Goal: Task Accomplishment & Management: Use online tool/utility

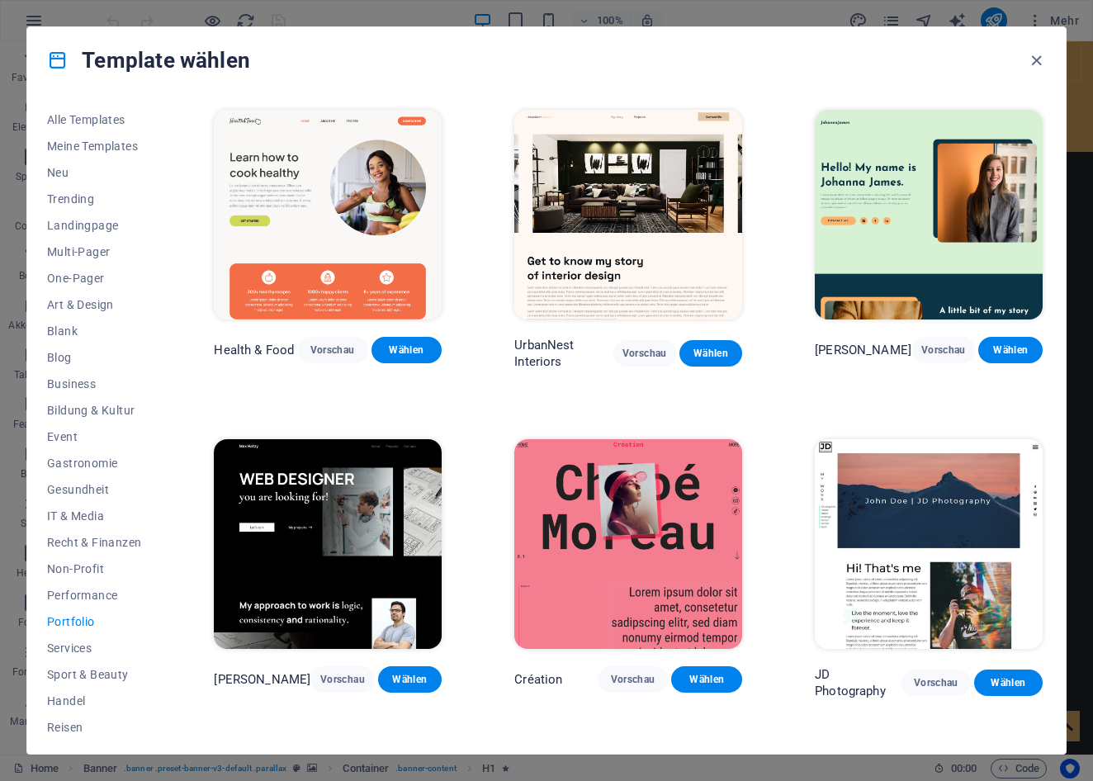
scroll to position [283, 0]
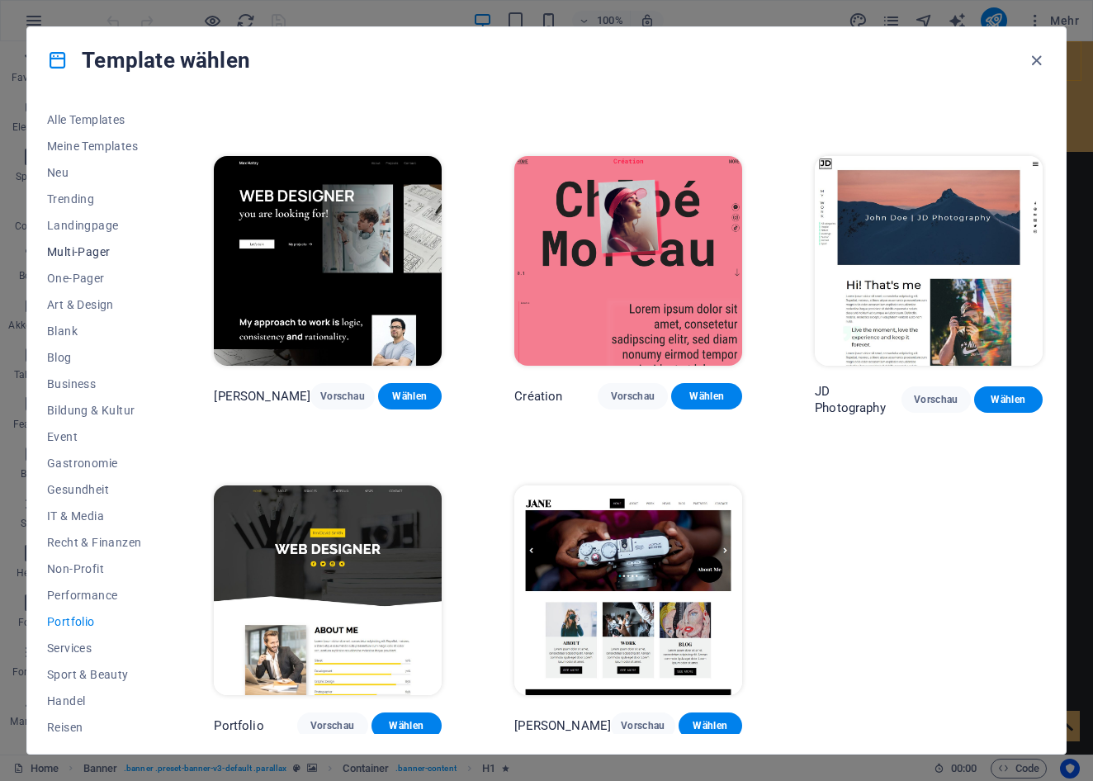
click at [83, 250] on span "Multi-Pager" at bounding box center [94, 251] width 94 height 13
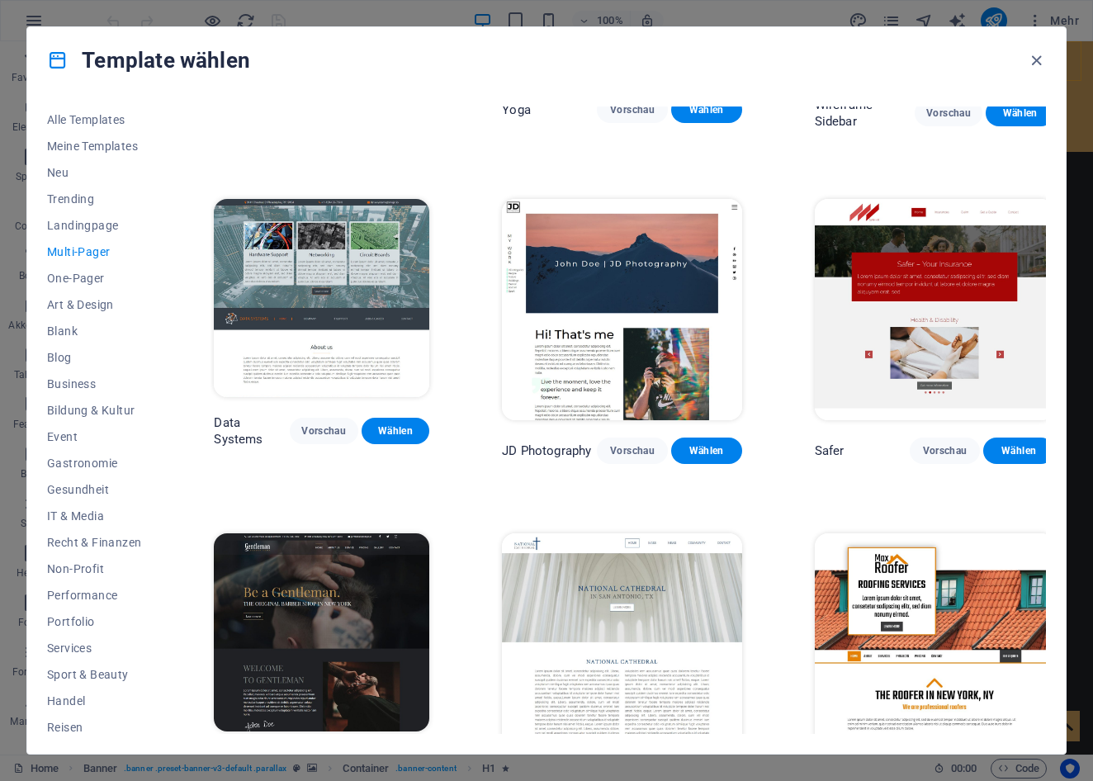
scroll to position [3596, 0]
click at [401, 755] on span "Wählen" at bounding box center [394, 761] width 45 height 13
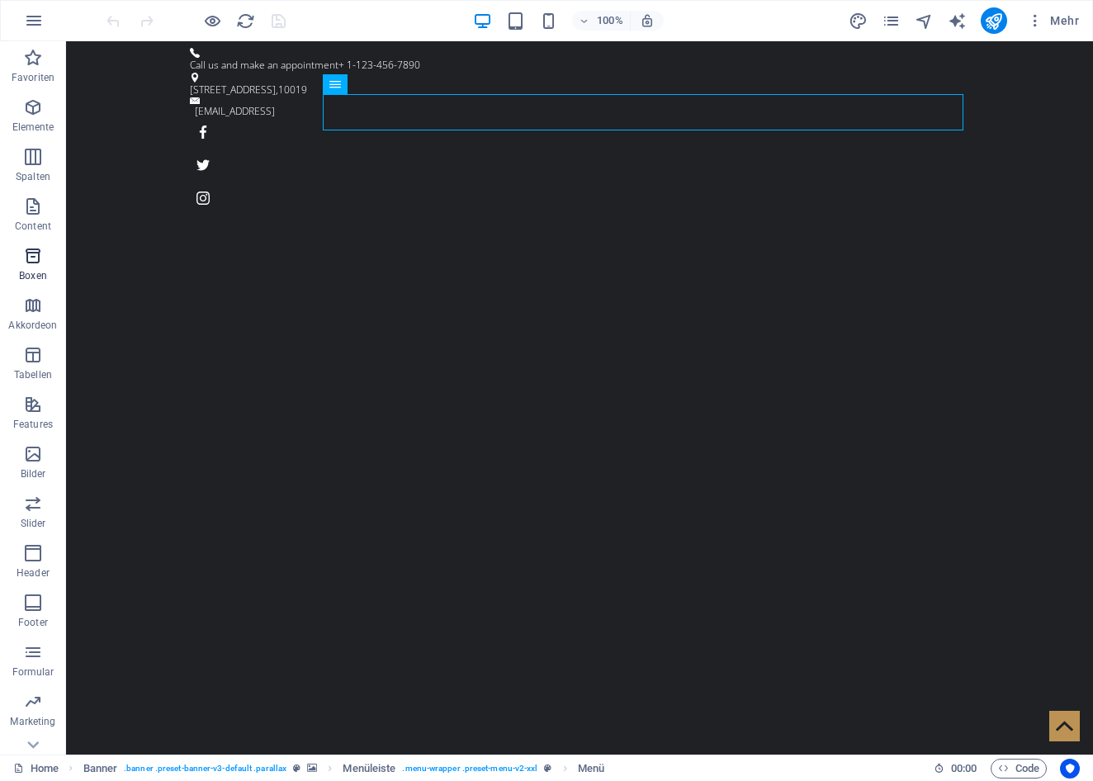
click at [39, 248] on icon "button" at bounding box center [33, 256] width 20 height 20
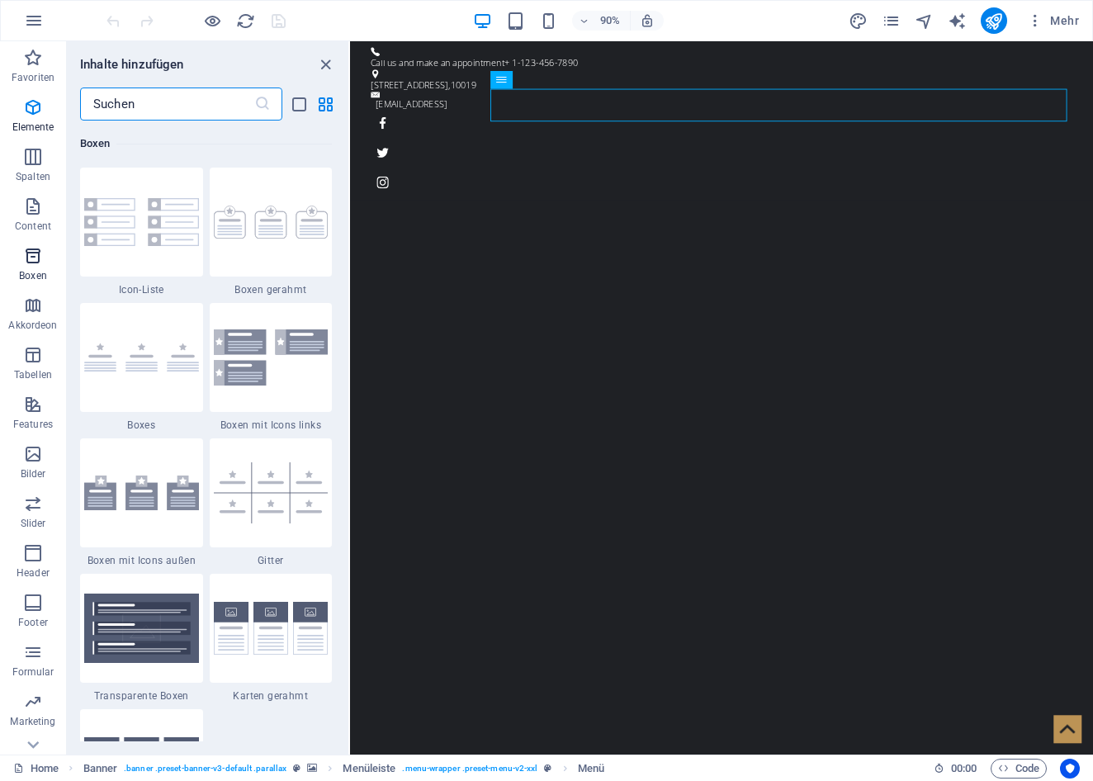
scroll to position [4552, 0]
click at [39, 565] on span "Header" at bounding box center [33, 563] width 66 height 40
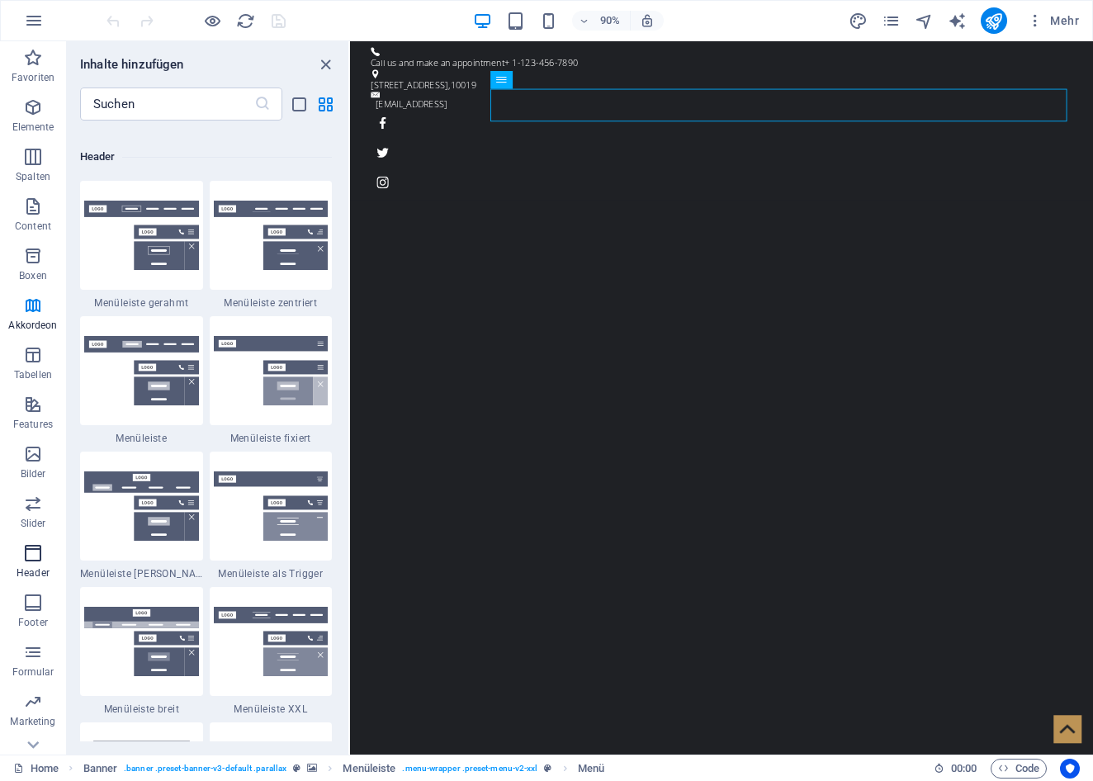
scroll to position [9938, 0]
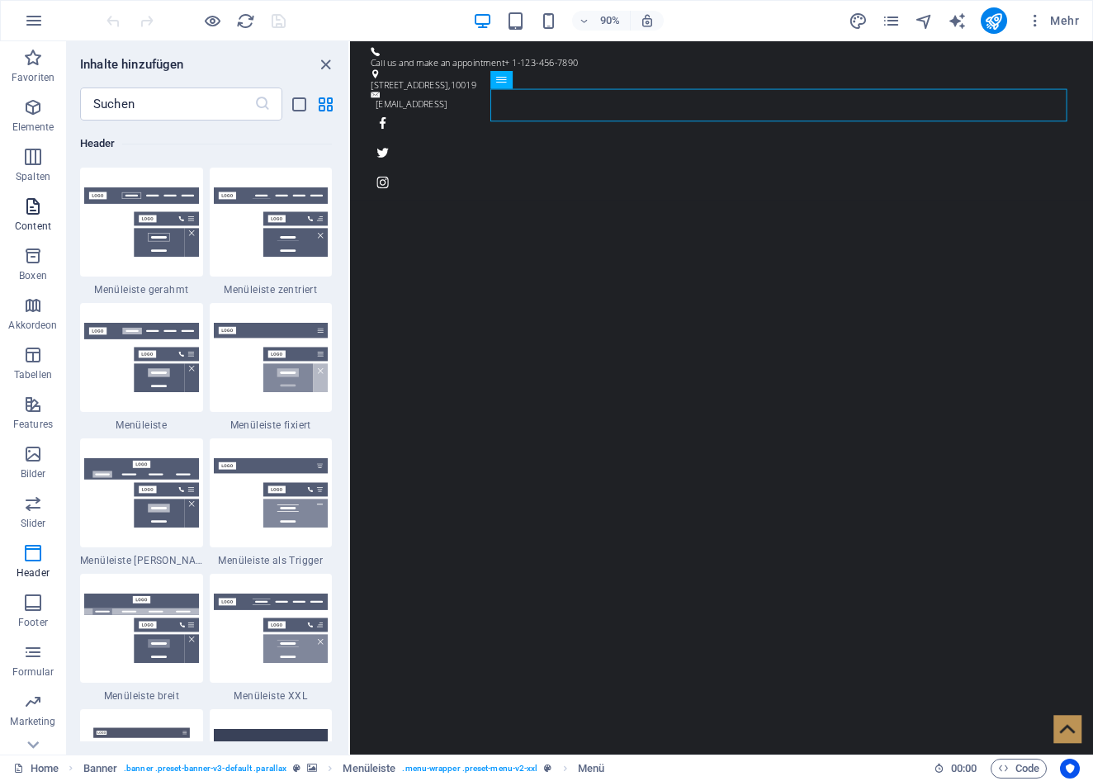
click at [35, 207] on icon "button" at bounding box center [33, 206] width 20 height 20
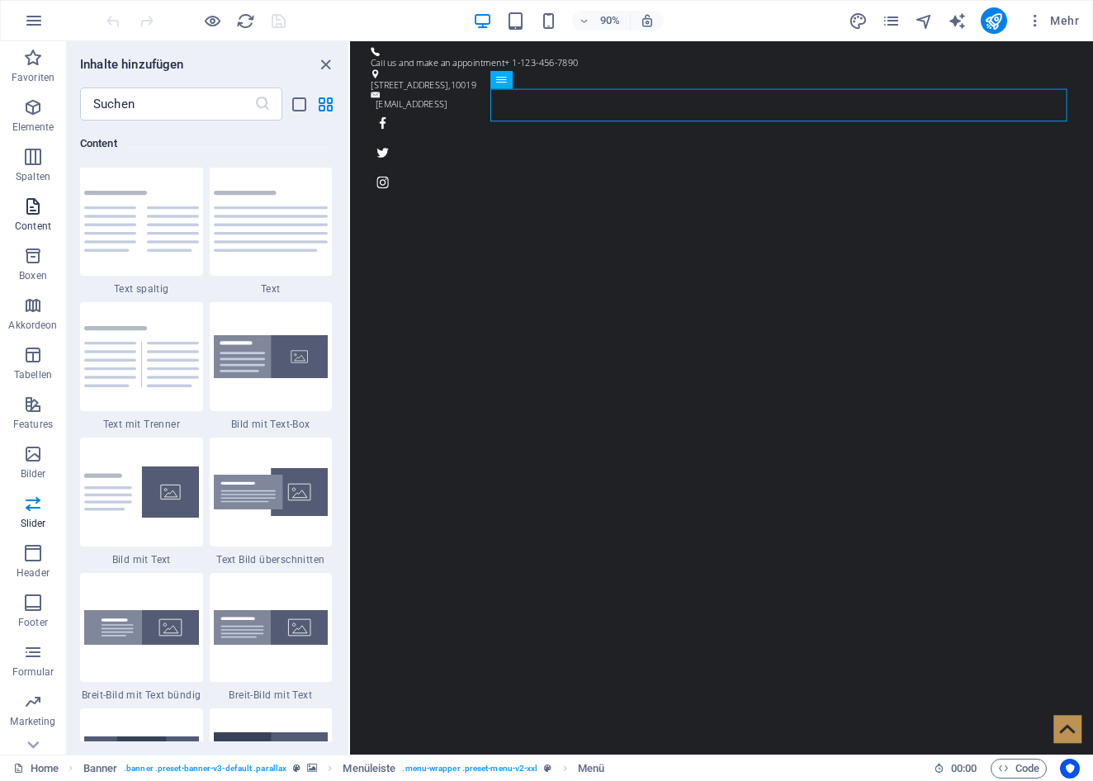
scroll to position [2888, 0]
click at [33, 161] on icon "button" at bounding box center [33, 157] width 20 height 20
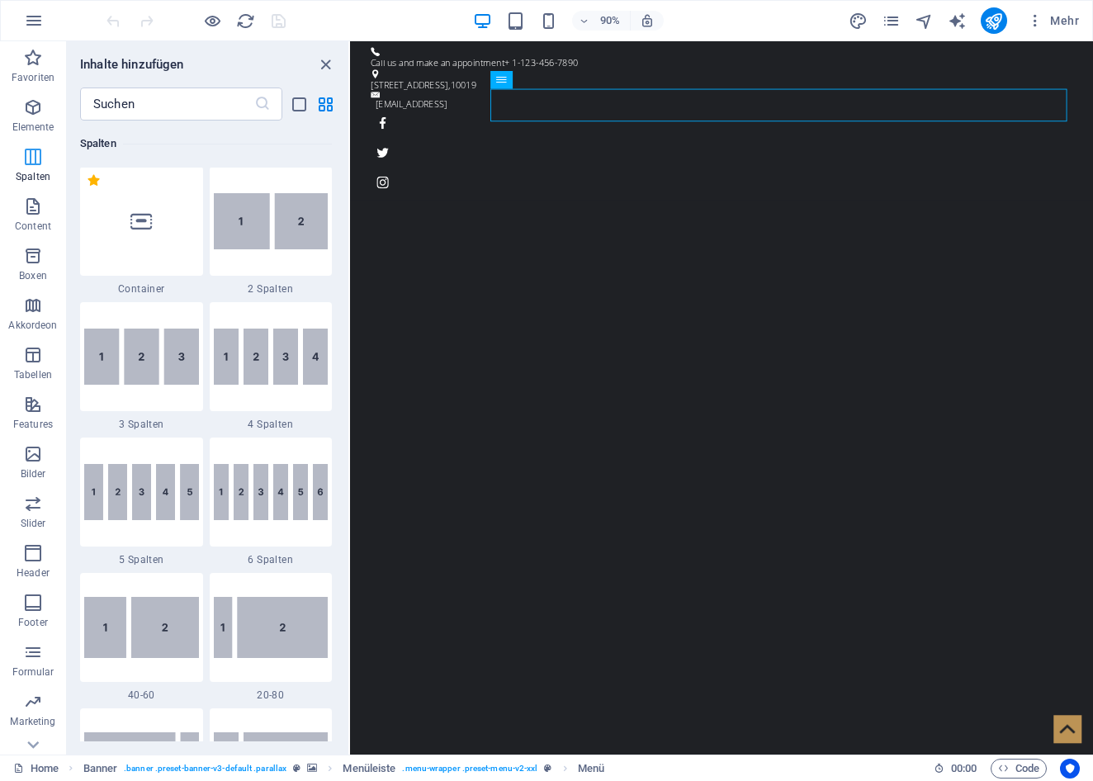
scroll to position [817, 0]
click at [32, 116] on icon "button" at bounding box center [33, 107] width 20 height 20
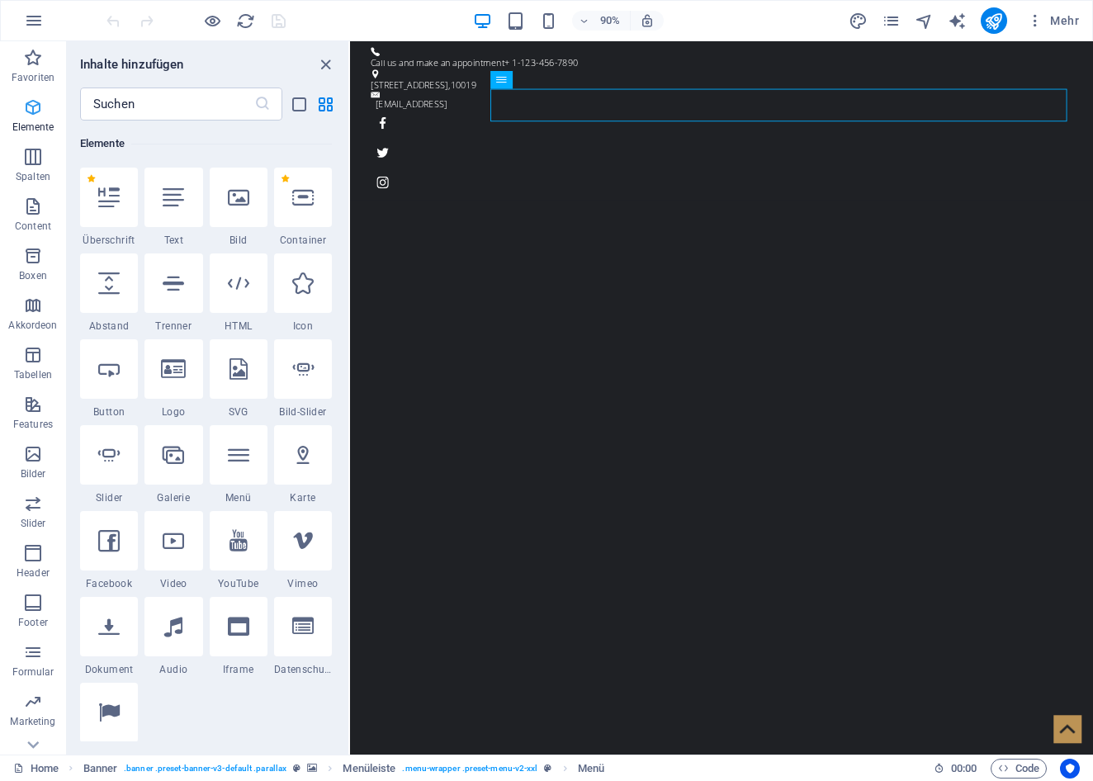
scroll to position [176, 0]
click at [177, 196] on icon at bounding box center [173, 197] width 21 height 21
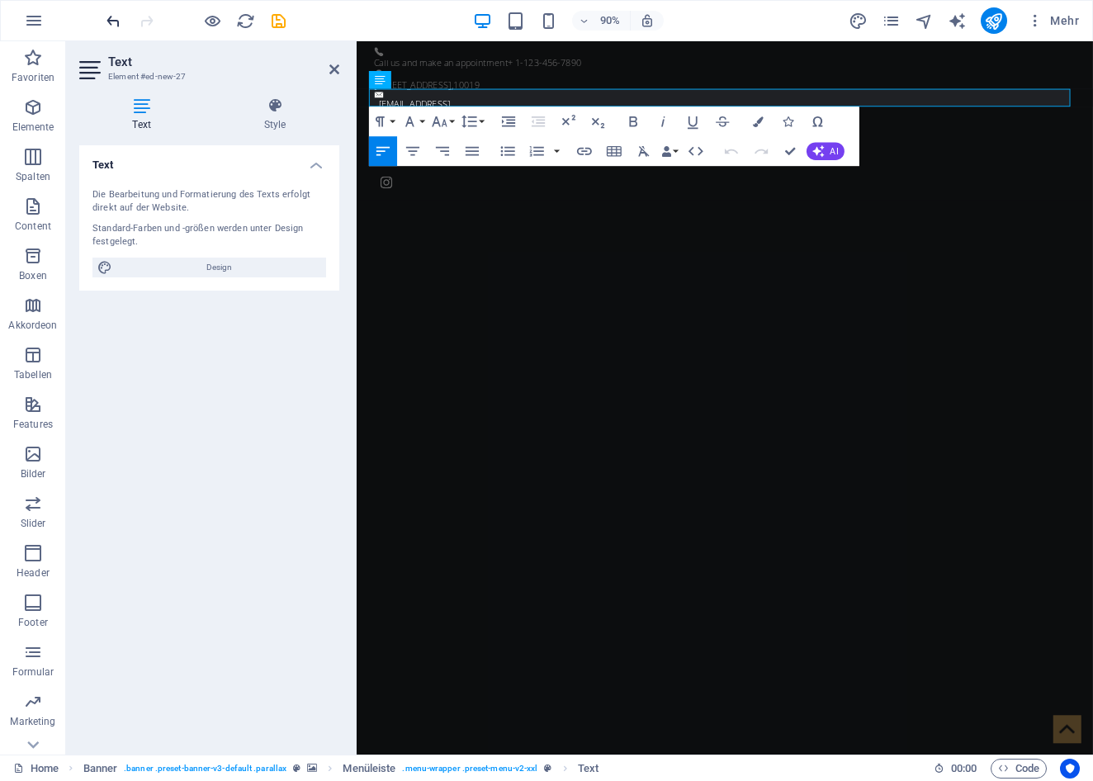
click at [113, 16] on icon "undo" at bounding box center [113, 21] width 19 height 19
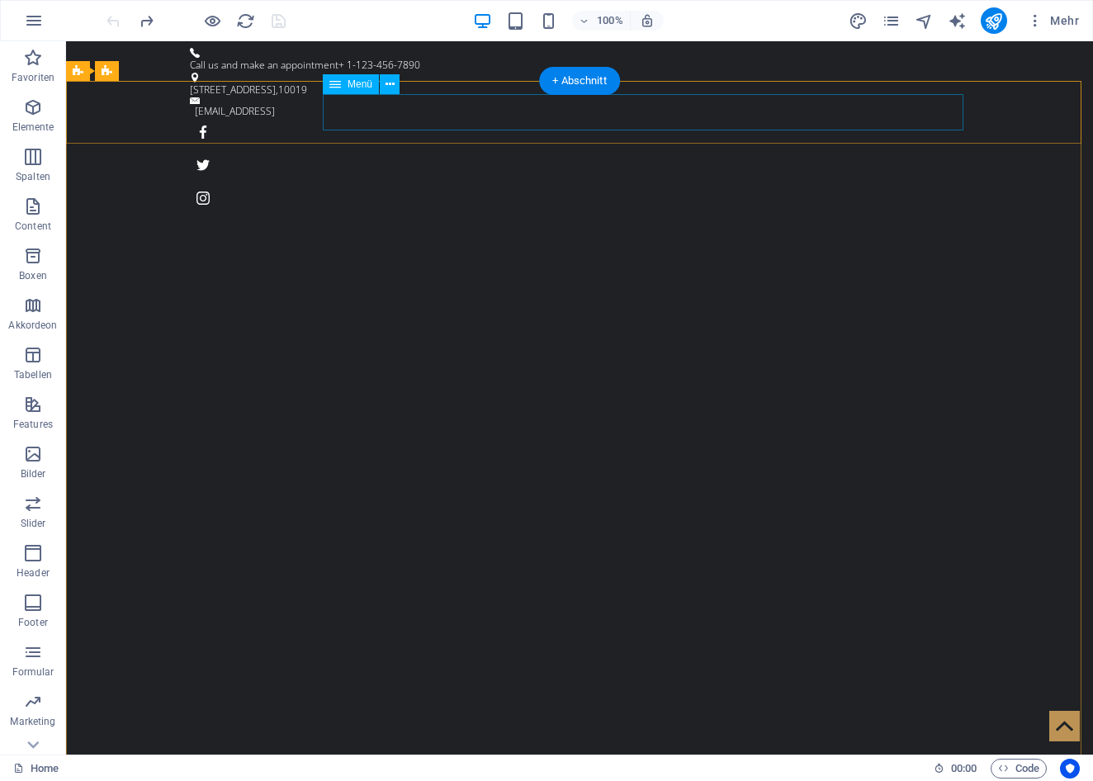
click at [337, 86] on icon at bounding box center [335, 84] width 12 height 20
click at [394, 87] on button at bounding box center [390, 84] width 20 height 20
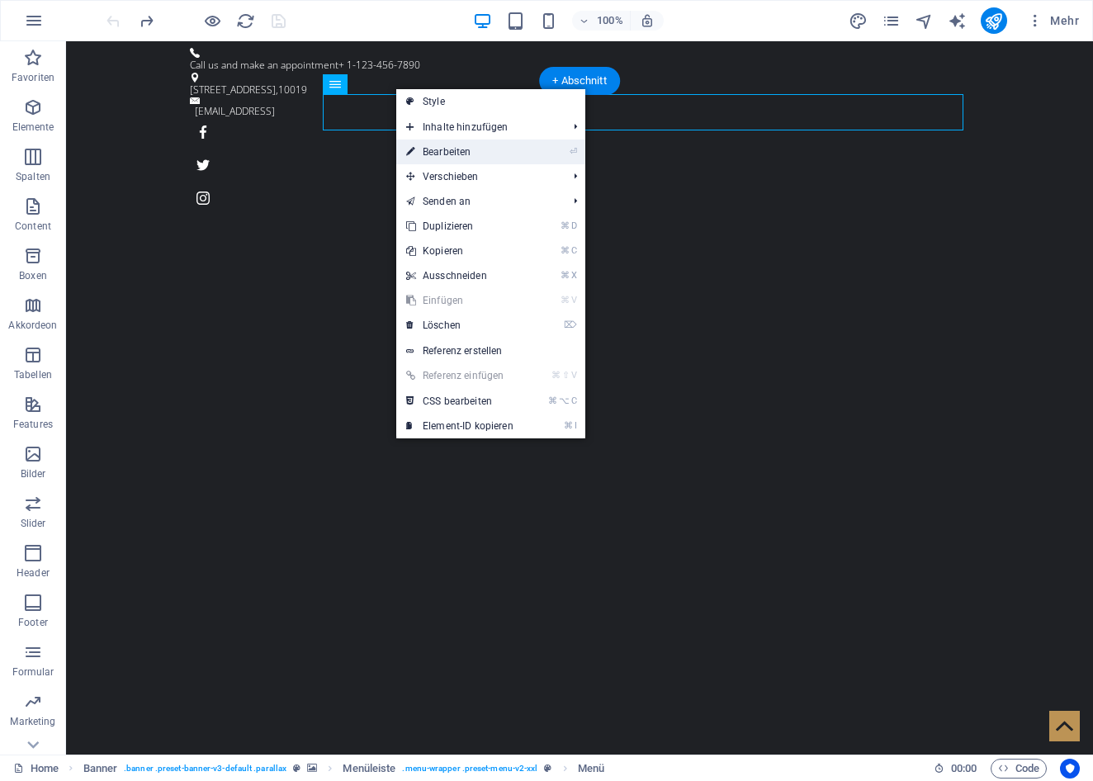
click at [555, 151] on li "⏎ Bearbeiten" at bounding box center [490, 151] width 189 height 25
click at [448, 145] on link "⏎ Bearbeiten" at bounding box center [459, 151] width 127 height 25
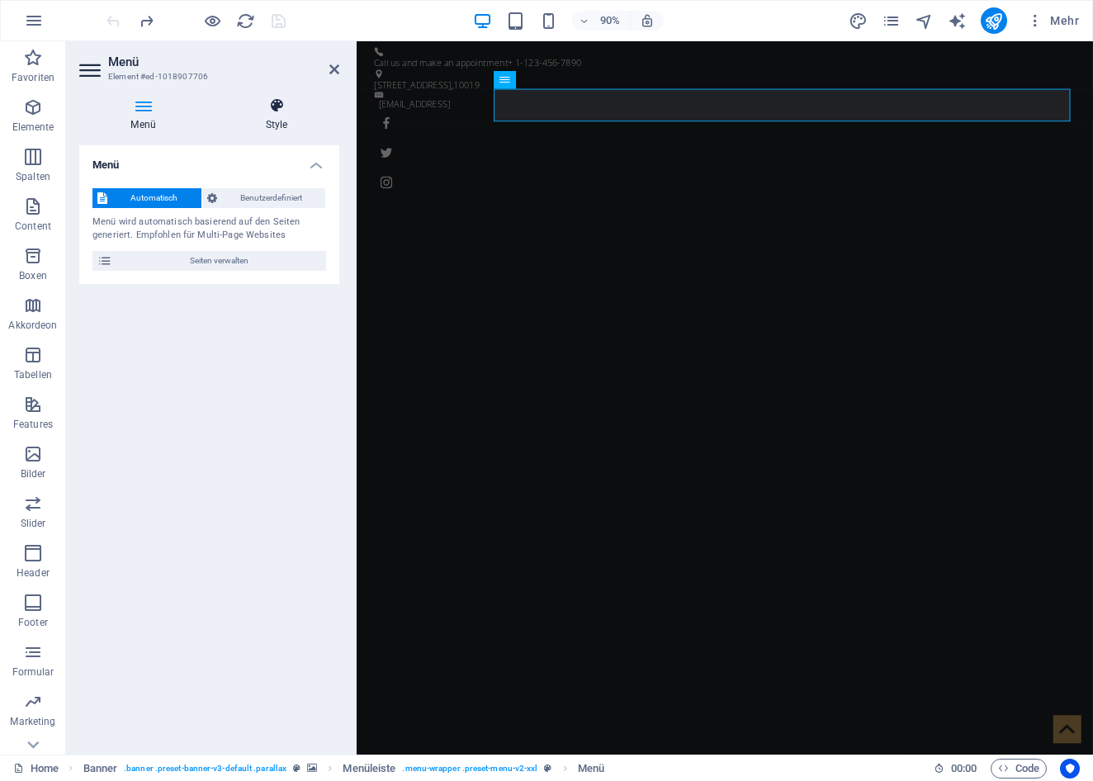
click at [276, 107] on icon at bounding box center [276, 105] width 125 height 17
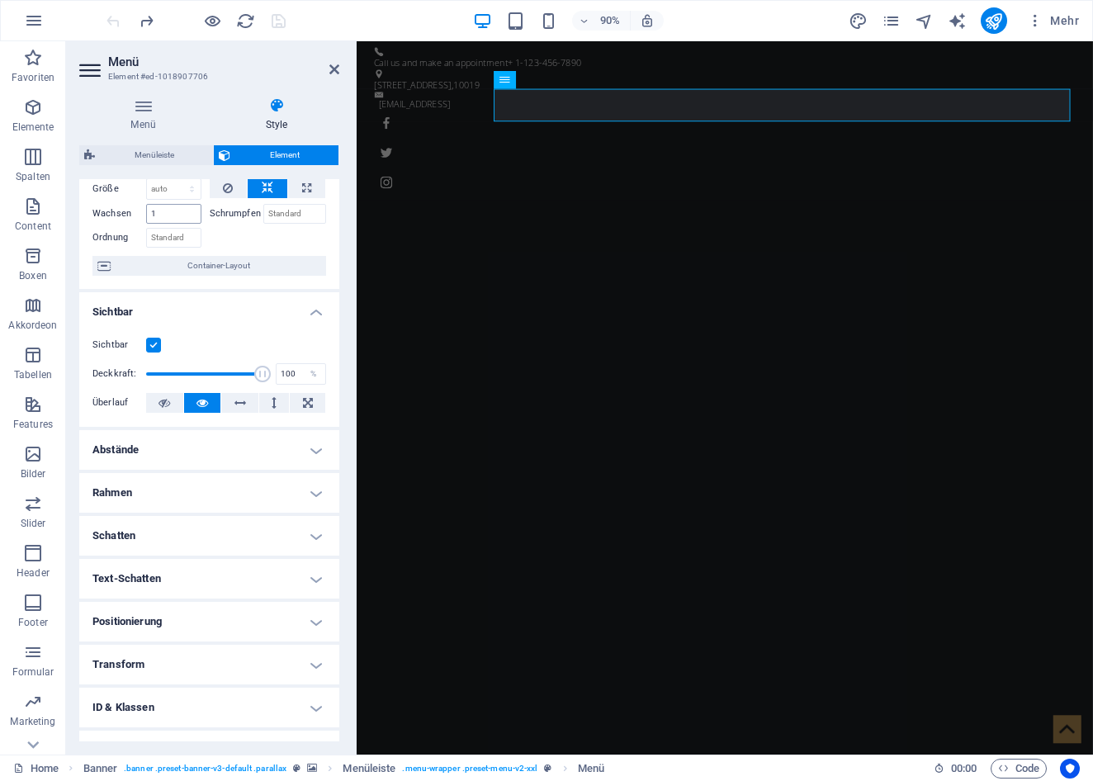
scroll to position [81, 0]
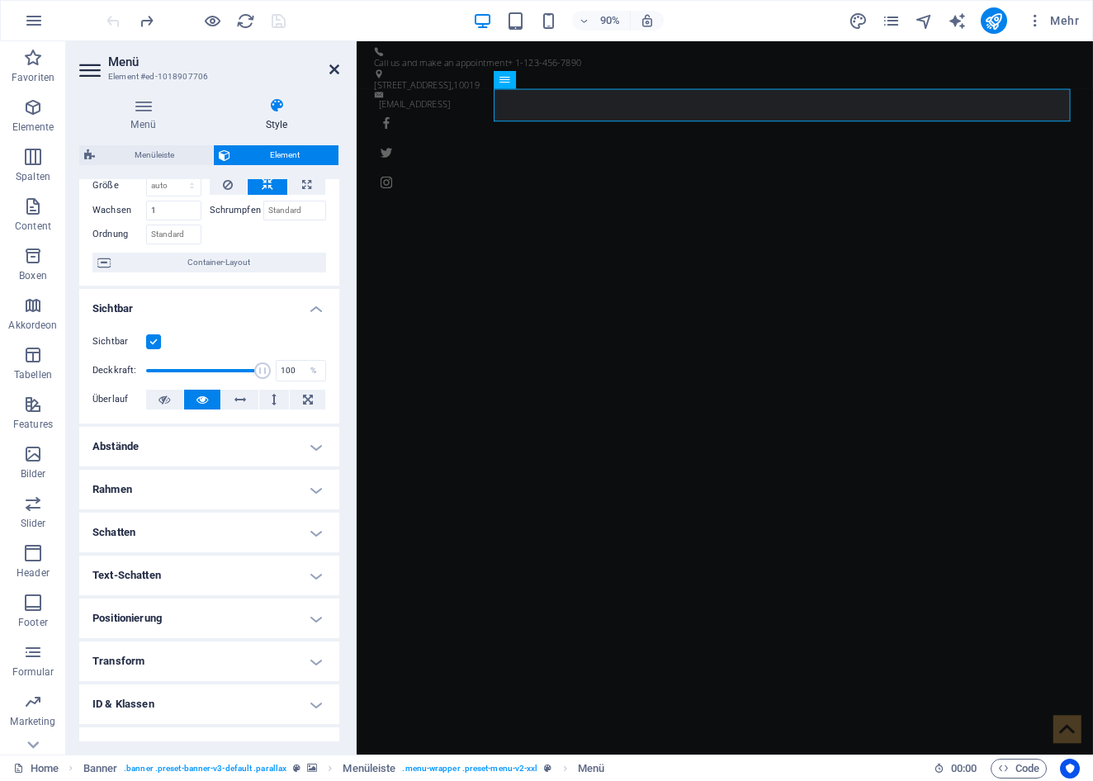
click at [335, 66] on icon at bounding box center [334, 69] width 10 height 13
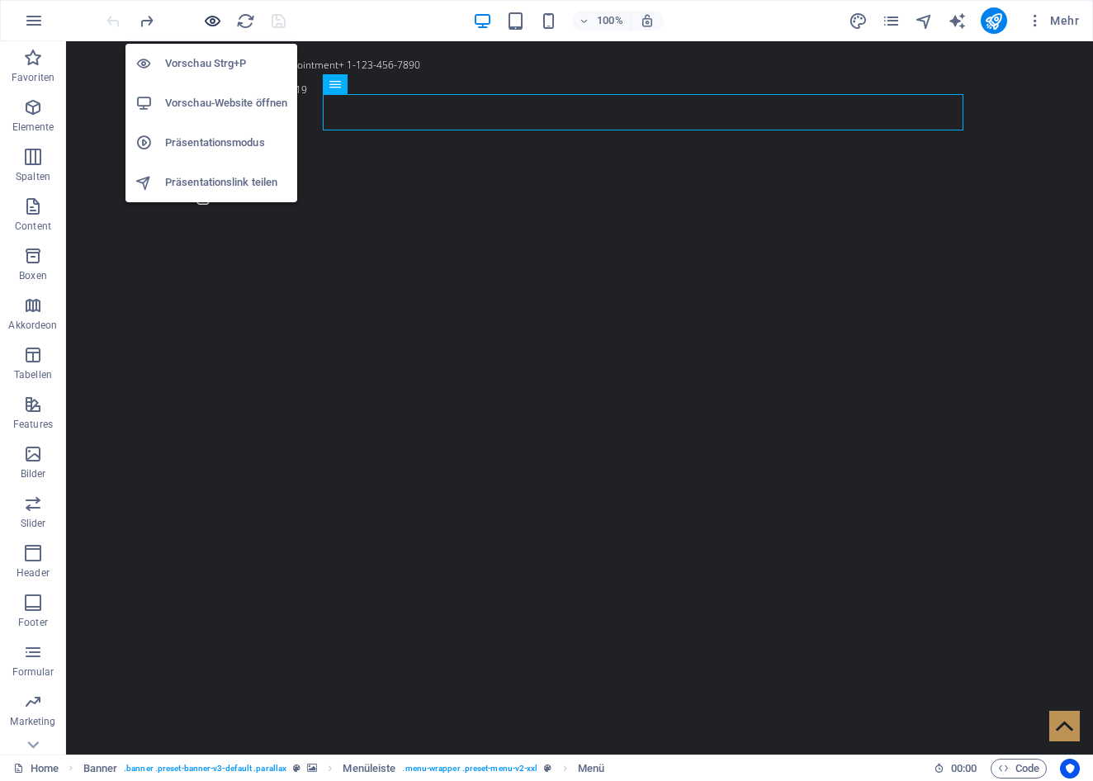
click at [212, 21] on icon "button" at bounding box center [212, 21] width 19 height 19
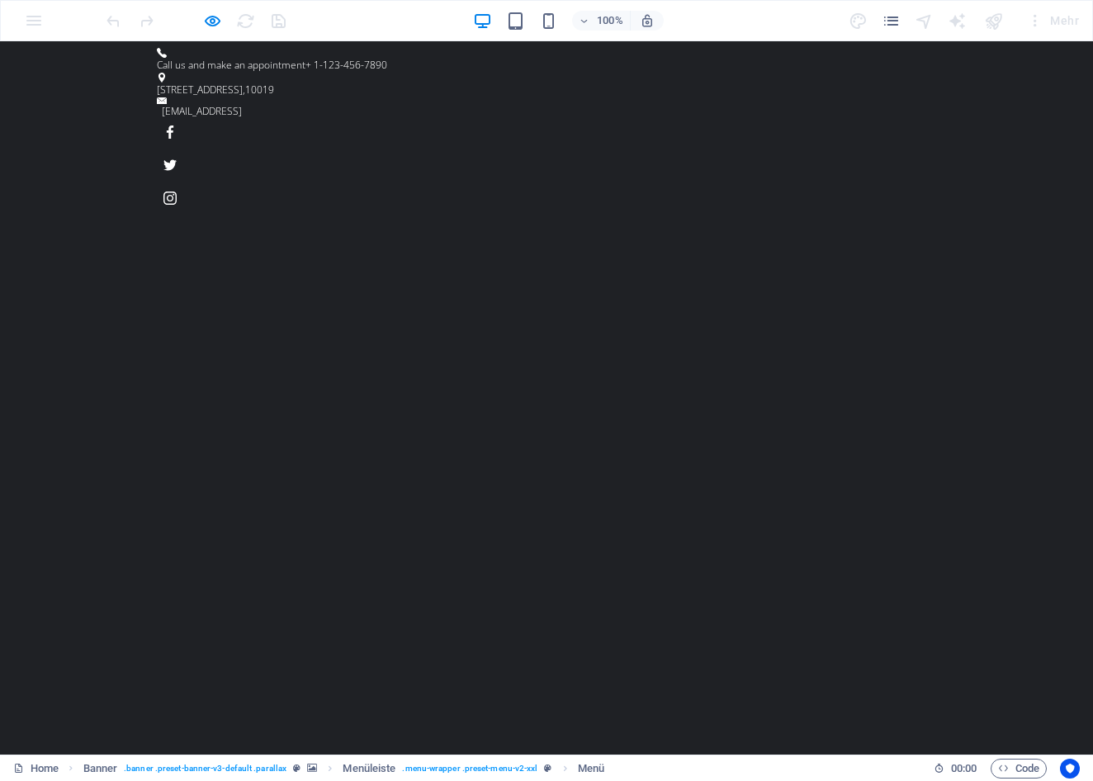
scroll to position [0, 0]
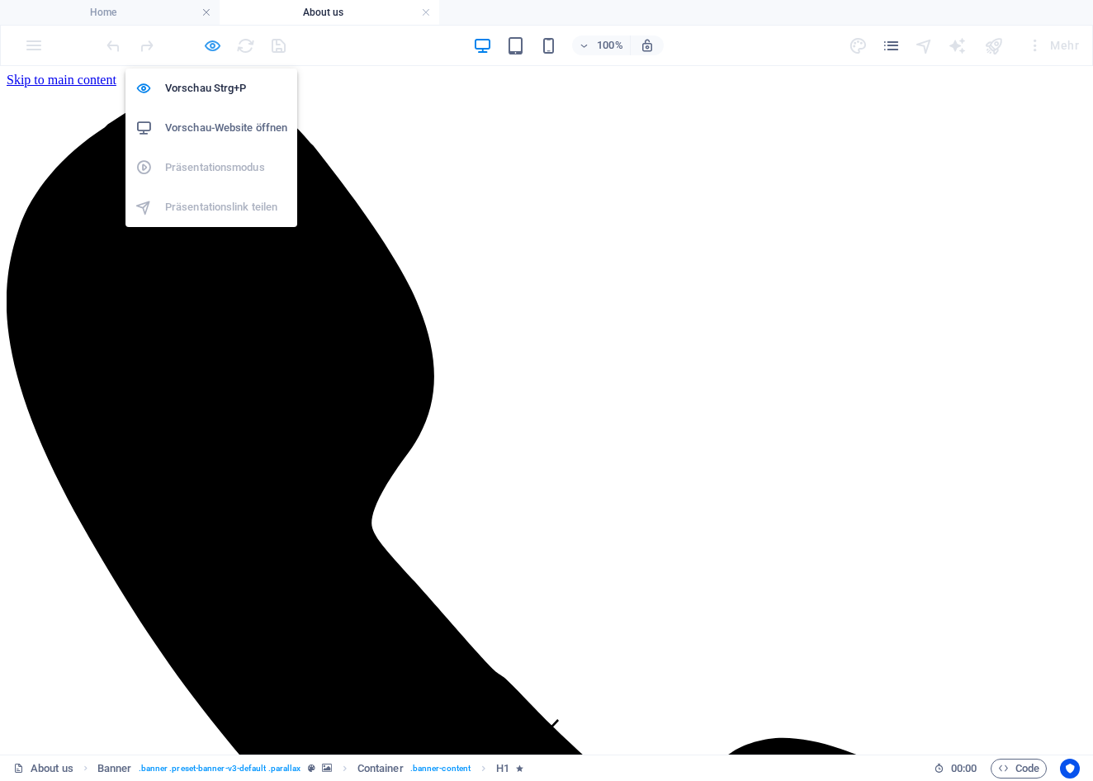
click at [212, 43] on icon "button" at bounding box center [212, 45] width 19 height 19
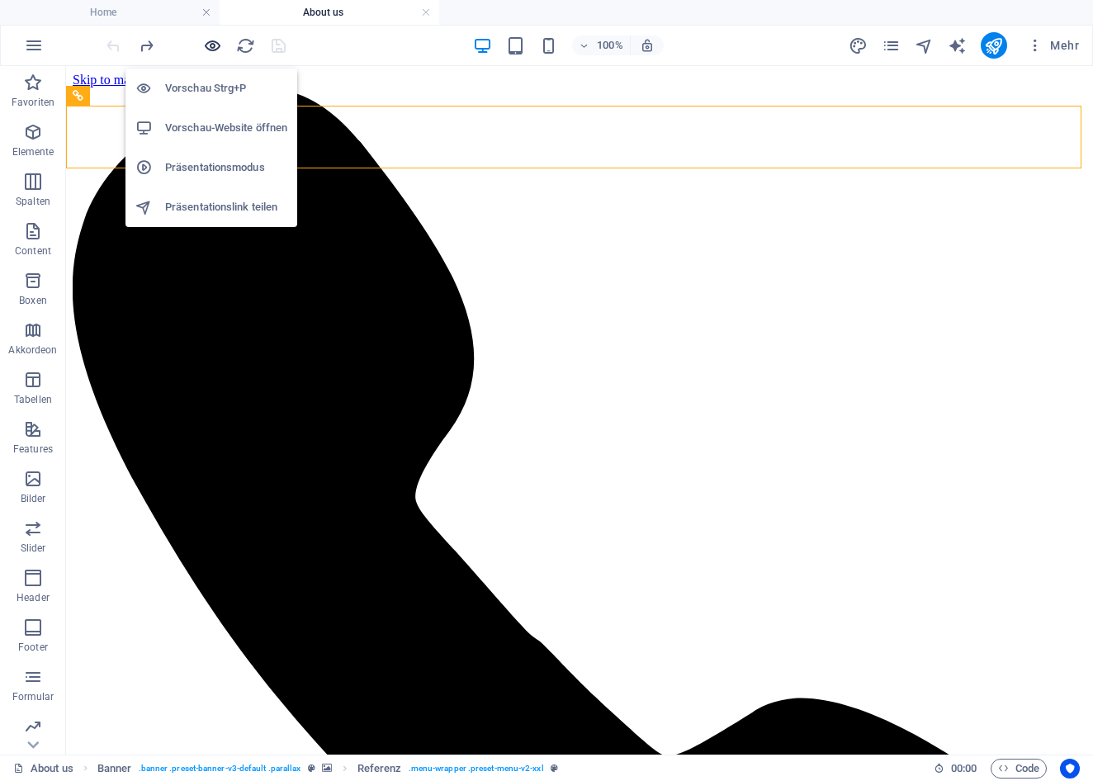
click at [215, 45] on icon "button" at bounding box center [212, 45] width 19 height 19
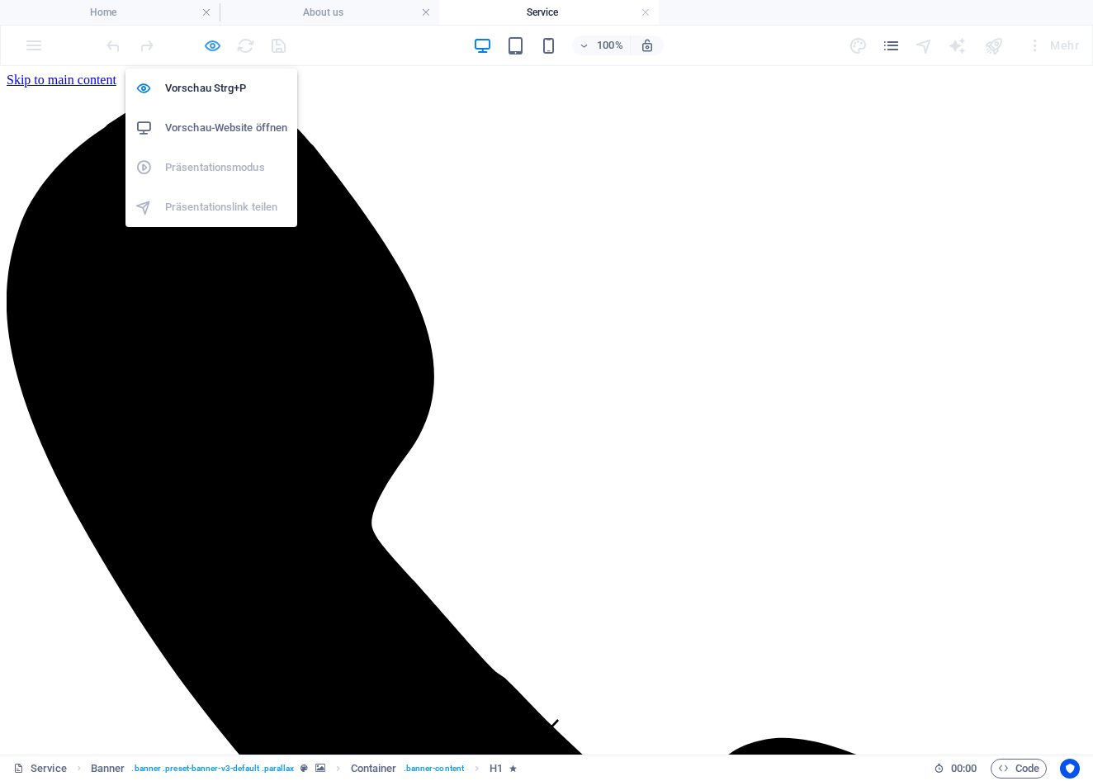
click at [215, 43] on icon "button" at bounding box center [212, 45] width 19 height 19
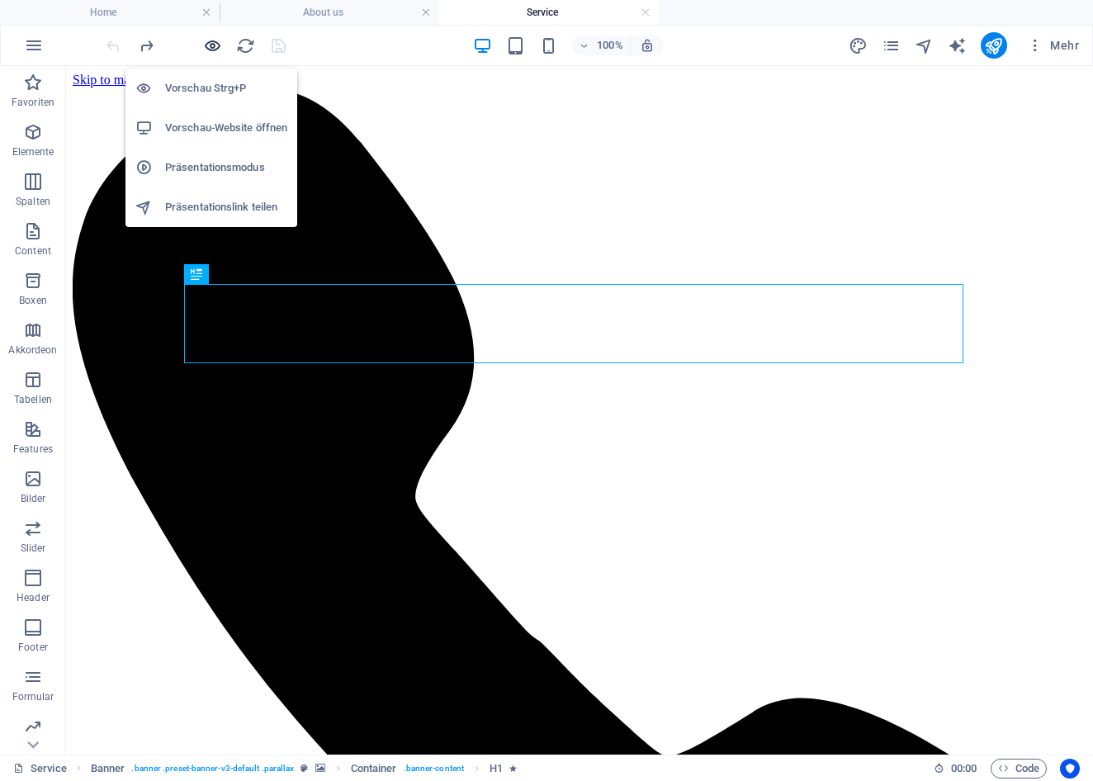
click at [211, 48] on icon "button" at bounding box center [212, 45] width 19 height 19
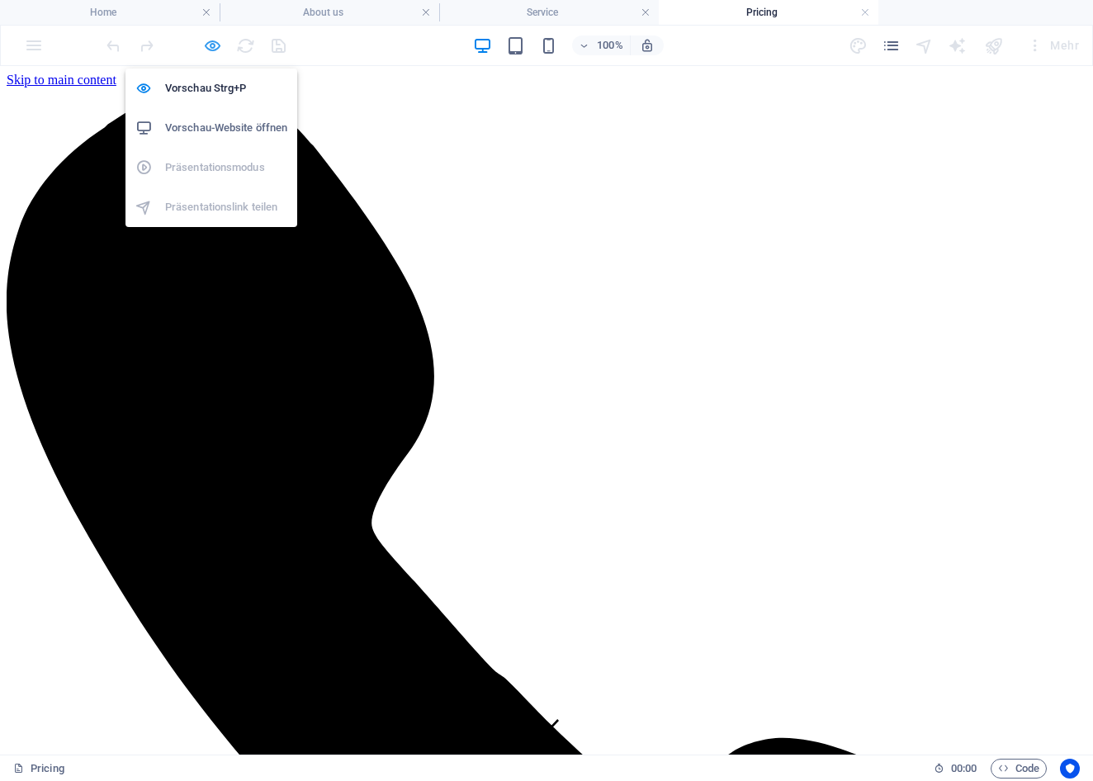
click at [215, 48] on icon "button" at bounding box center [212, 45] width 19 height 19
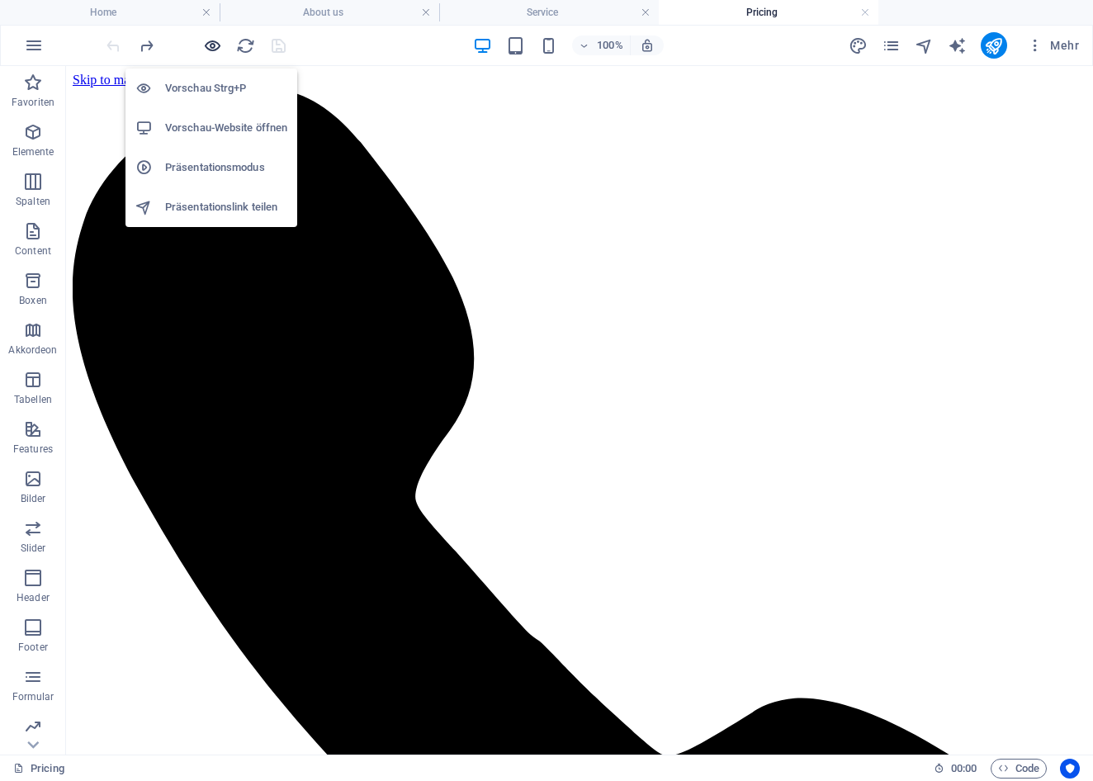
click at [215, 48] on icon "button" at bounding box center [212, 45] width 19 height 19
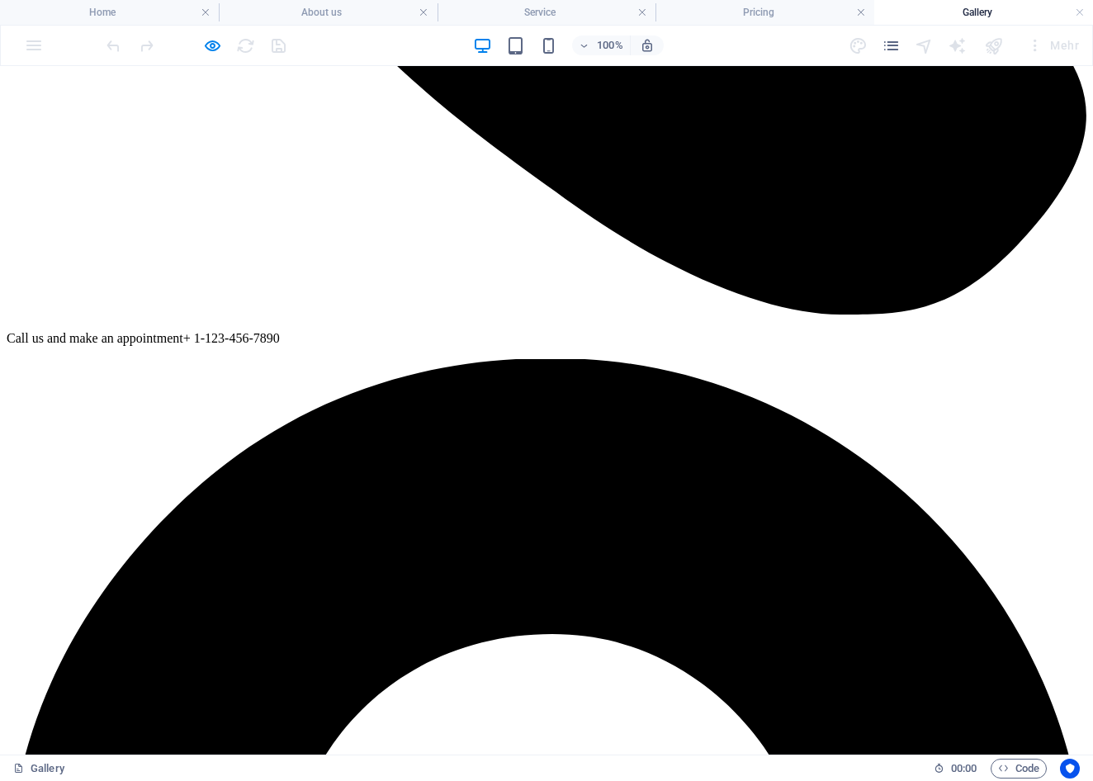
scroll to position [867, 0]
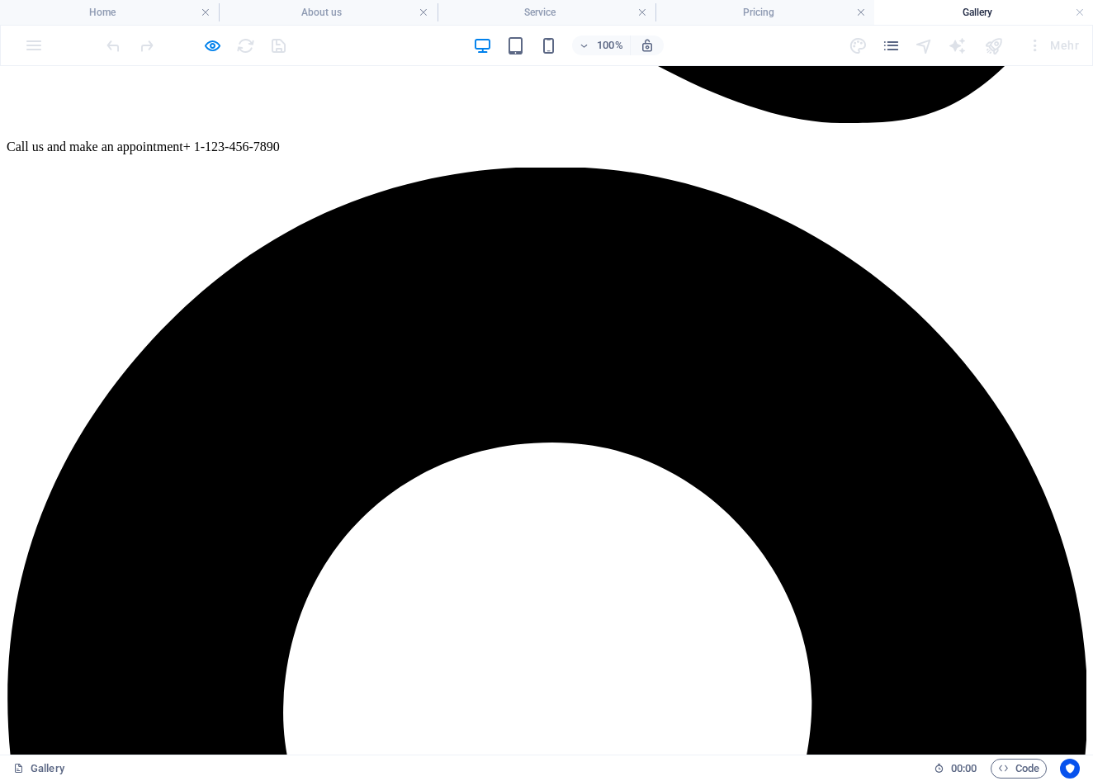
scroll to position [1037, 0]
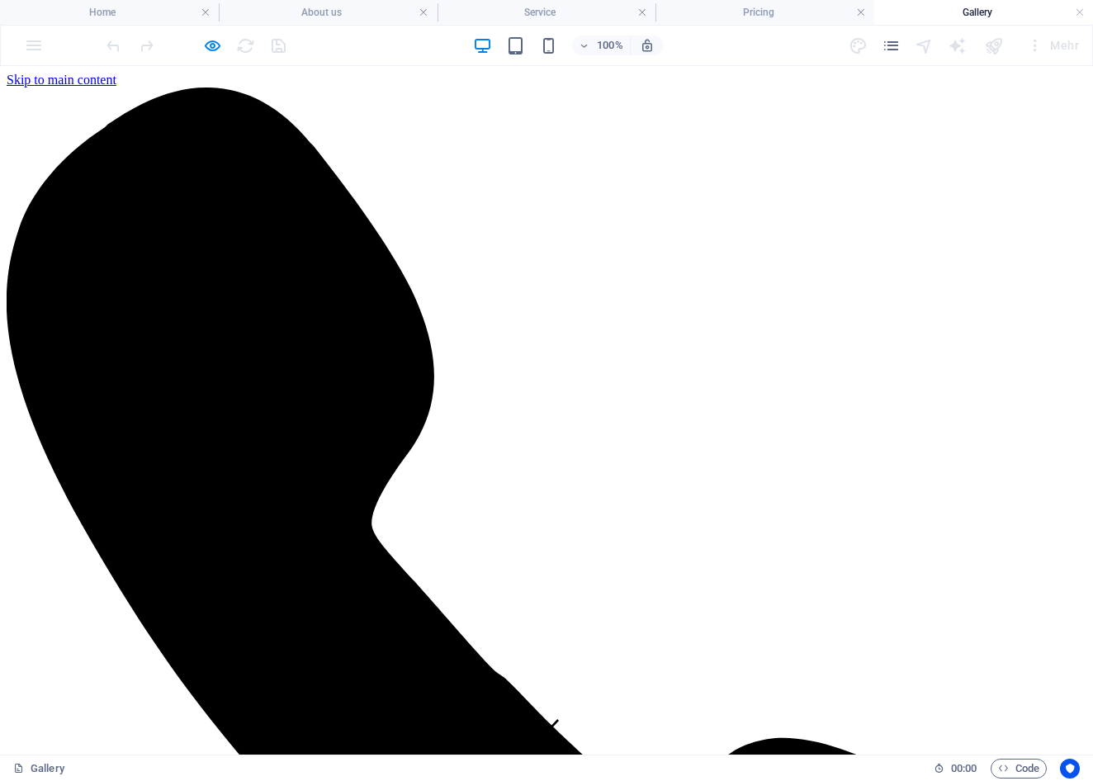
scroll to position [0, 0]
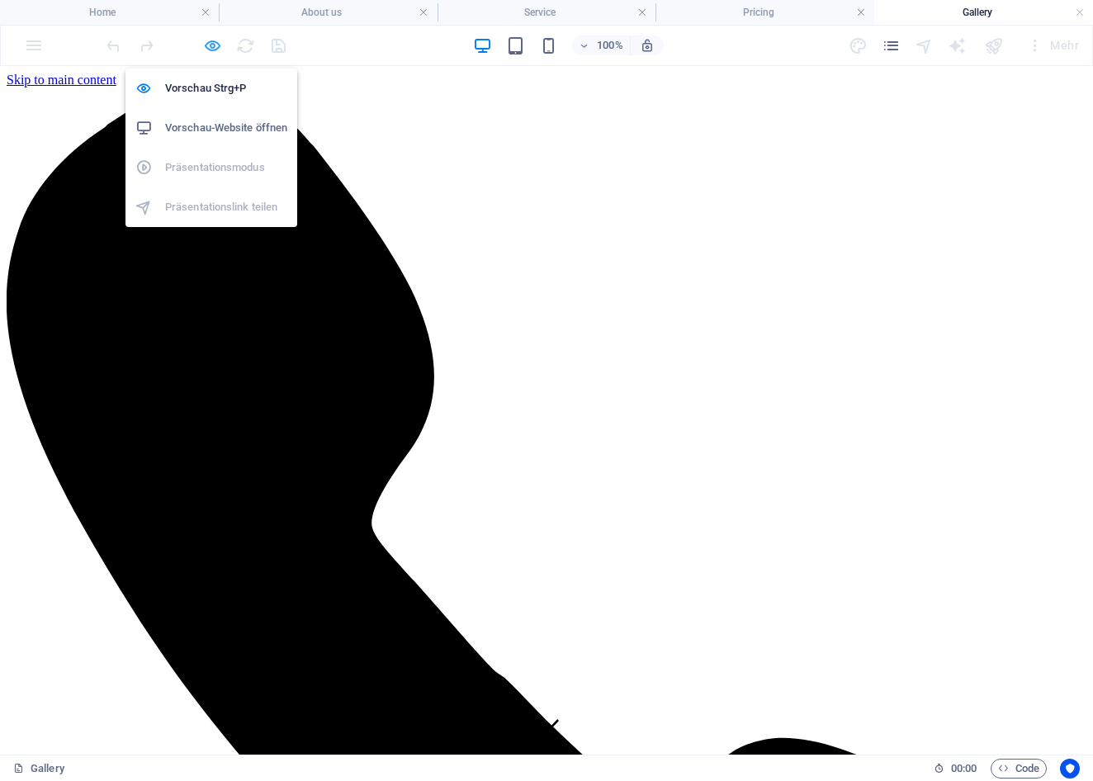
click at [213, 41] on icon "button" at bounding box center [212, 45] width 19 height 19
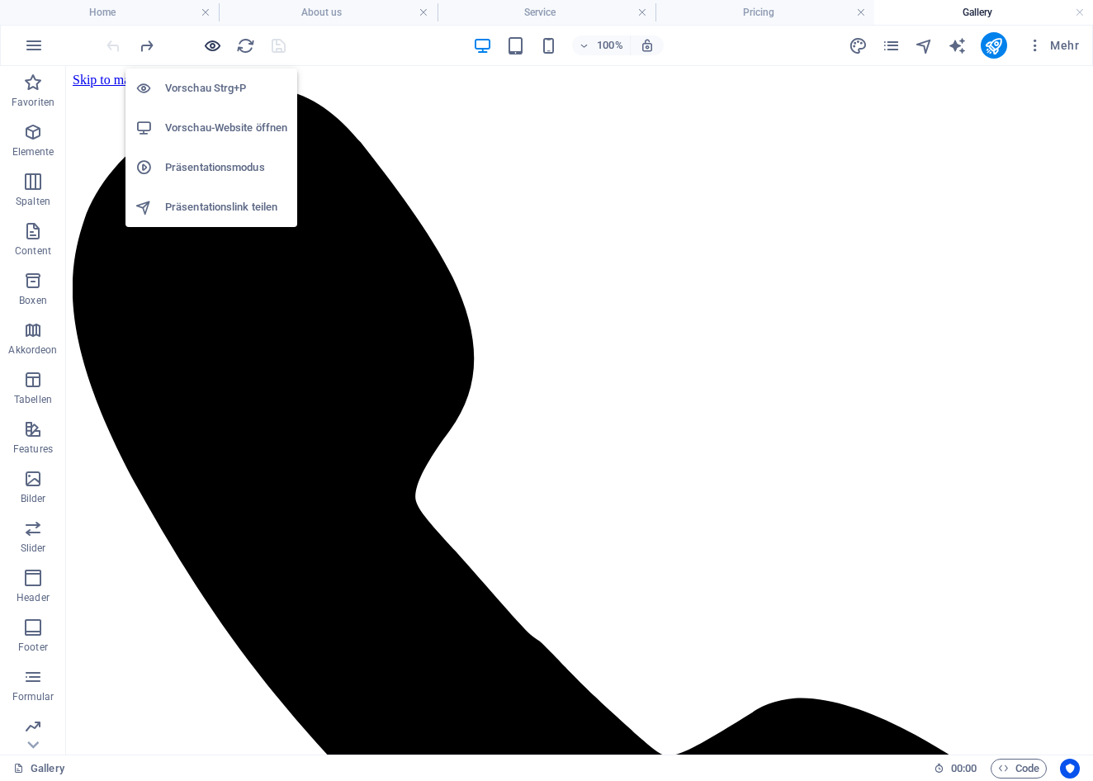
drag, startPoint x: 211, startPoint y: 46, endPoint x: 311, endPoint y: 8, distance: 106.8
click at [211, 46] on icon "button" at bounding box center [212, 45] width 19 height 19
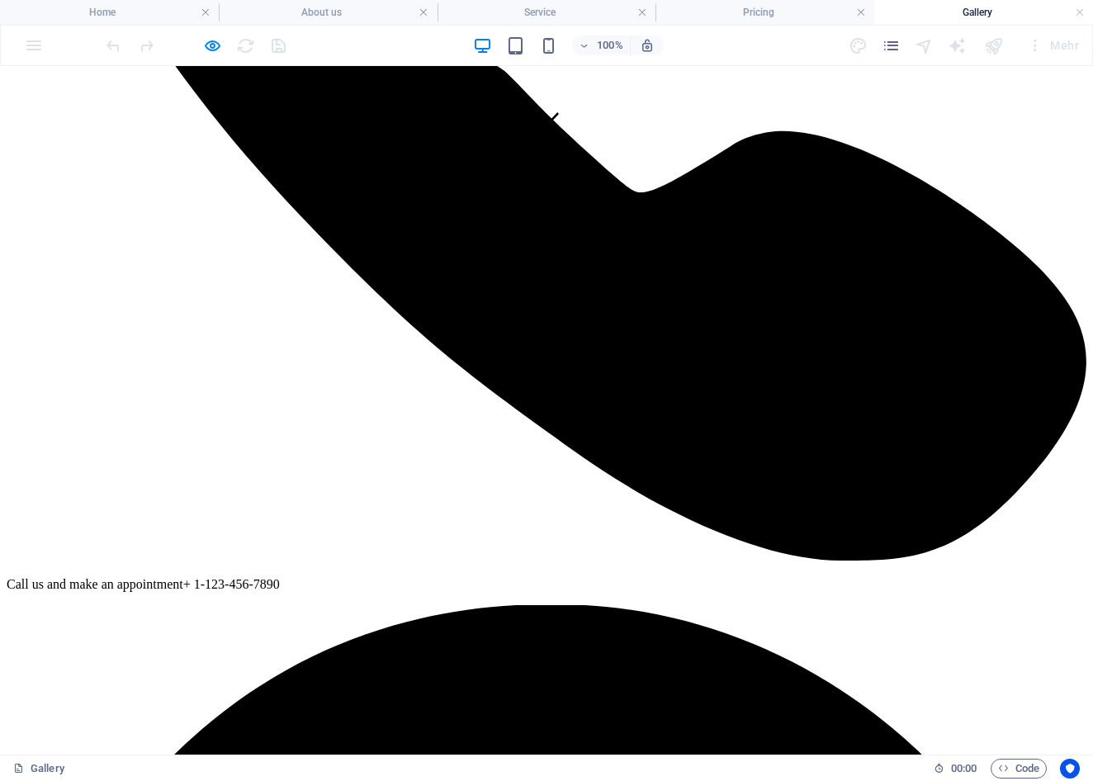
scroll to position [630, 0]
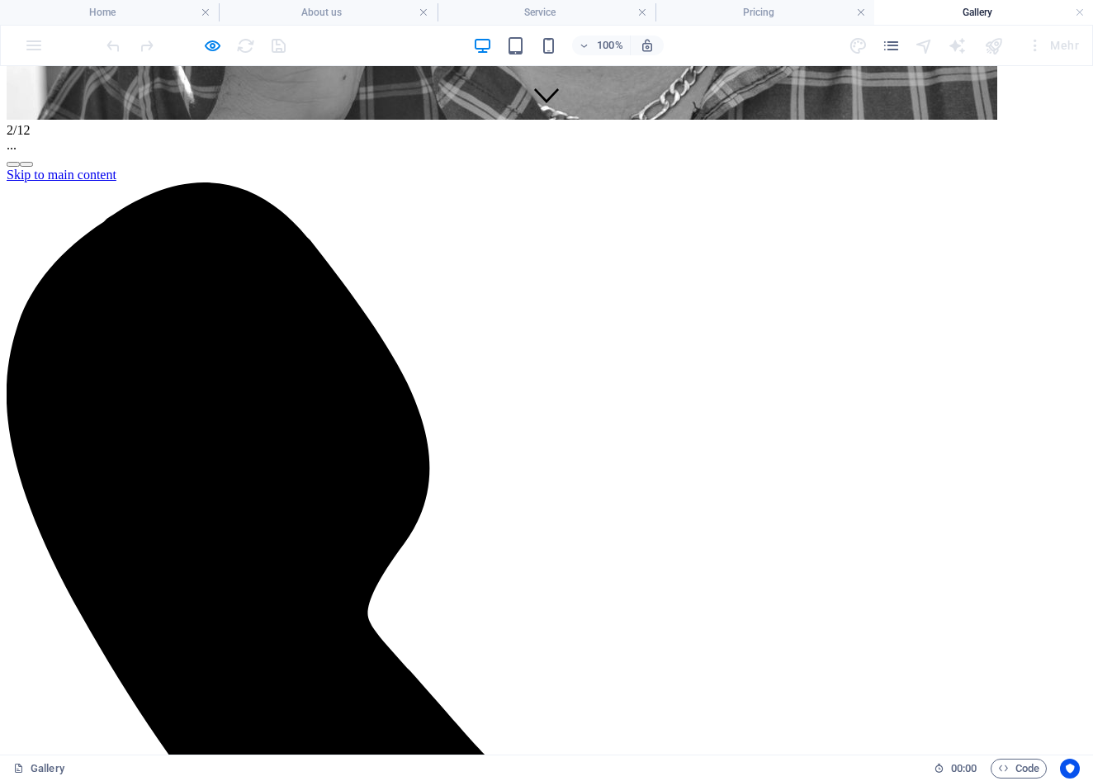
click at [33, 167] on button "button" at bounding box center [26, 164] width 13 height 5
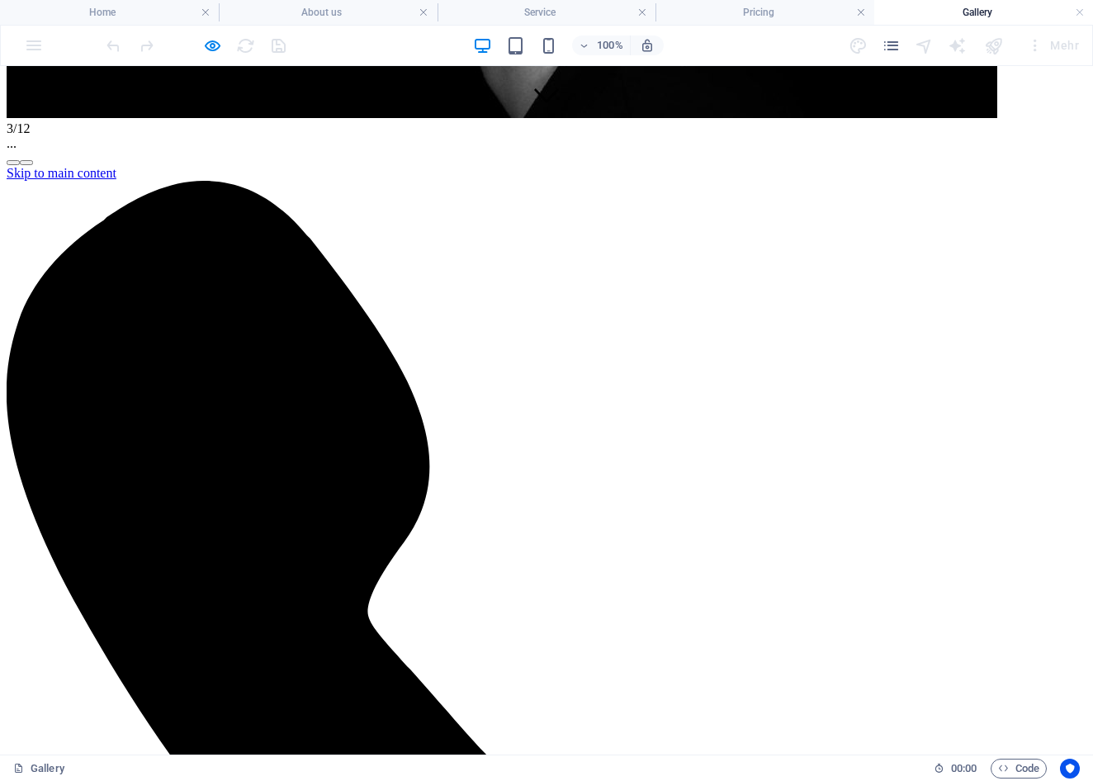
click at [33, 165] on button "button" at bounding box center [26, 162] width 13 height 5
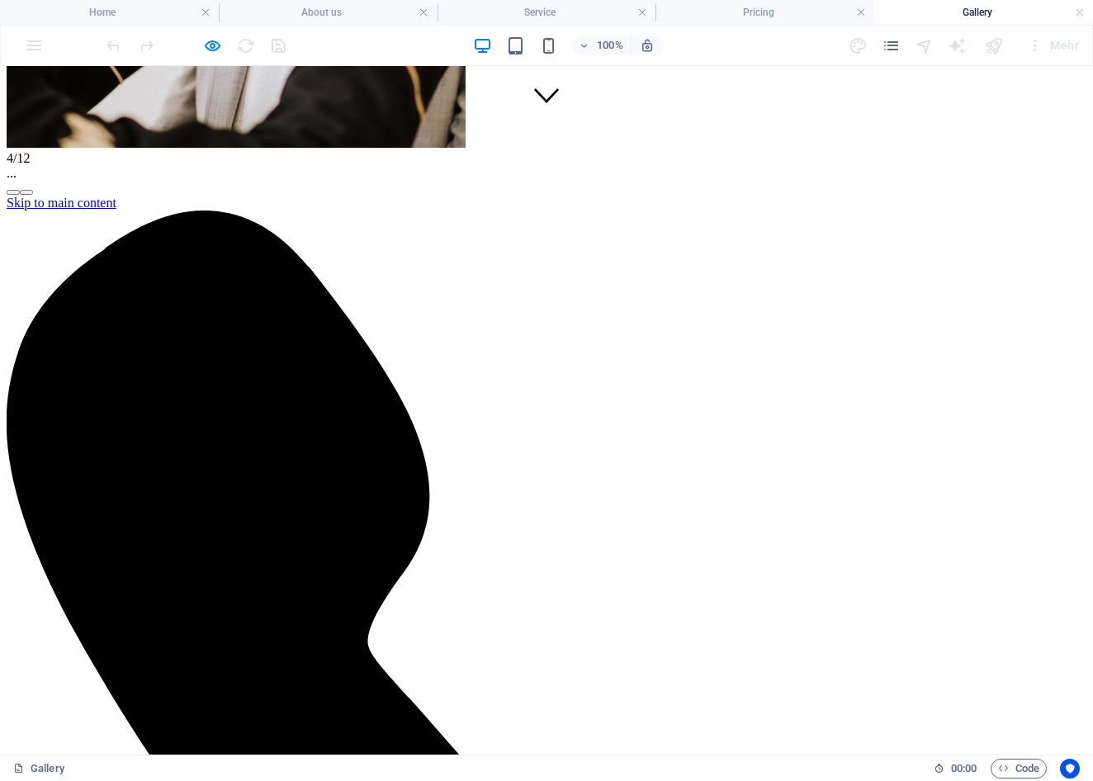
click at [33, 195] on button "button" at bounding box center [26, 192] width 13 height 5
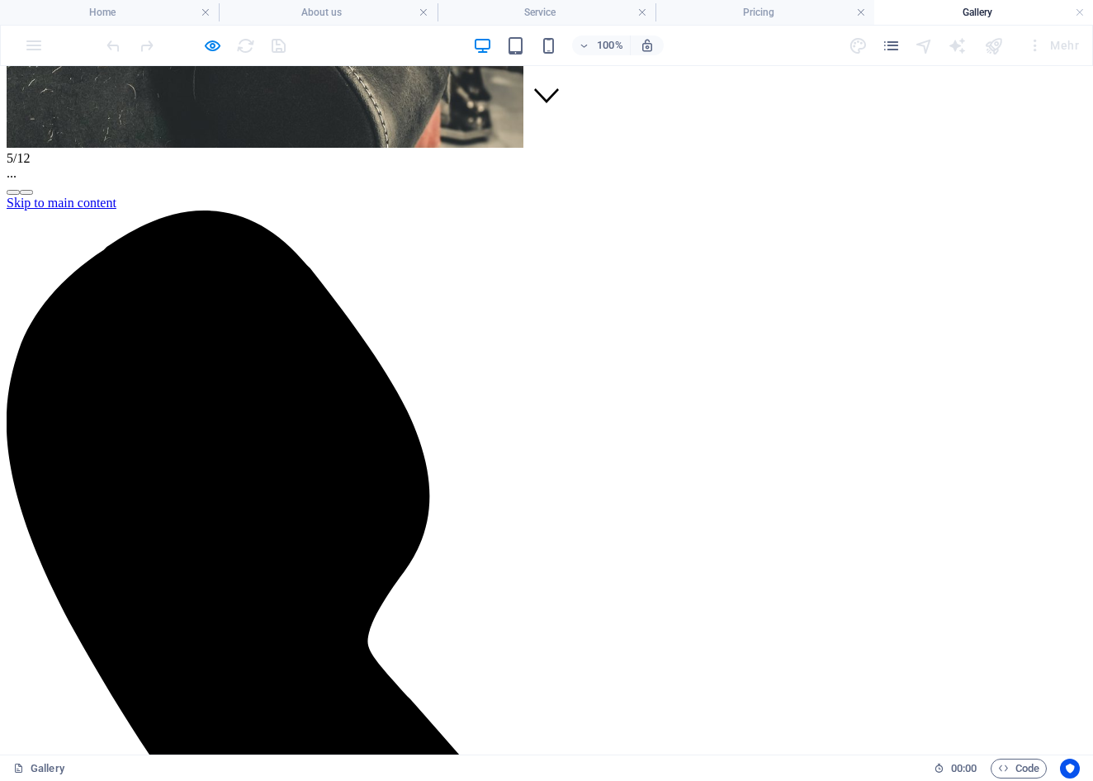
click at [33, 195] on button "button" at bounding box center [26, 192] width 13 height 5
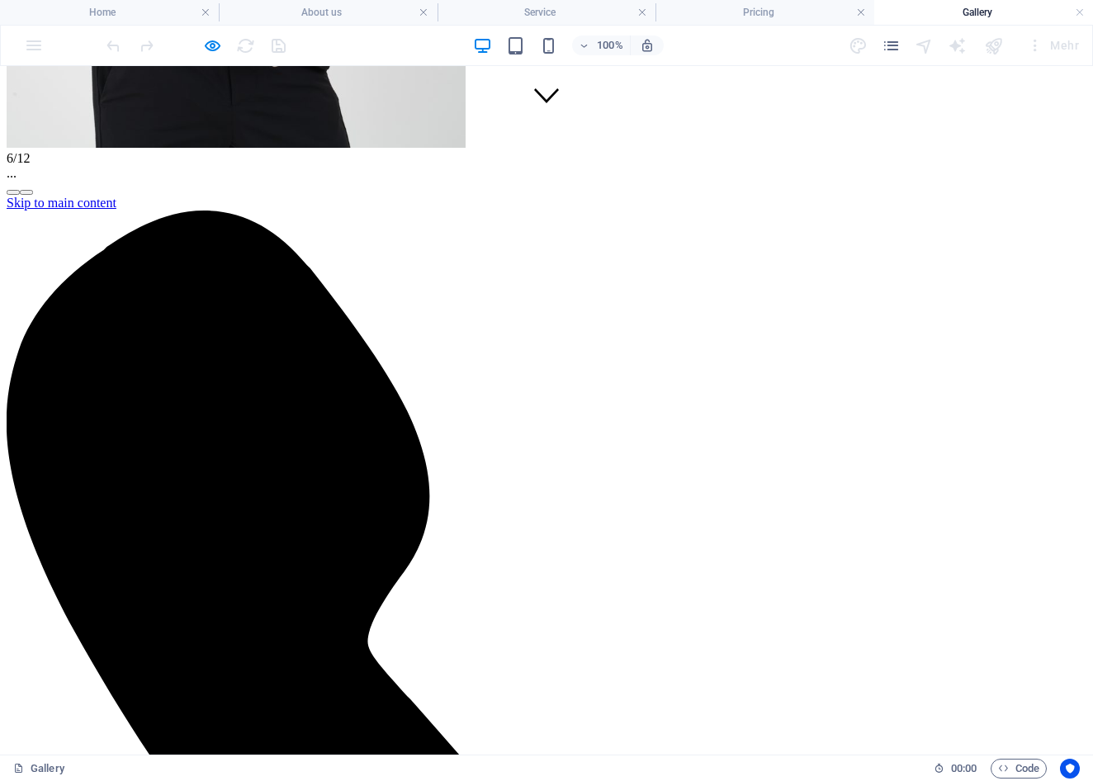
click at [20, 195] on button "button" at bounding box center [13, 192] width 13 height 5
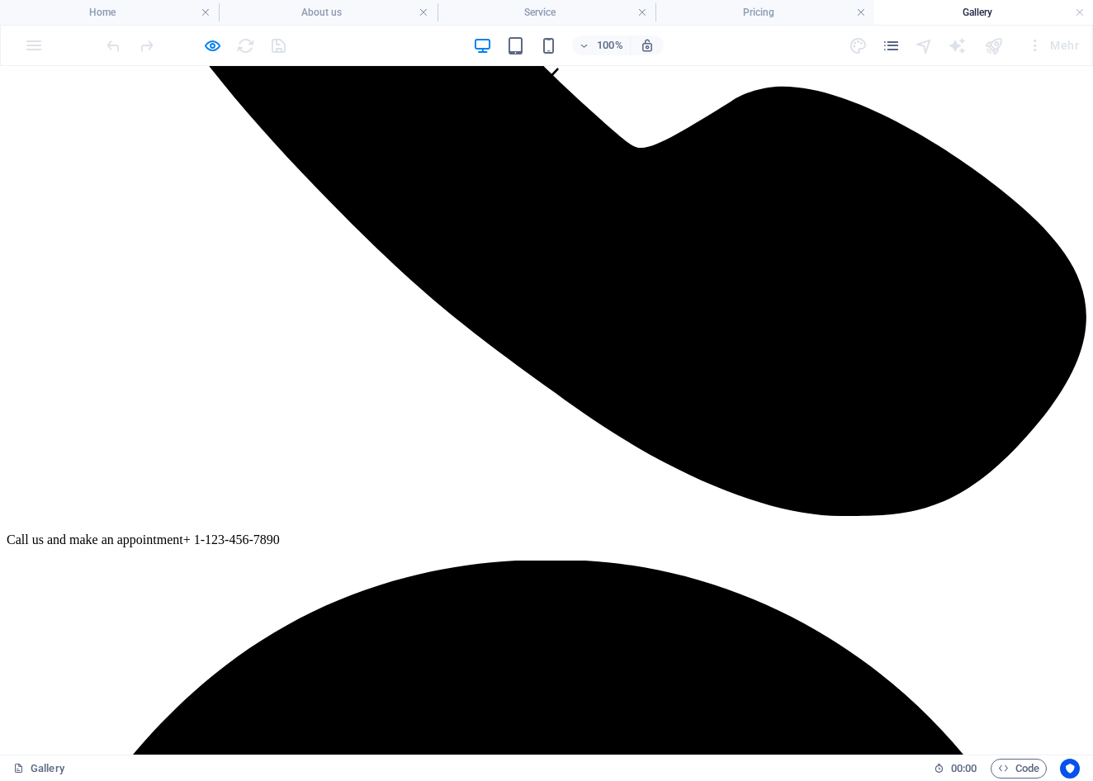
scroll to position [720, 0]
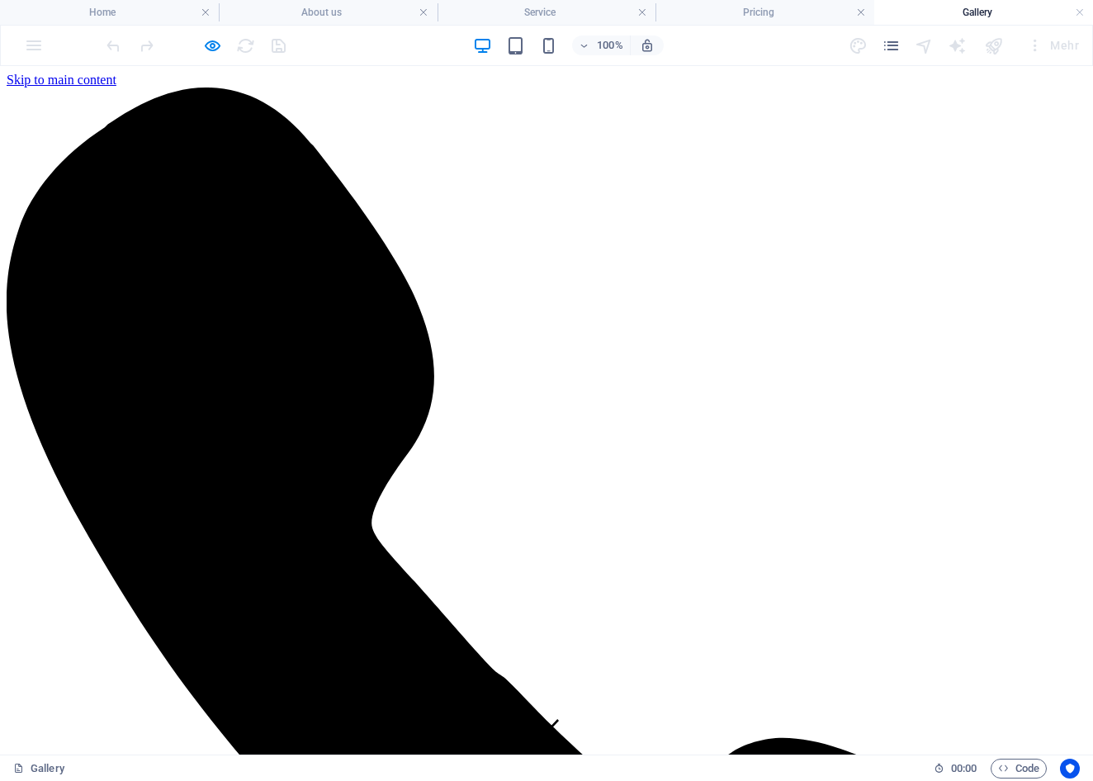
scroll to position [0, 0]
click at [452, 20] on h4 "Service" at bounding box center [455, 12] width 182 height 18
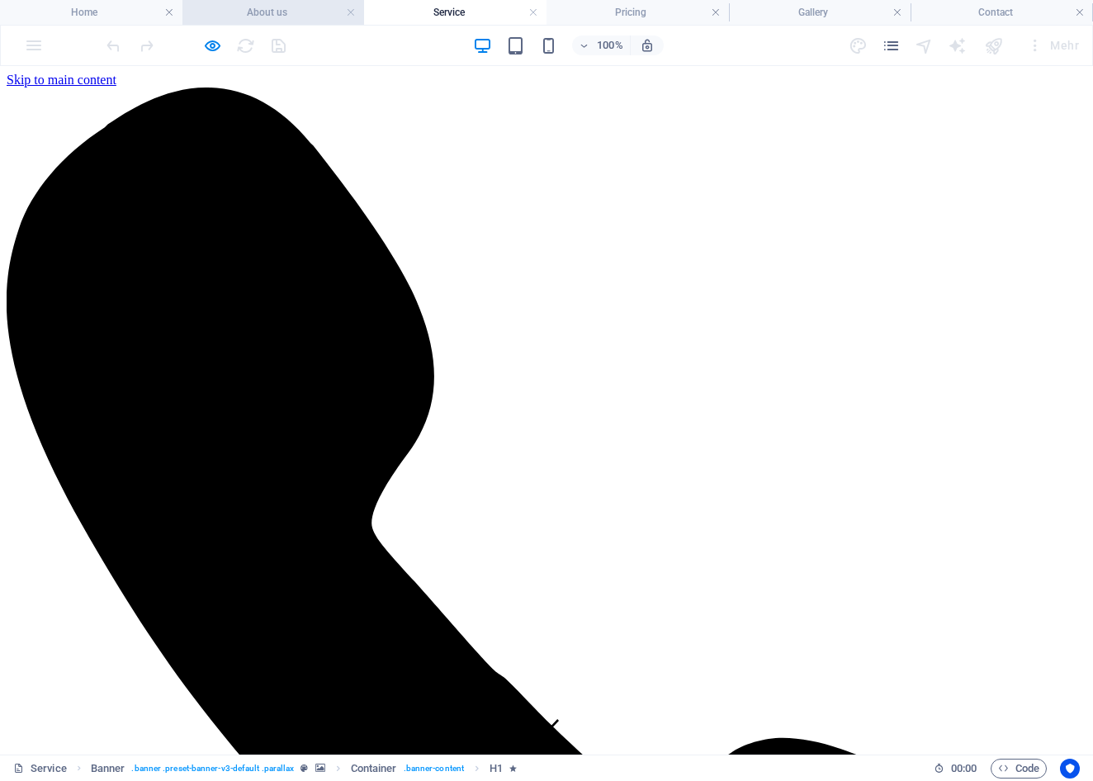
click at [281, 21] on li "About us" at bounding box center [273, 12] width 182 height 25
click at [112, 19] on h4 "Home" at bounding box center [91, 12] width 182 height 18
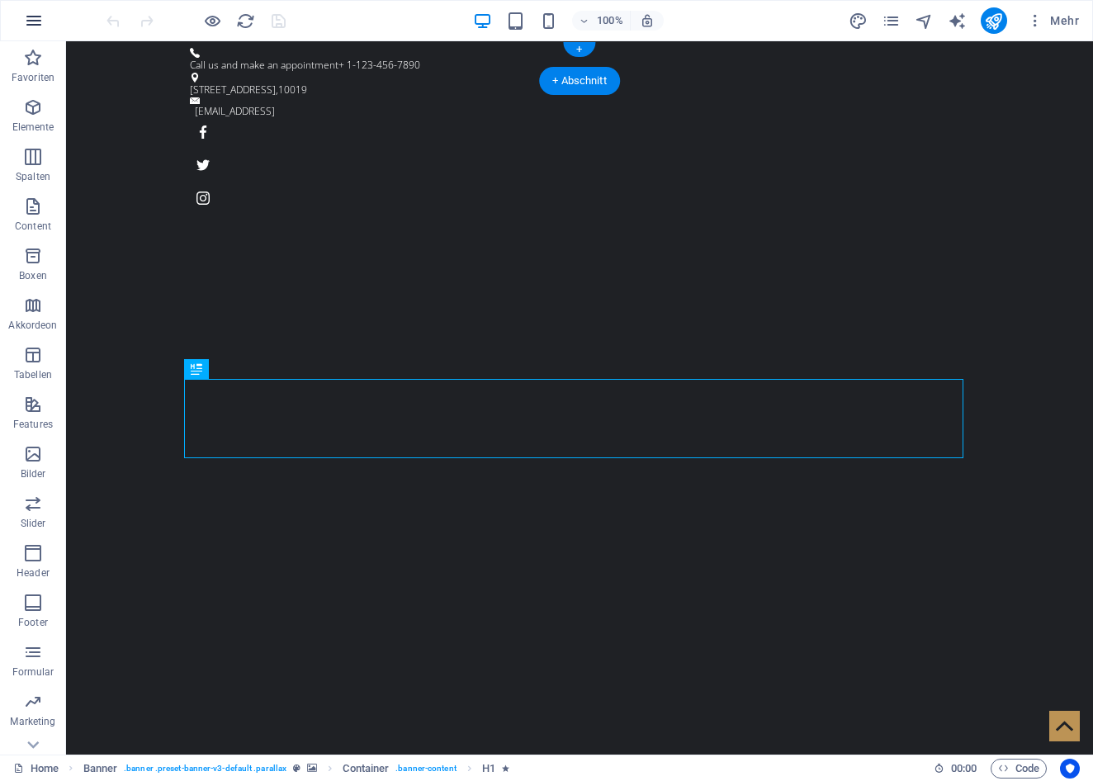
click at [37, 22] on icon "button" at bounding box center [34, 21] width 20 height 20
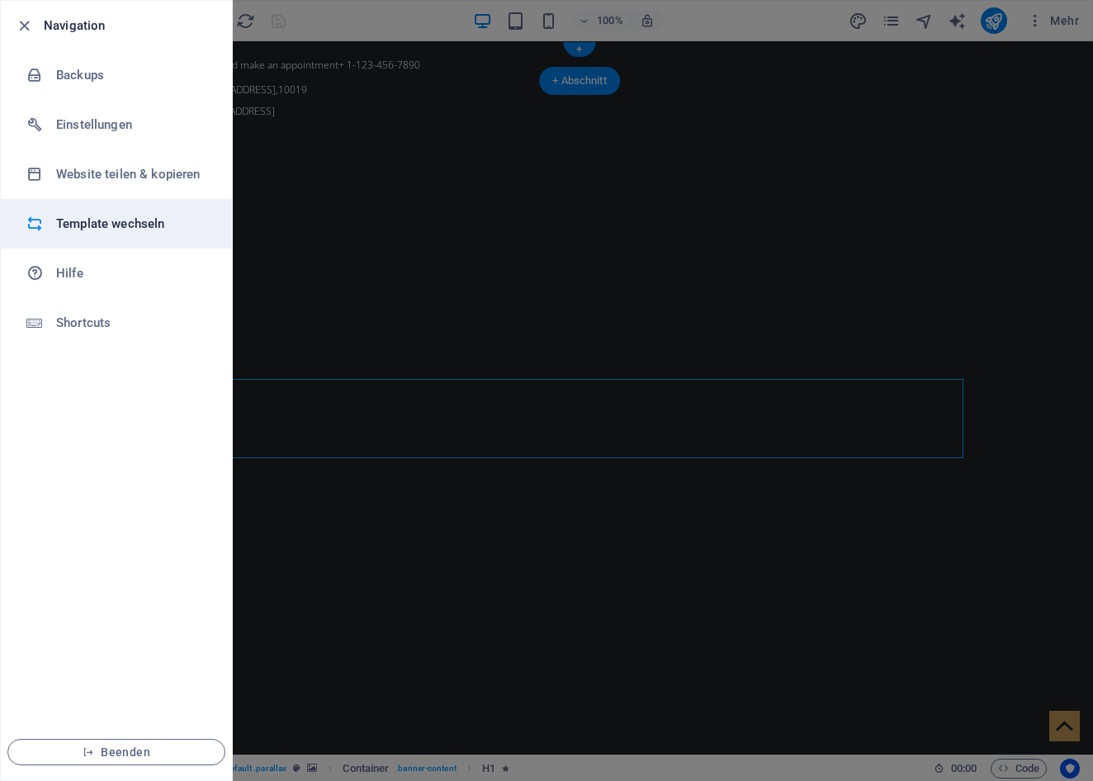
click at [85, 221] on h6 "Template wechseln" at bounding box center [132, 224] width 153 height 20
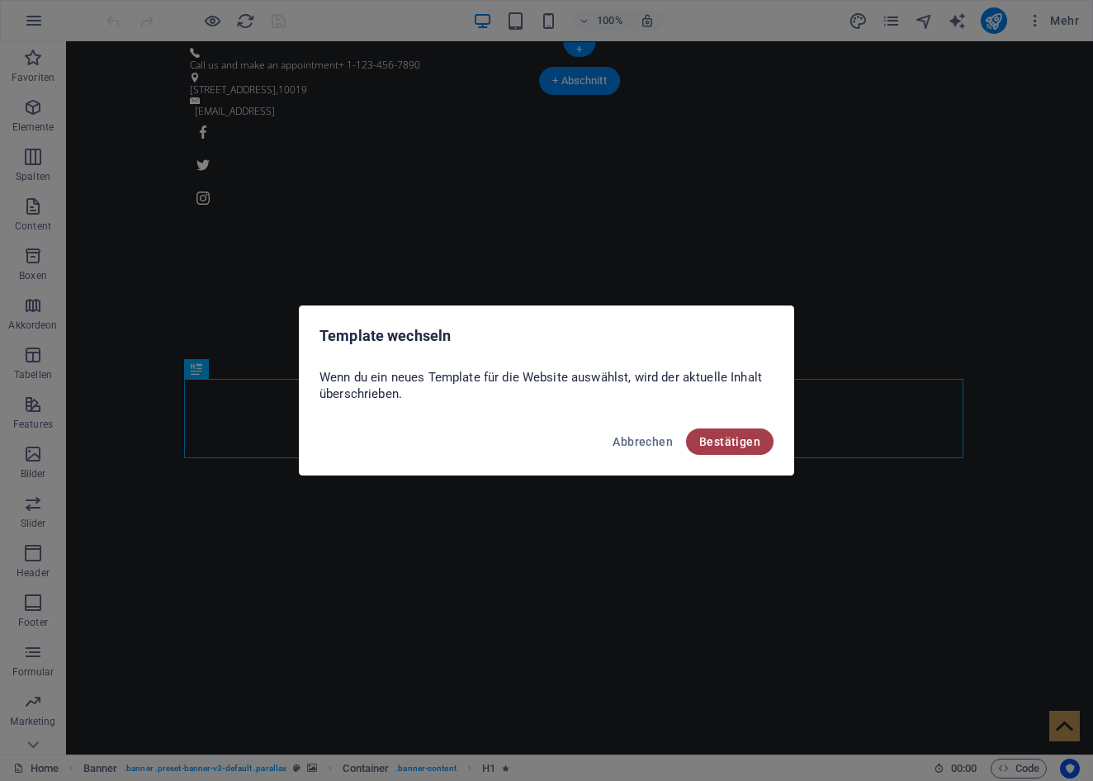
click at [734, 442] on span "Bestätigen" at bounding box center [729, 441] width 61 height 13
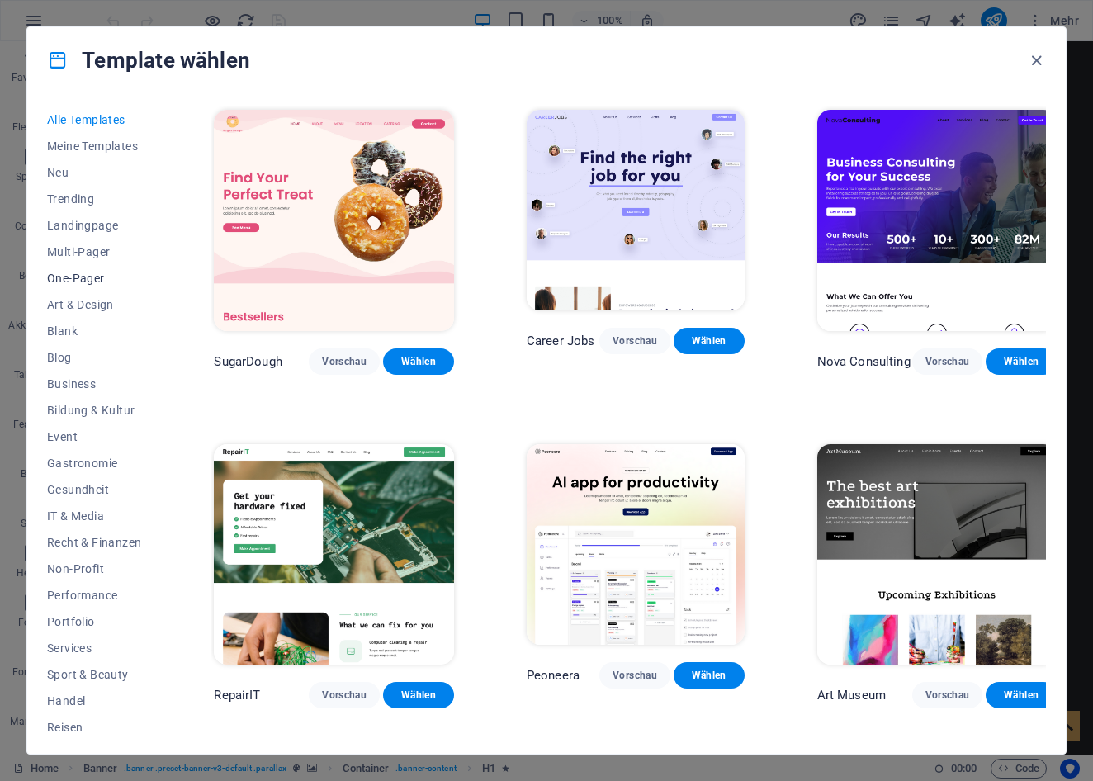
click at [76, 283] on span "One-Pager" at bounding box center [94, 278] width 94 height 13
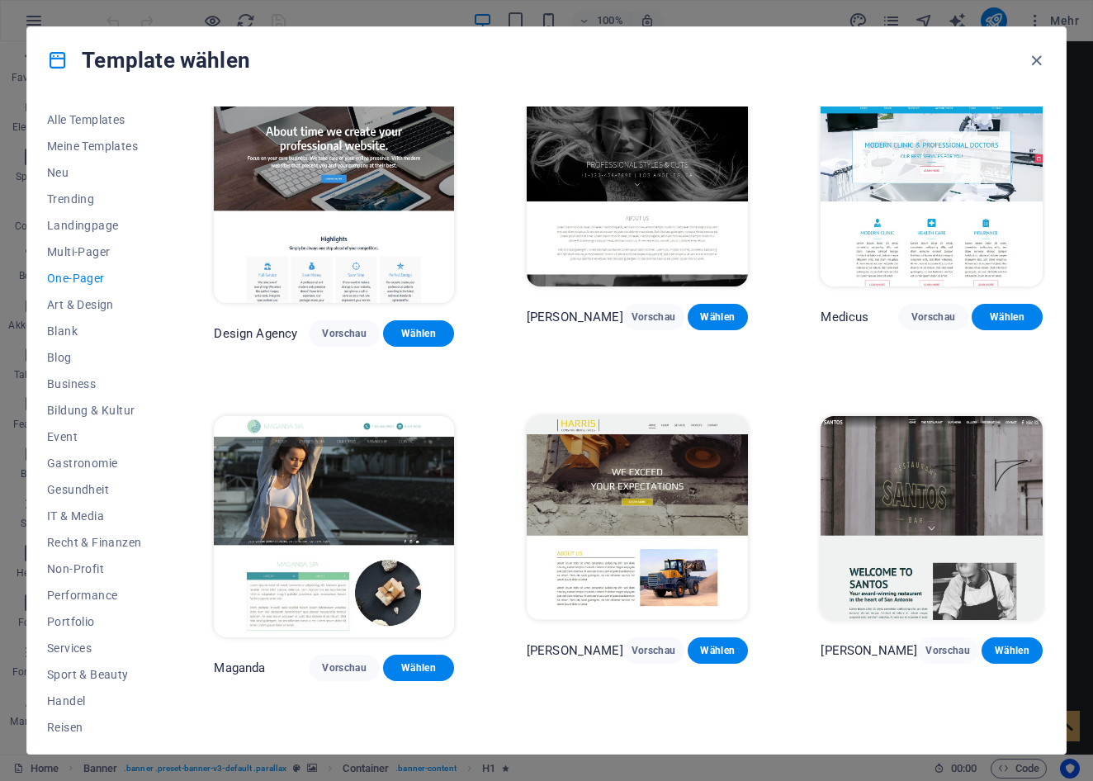
scroll to position [7044, 0]
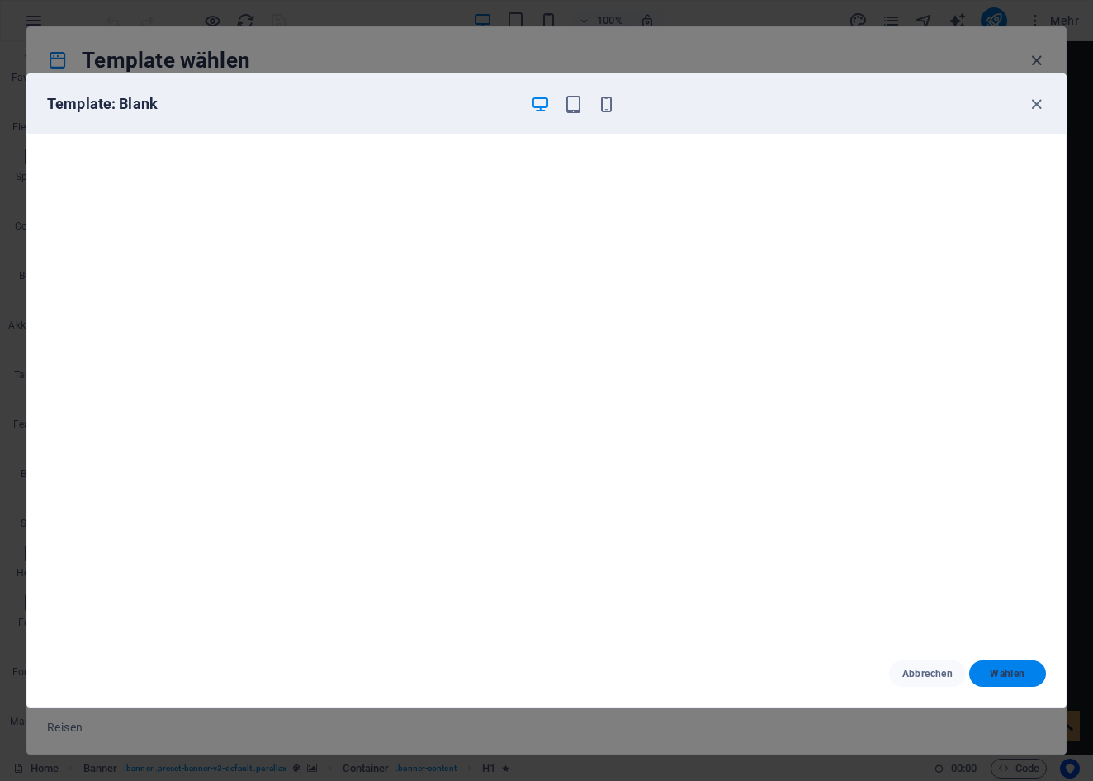
click at [1013, 673] on span "Wählen" at bounding box center [1007, 673] width 50 height 13
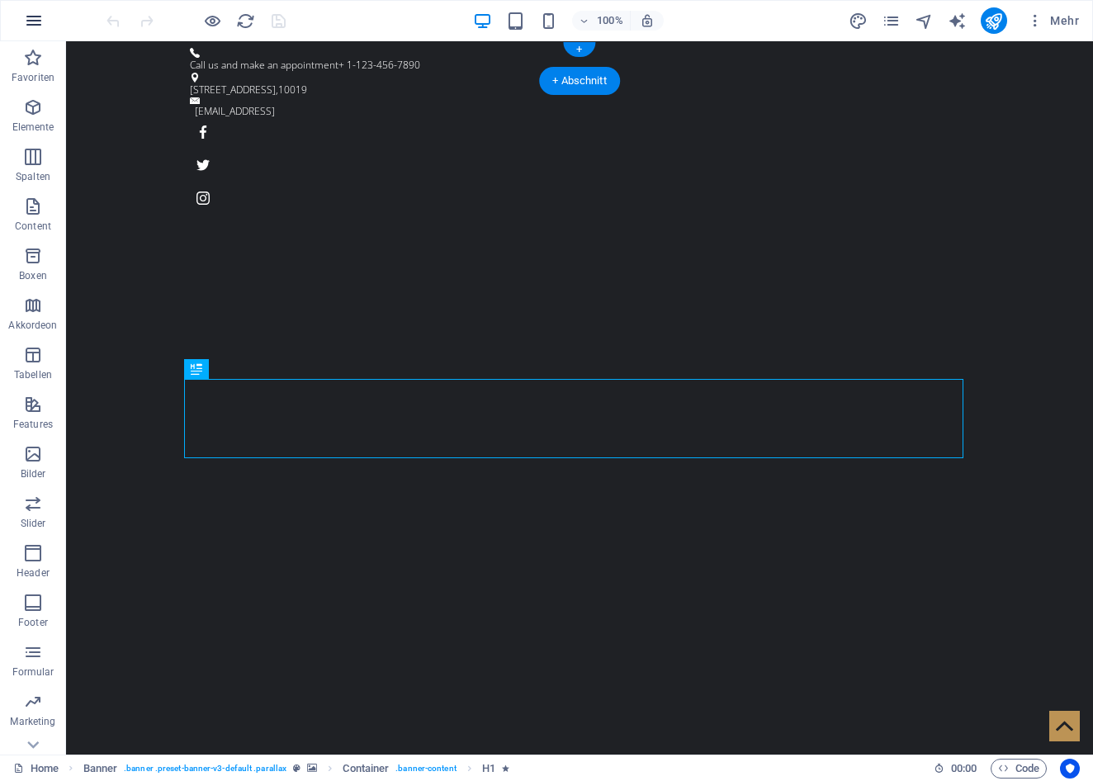
click at [33, 12] on icon "button" at bounding box center [34, 21] width 20 height 20
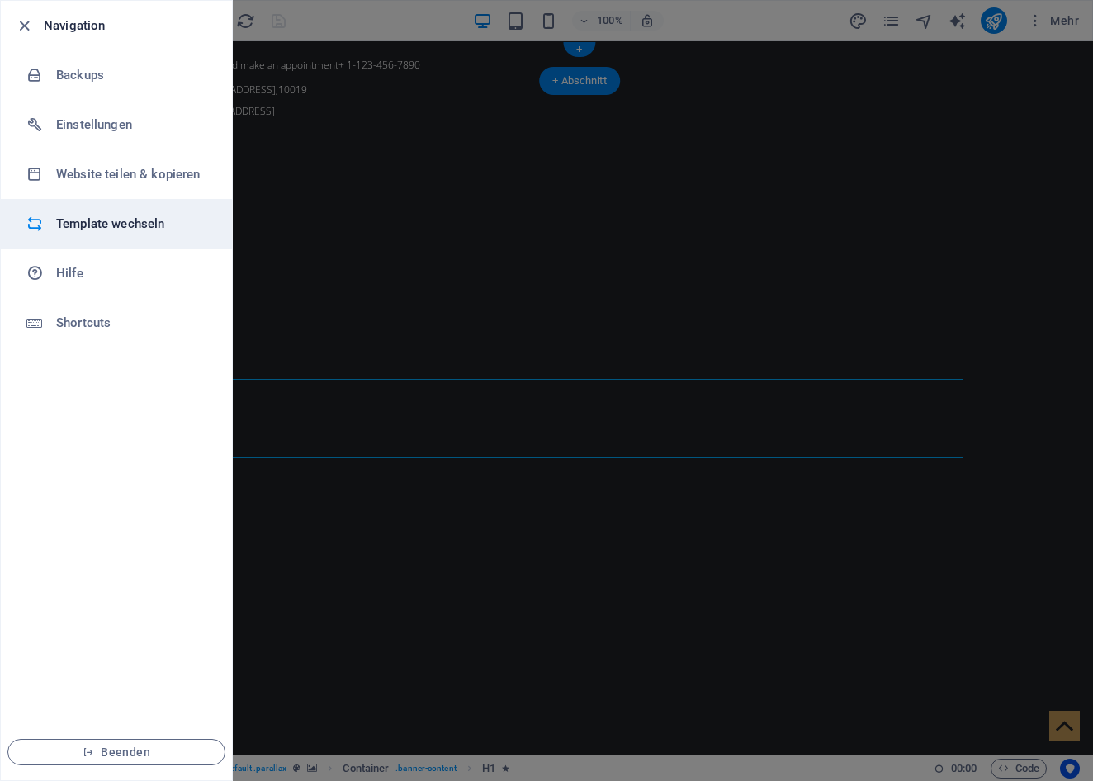
click at [83, 233] on h6 "Template wechseln" at bounding box center [132, 224] width 153 height 20
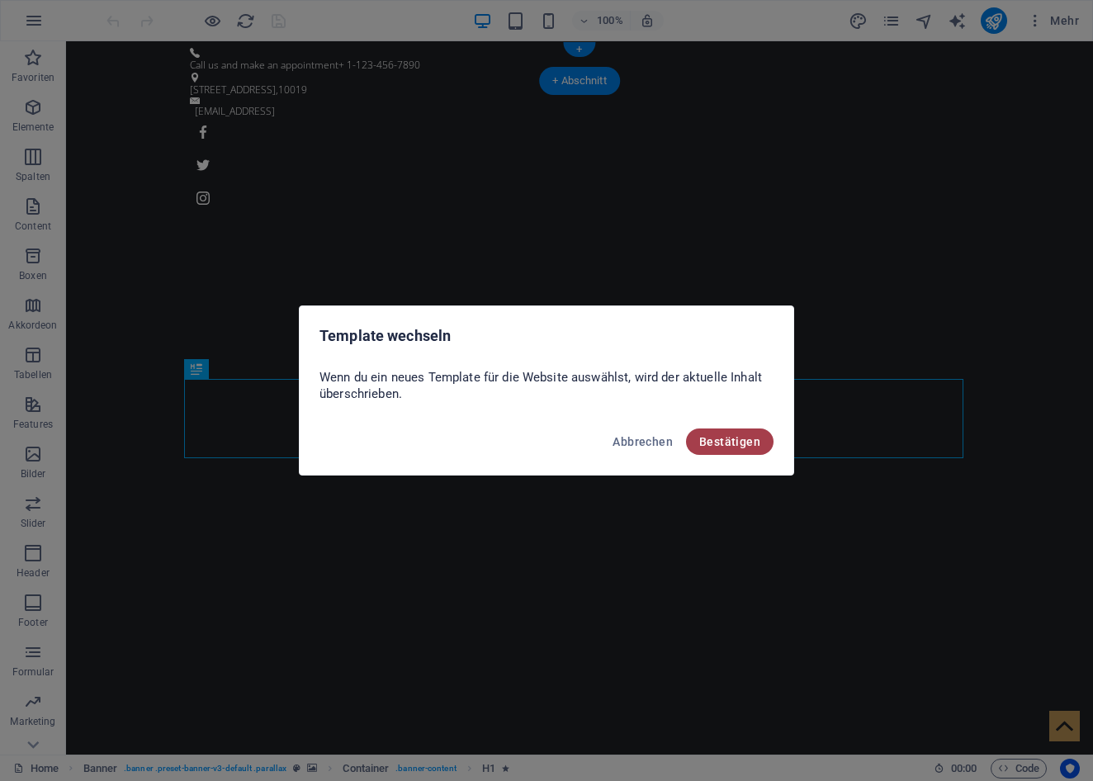
click at [717, 443] on span "Bestätigen" at bounding box center [729, 441] width 61 height 13
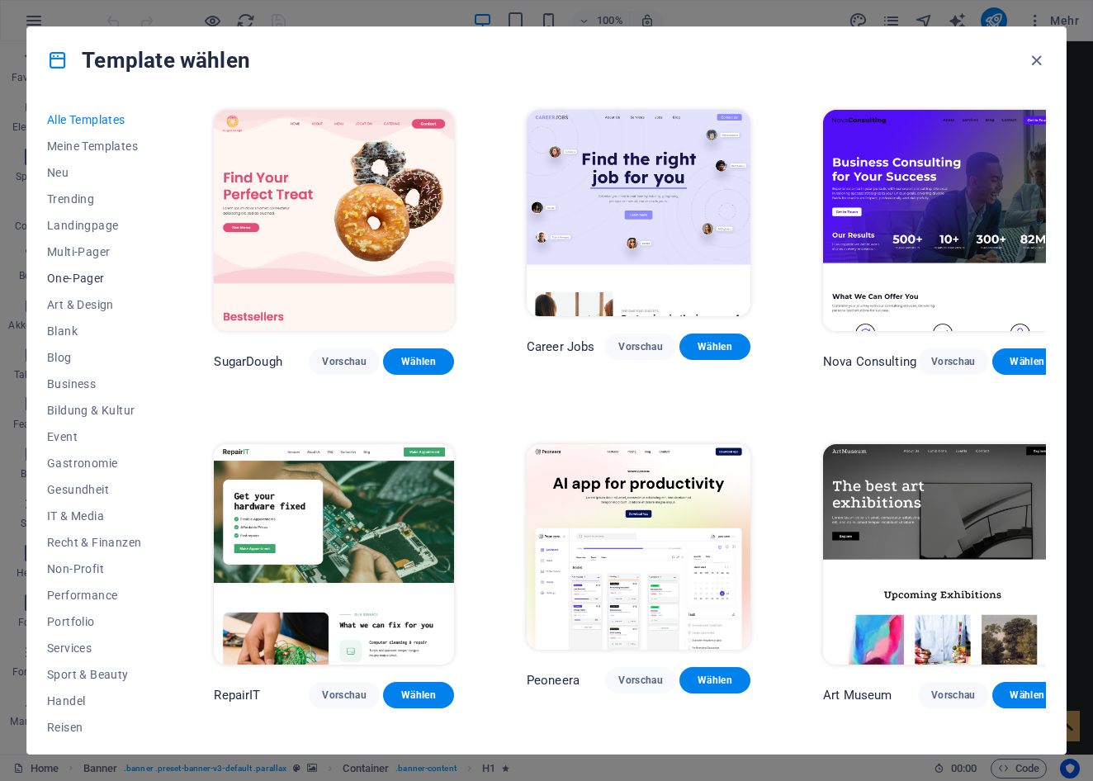
click at [74, 274] on span "One-Pager" at bounding box center [94, 278] width 94 height 13
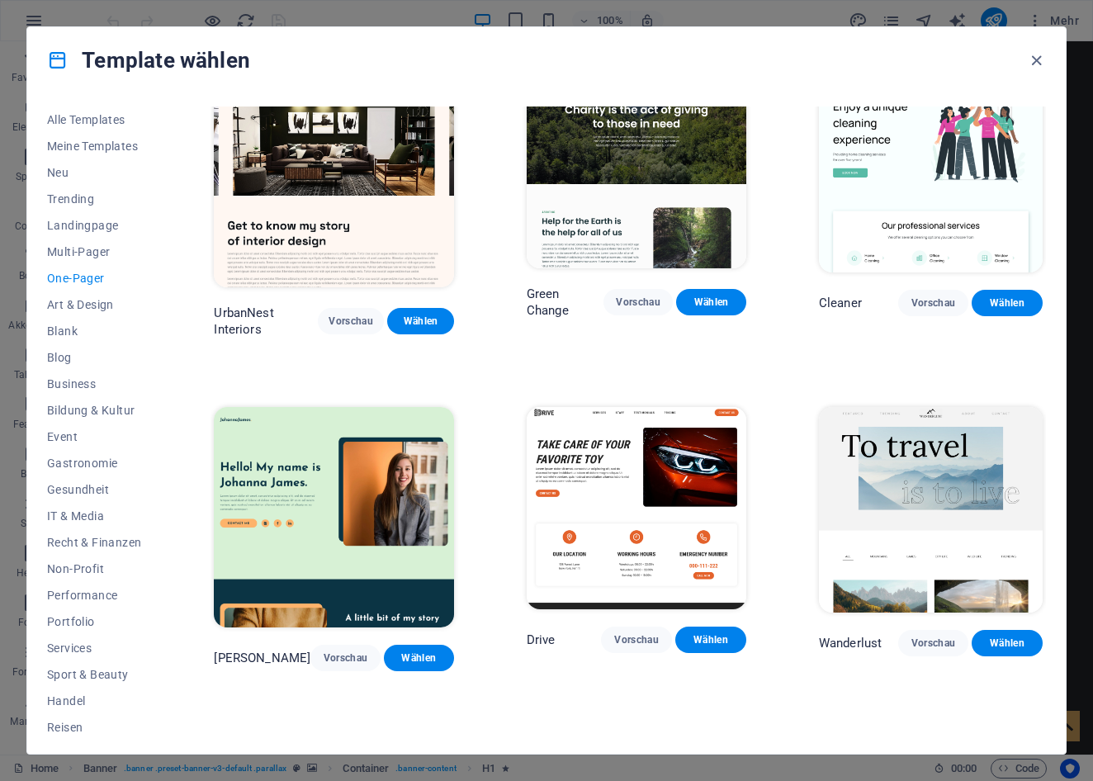
scroll to position [734, 0]
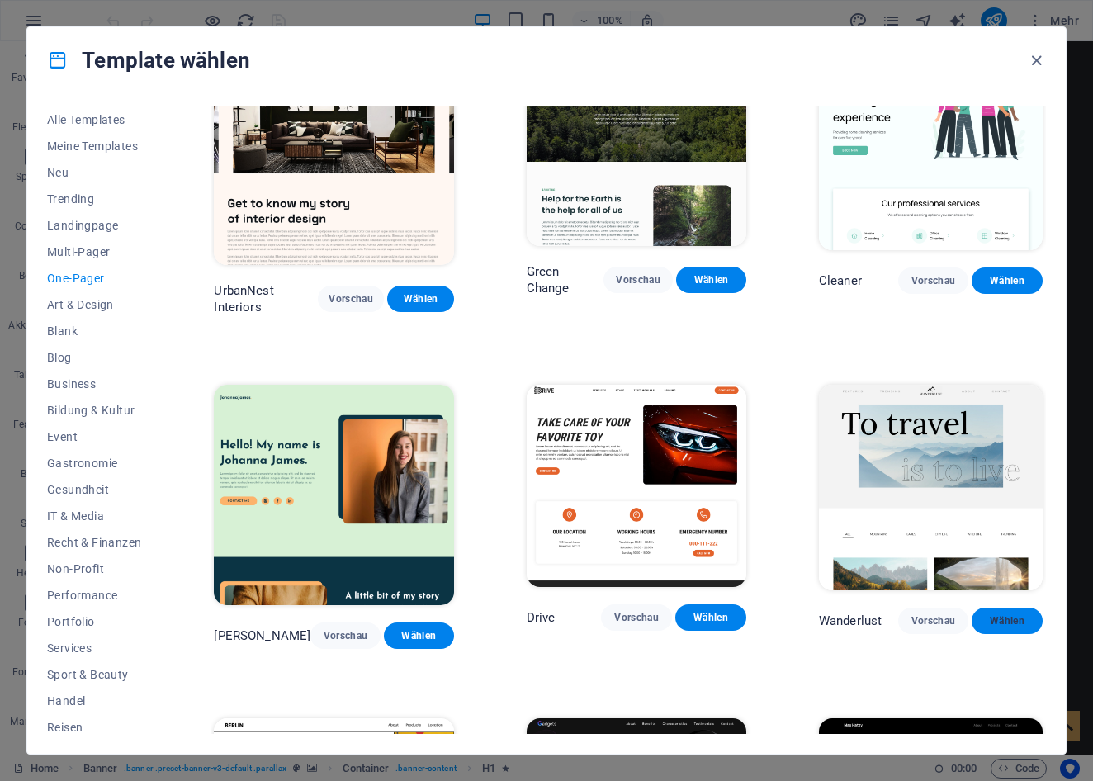
click at [998, 614] on span "Wählen" at bounding box center [1007, 620] width 45 height 13
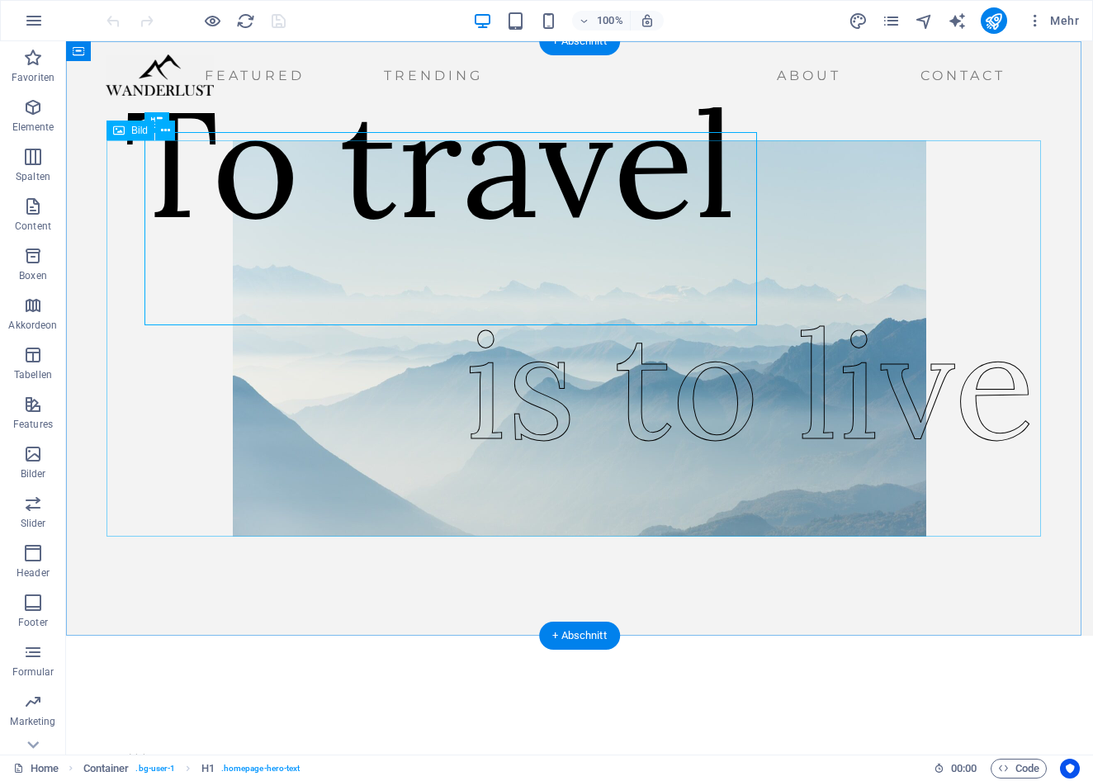
click at [112, 190] on figure at bounding box center [579, 338] width 934 height 396
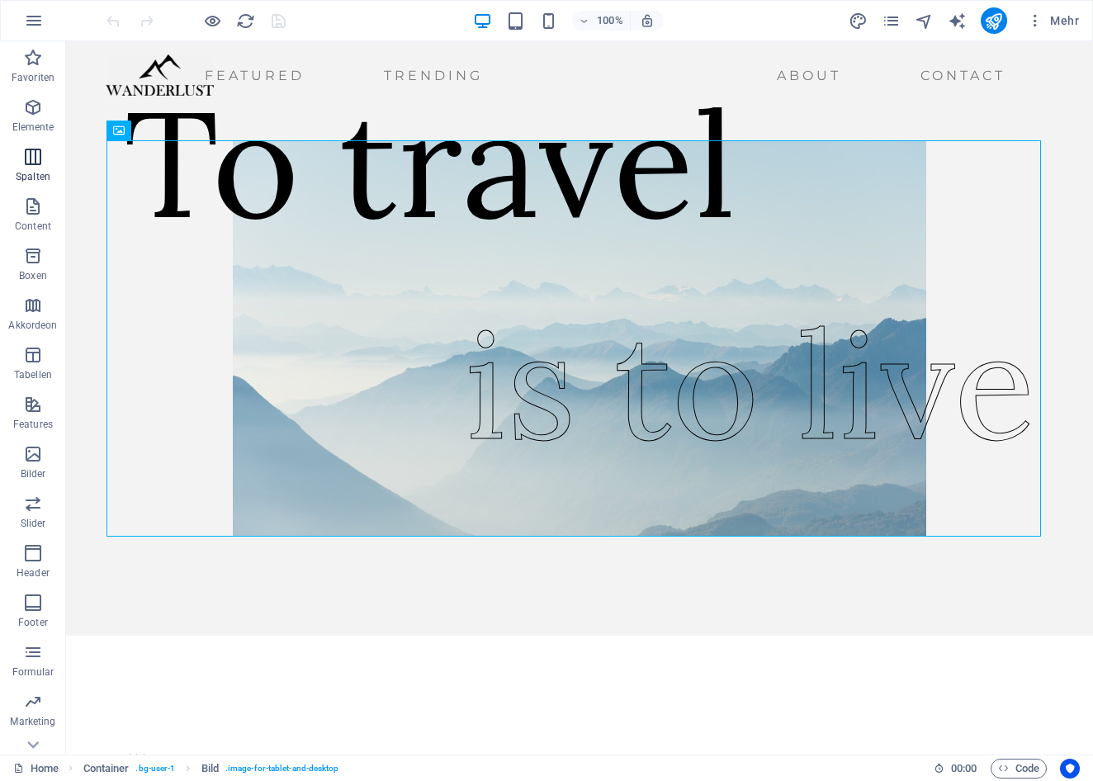
click at [31, 158] on icon "button" at bounding box center [33, 157] width 20 height 20
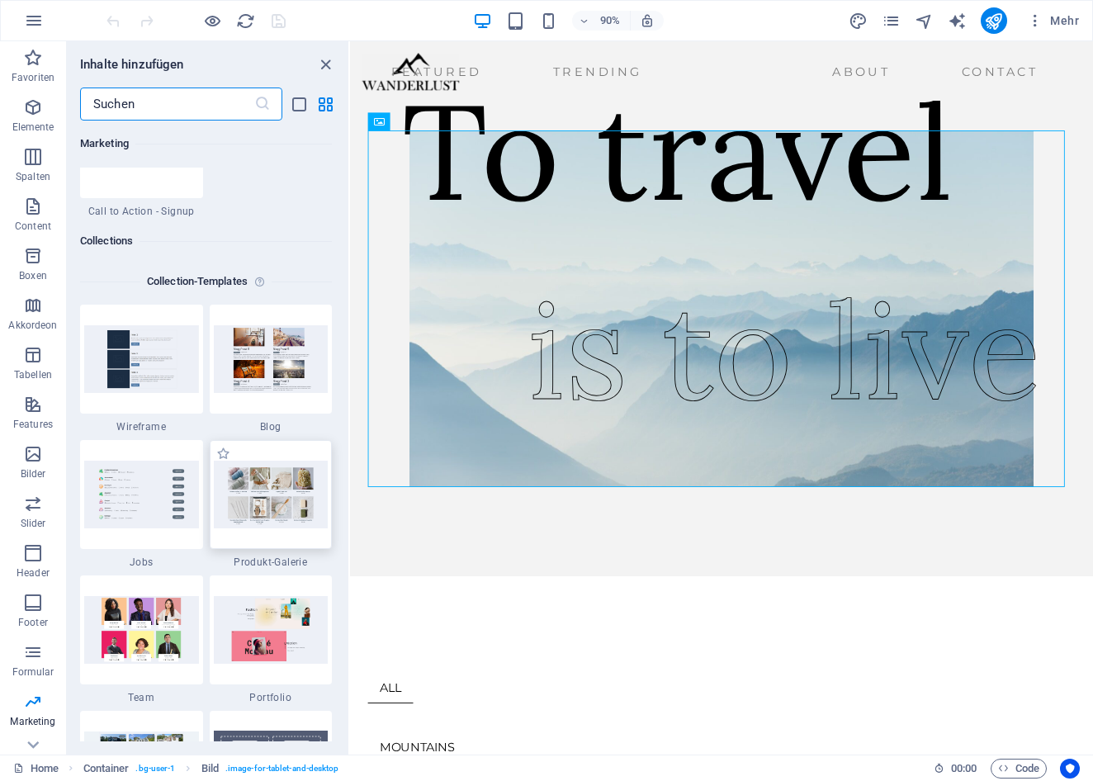
scroll to position [15013, 0]
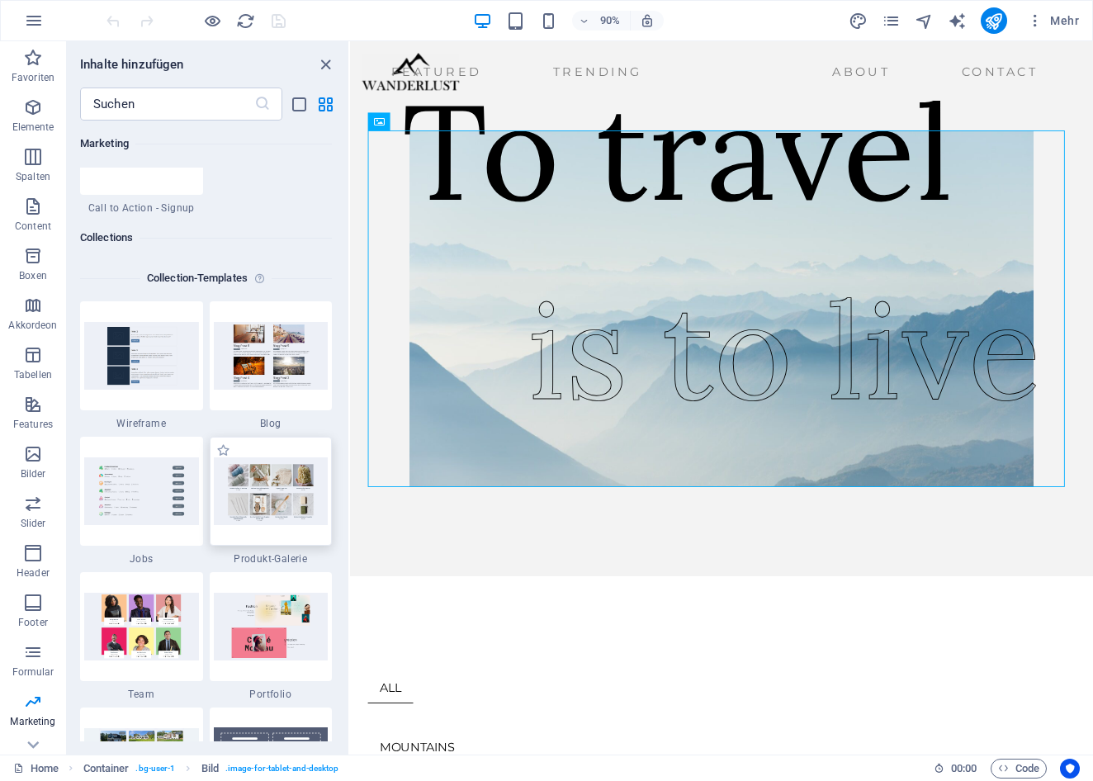
click at [265, 509] on img at bounding box center [271, 490] width 115 height 67
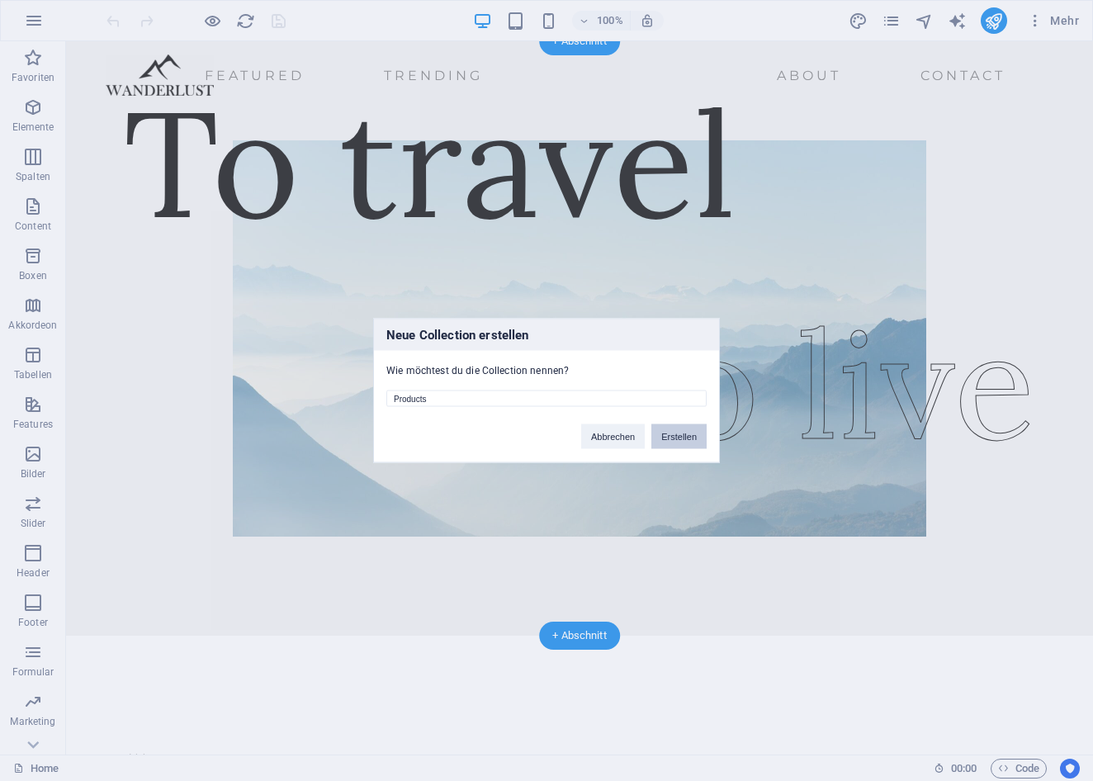
click at [668, 437] on button "Erstellen" at bounding box center [678, 436] width 55 height 25
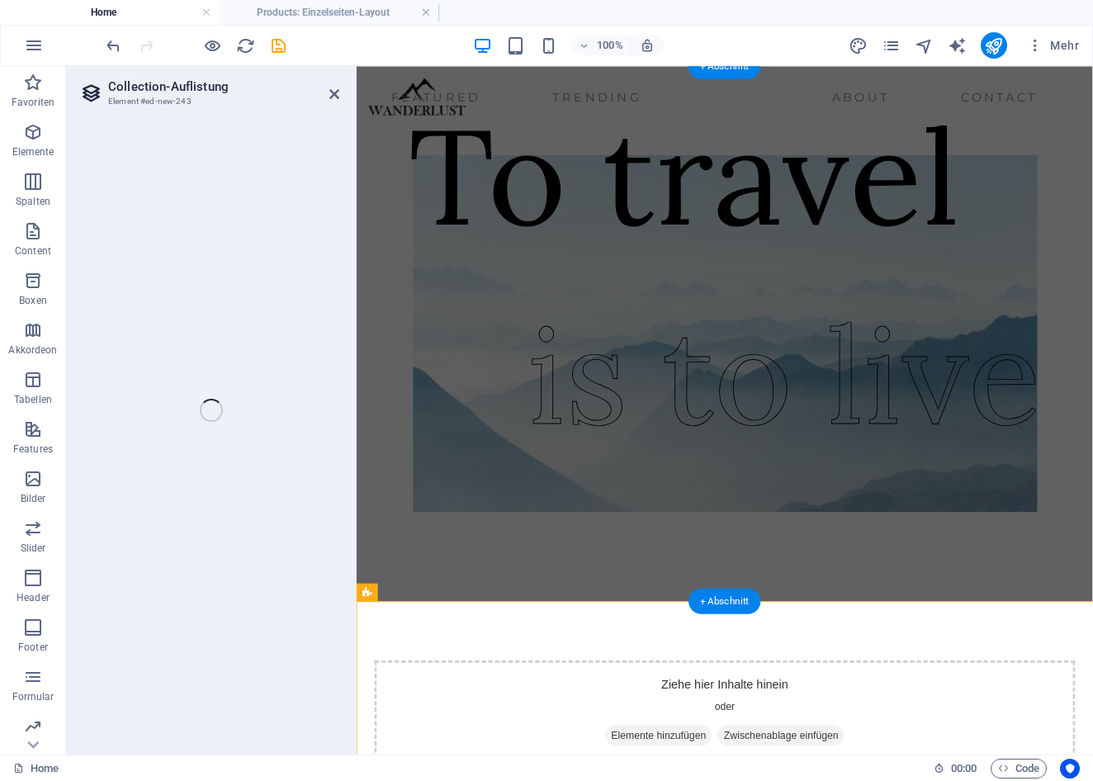
select select "68e3c8914c82bbea4d02e314"
select select "createdAt_DESC"
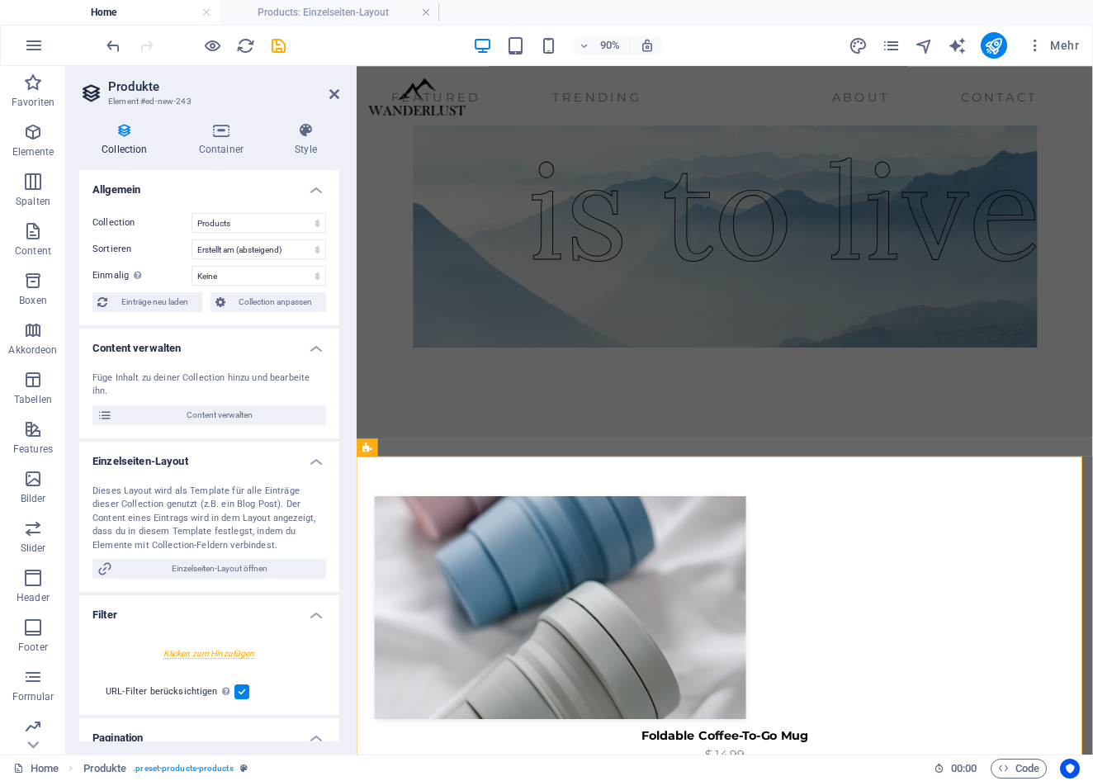
scroll to position [153, 0]
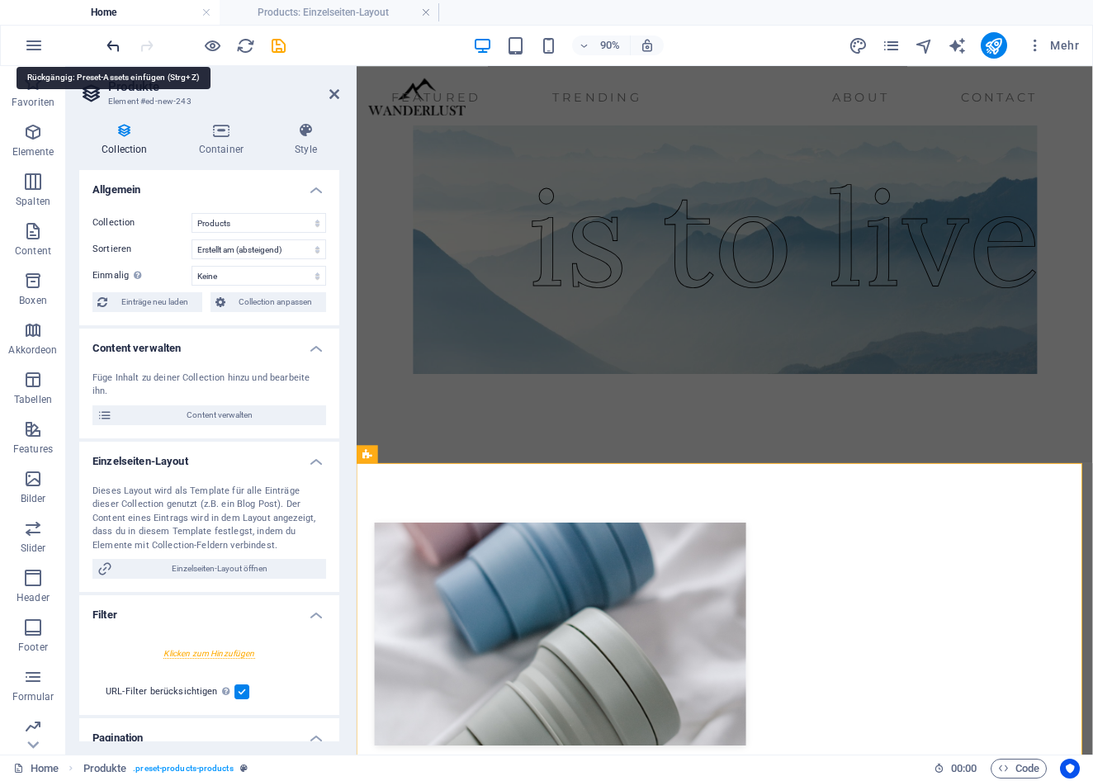
click at [113, 43] on icon "undo" at bounding box center [113, 45] width 19 height 19
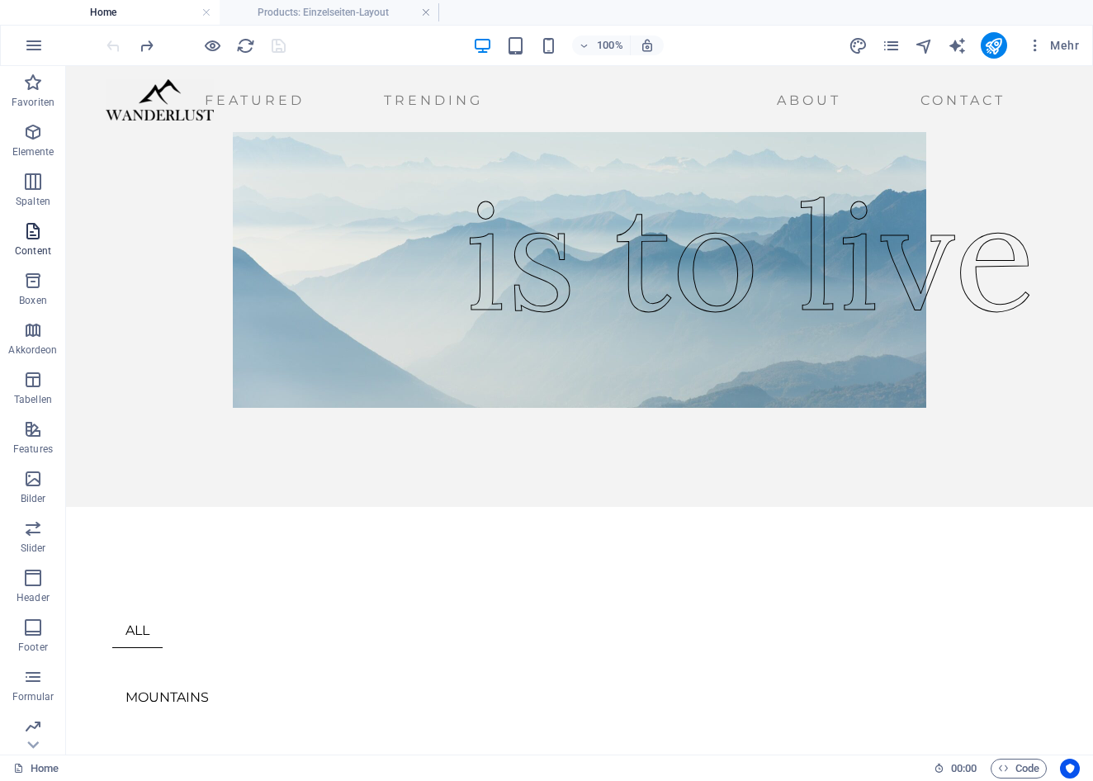
click at [34, 238] on icon "button" at bounding box center [33, 231] width 20 height 20
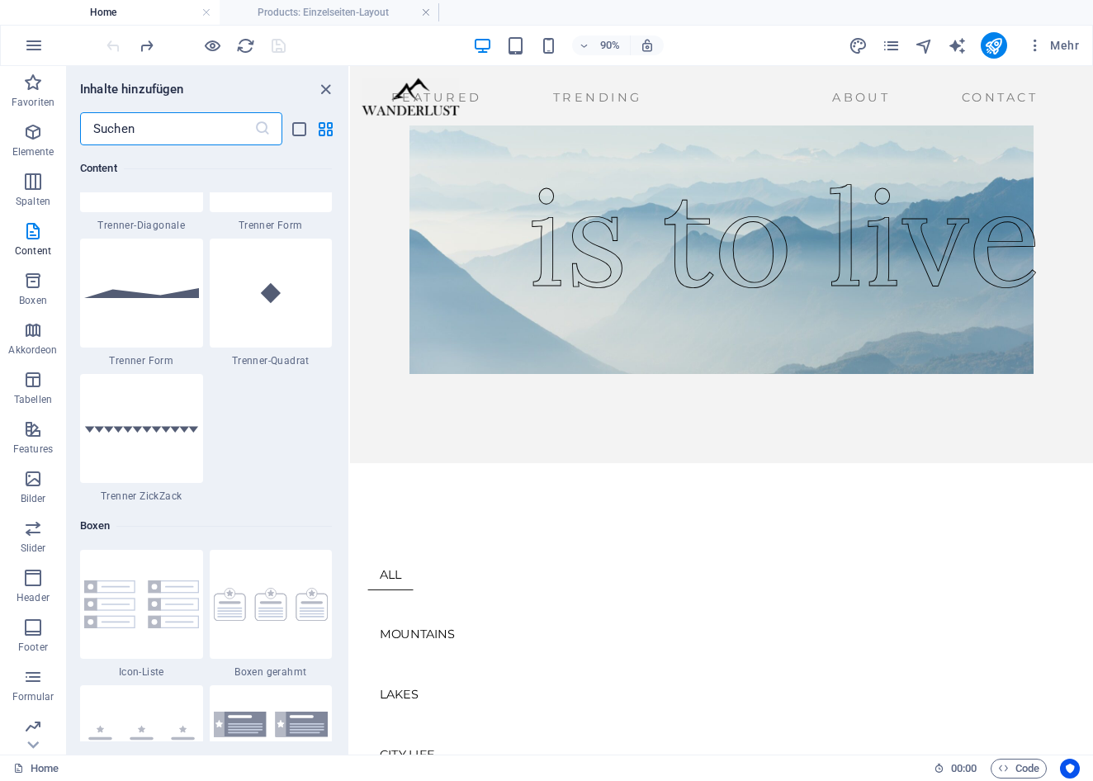
scroll to position [4404, 0]
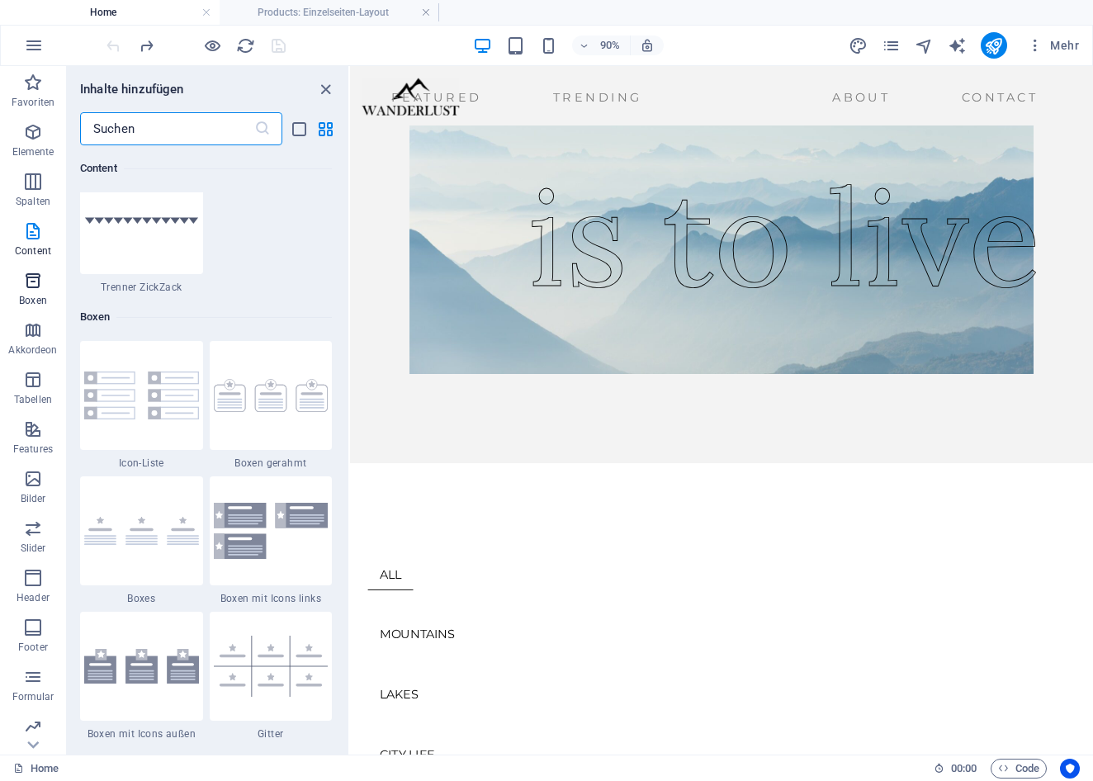
click at [40, 286] on icon "button" at bounding box center [33, 281] width 20 height 20
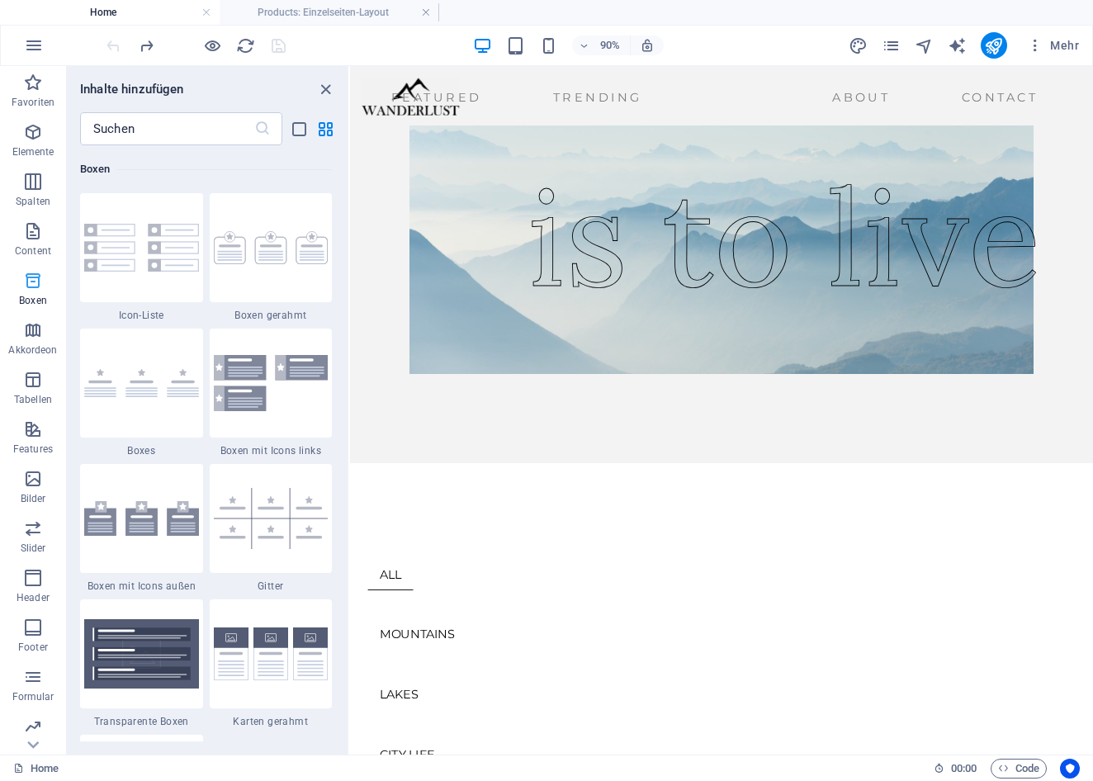
scroll to position [4552, 0]
click at [29, 234] on icon "button" at bounding box center [33, 231] width 20 height 20
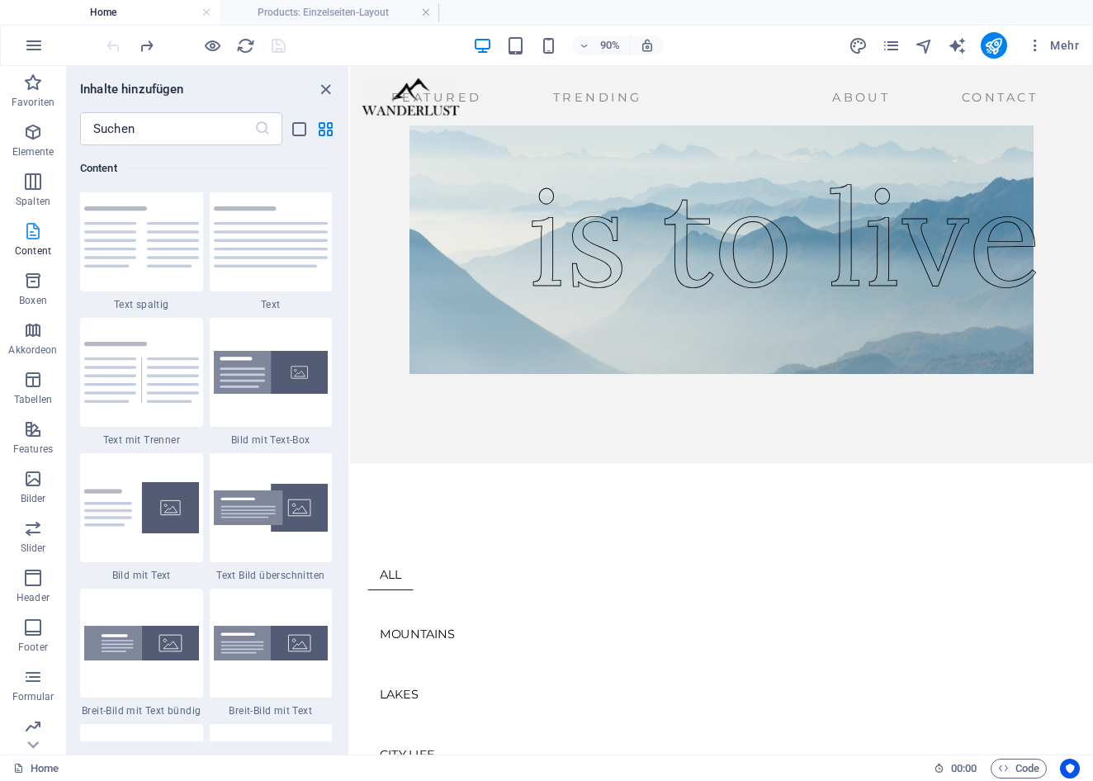
scroll to position [2888, 0]
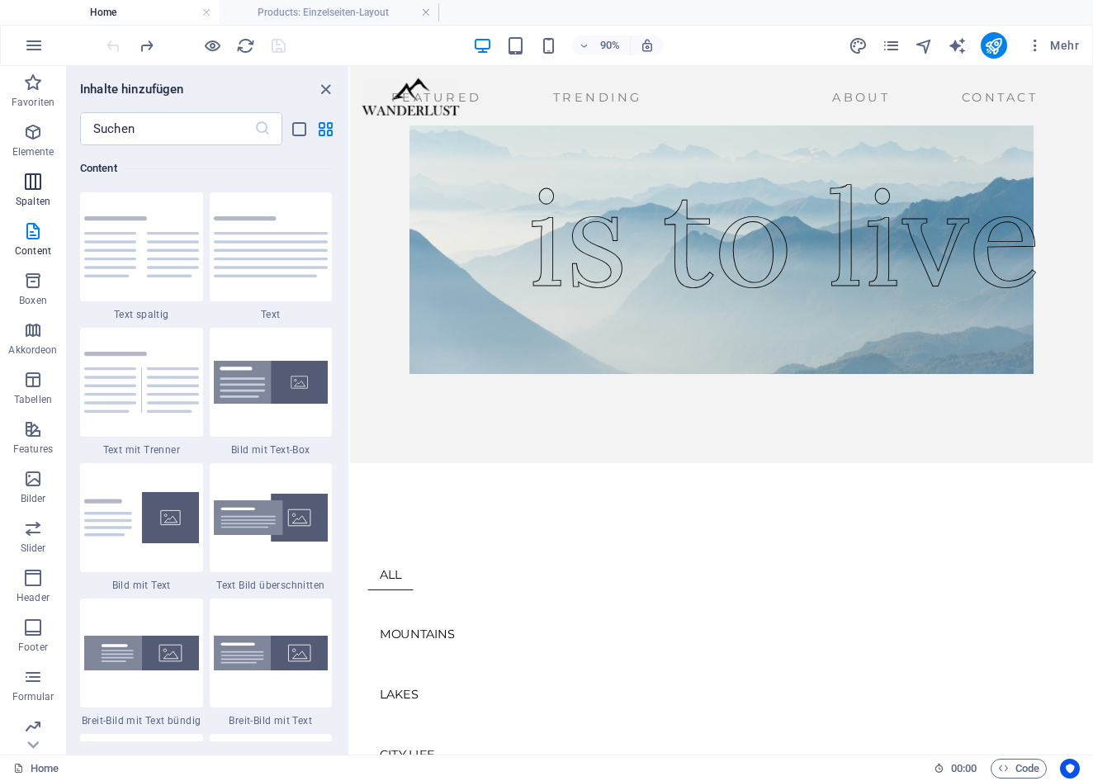
click at [32, 191] on icon "button" at bounding box center [33, 182] width 20 height 20
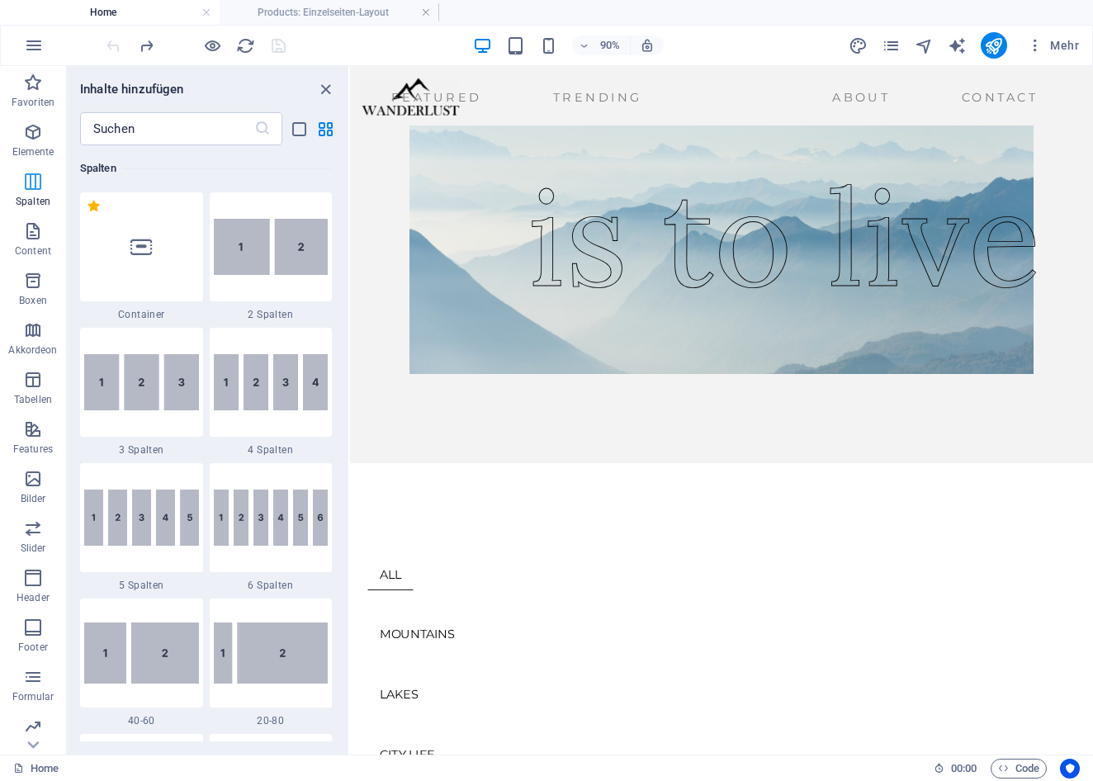
scroll to position [817, 0]
click at [32, 327] on icon "button" at bounding box center [33, 330] width 20 height 20
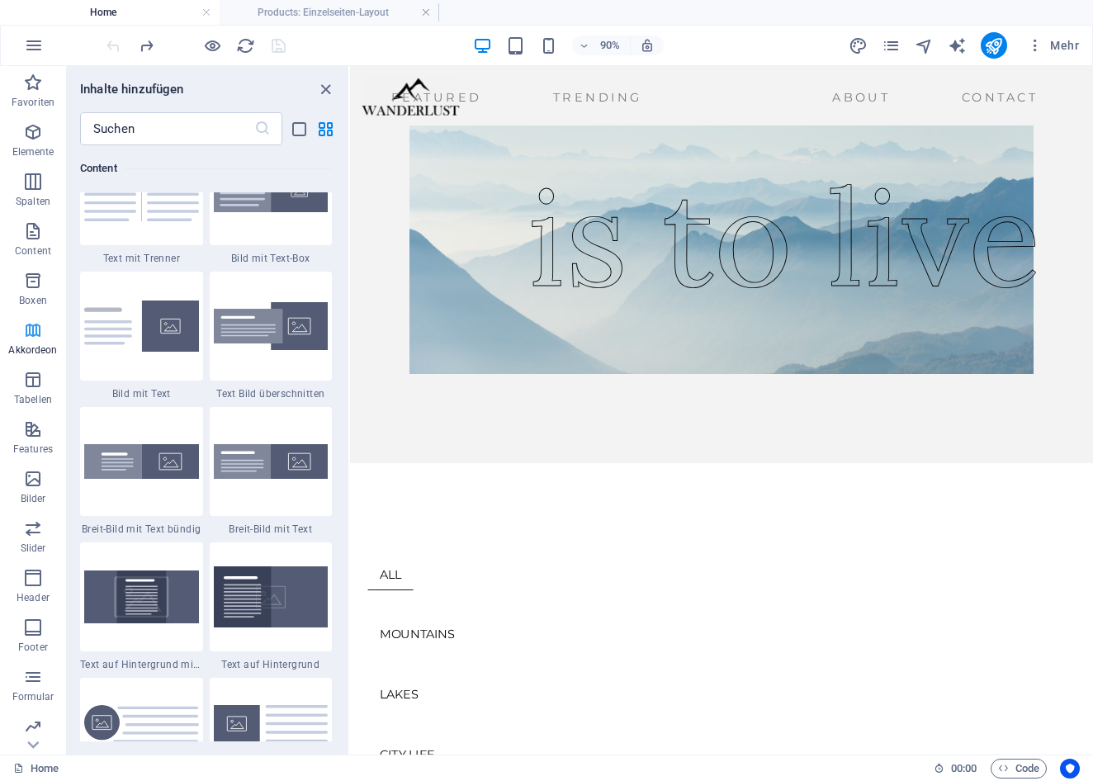
scroll to position [5269, 0]
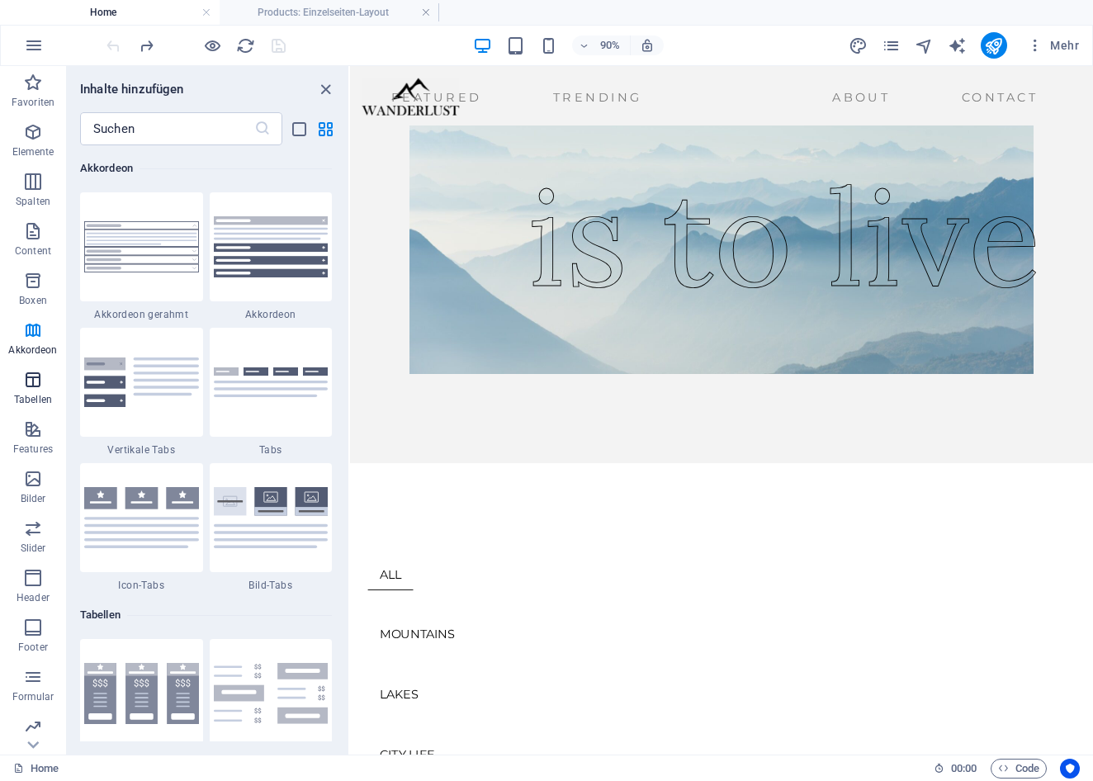
click at [30, 376] on icon "button" at bounding box center [33, 380] width 20 height 20
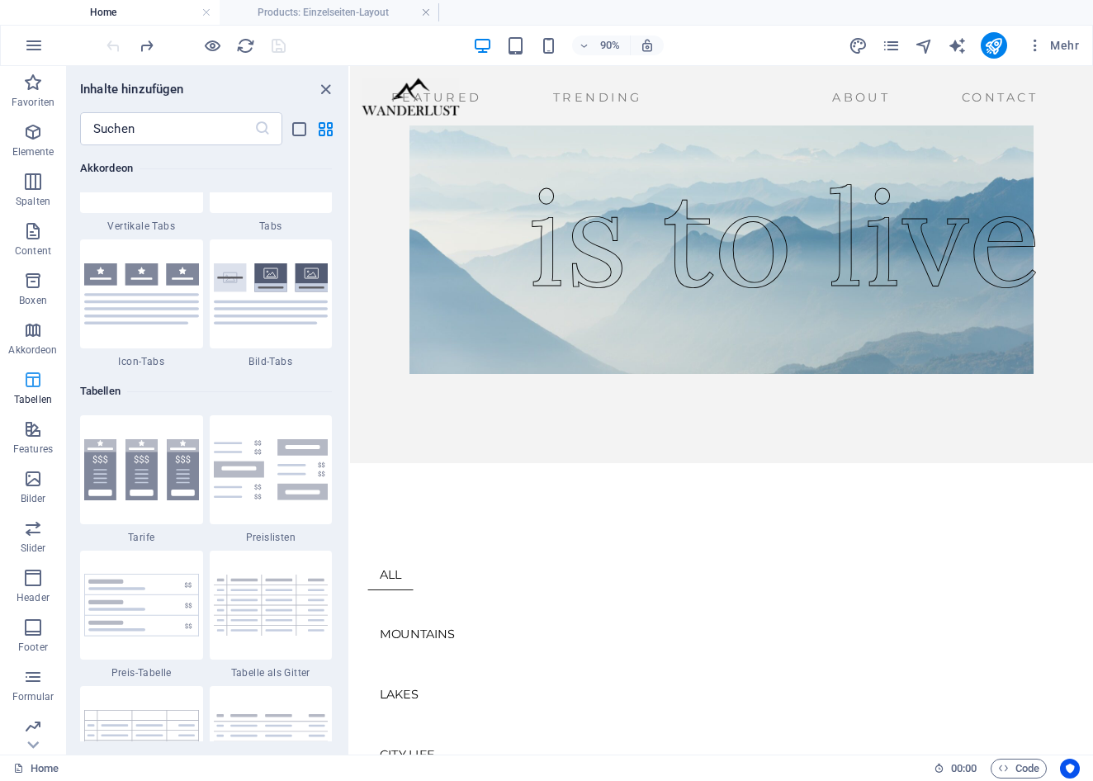
scroll to position [5716, 0]
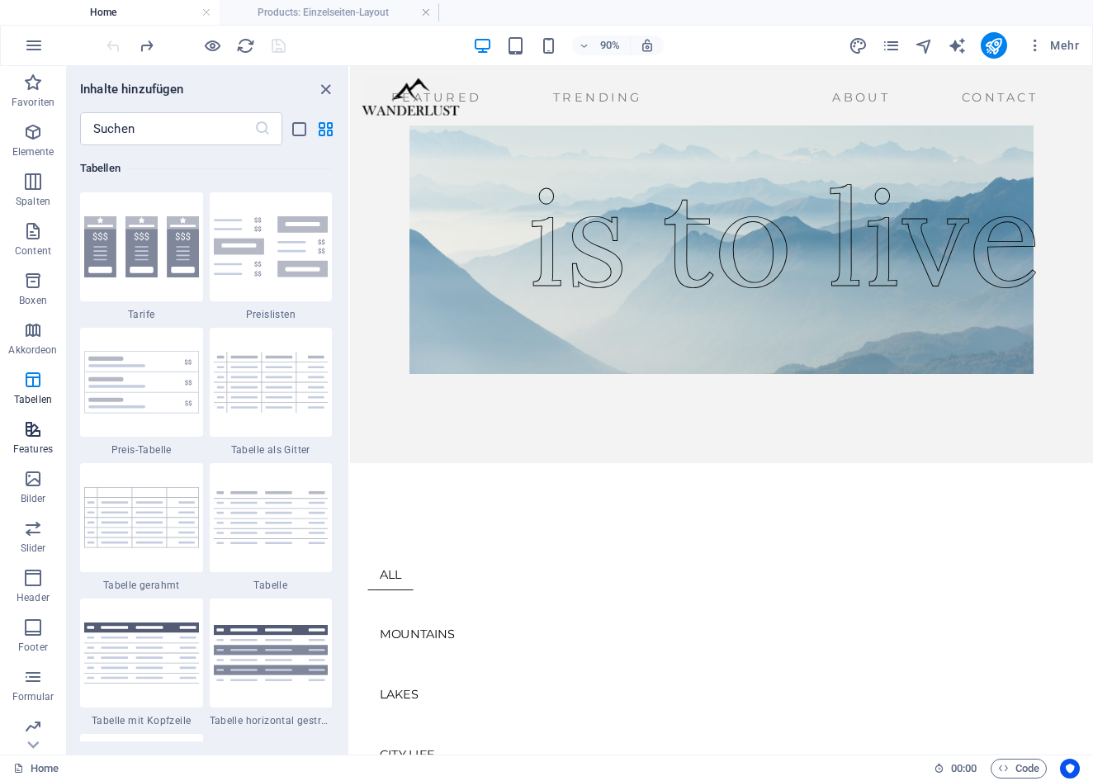
click at [36, 434] on icon "button" at bounding box center [33, 429] width 20 height 20
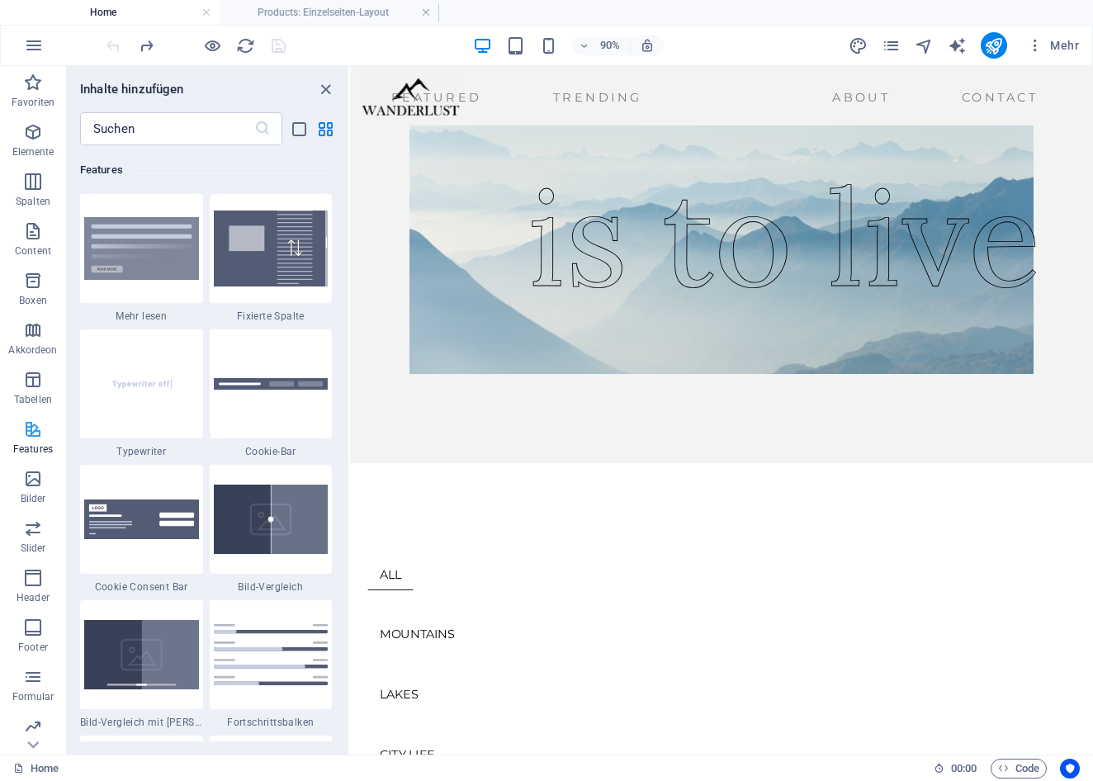
scroll to position [6433, 0]
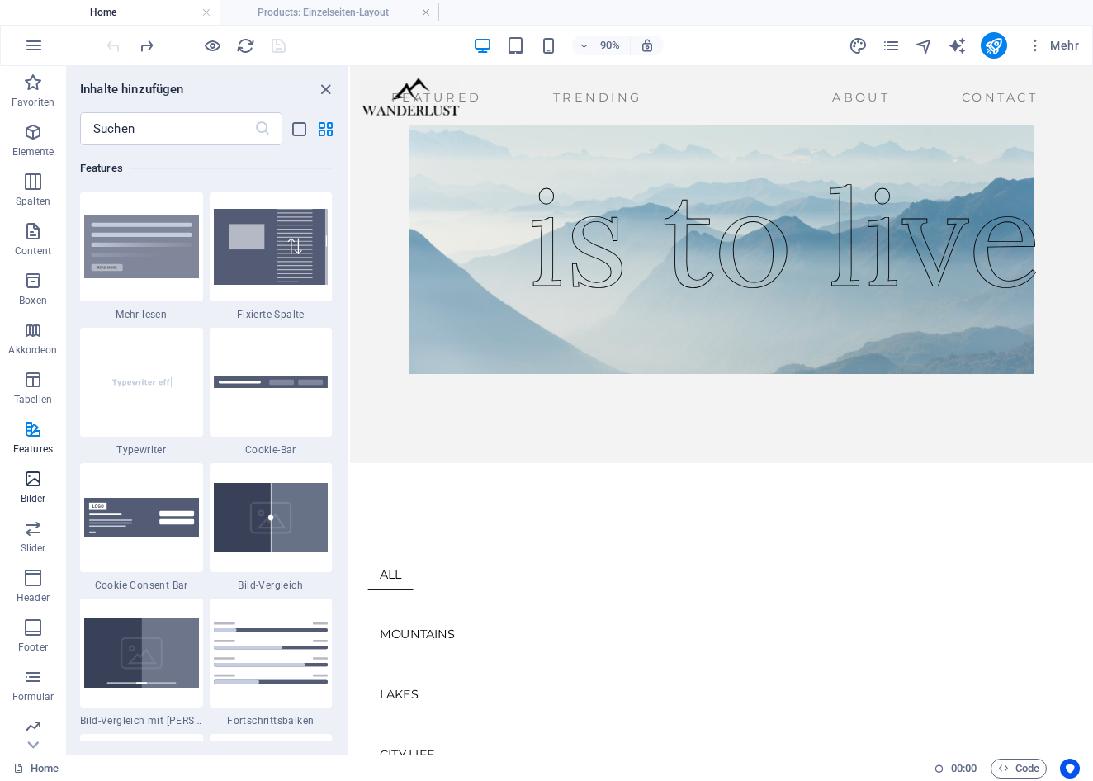
click at [31, 475] on icon "button" at bounding box center [33, 479] width 20 height 20
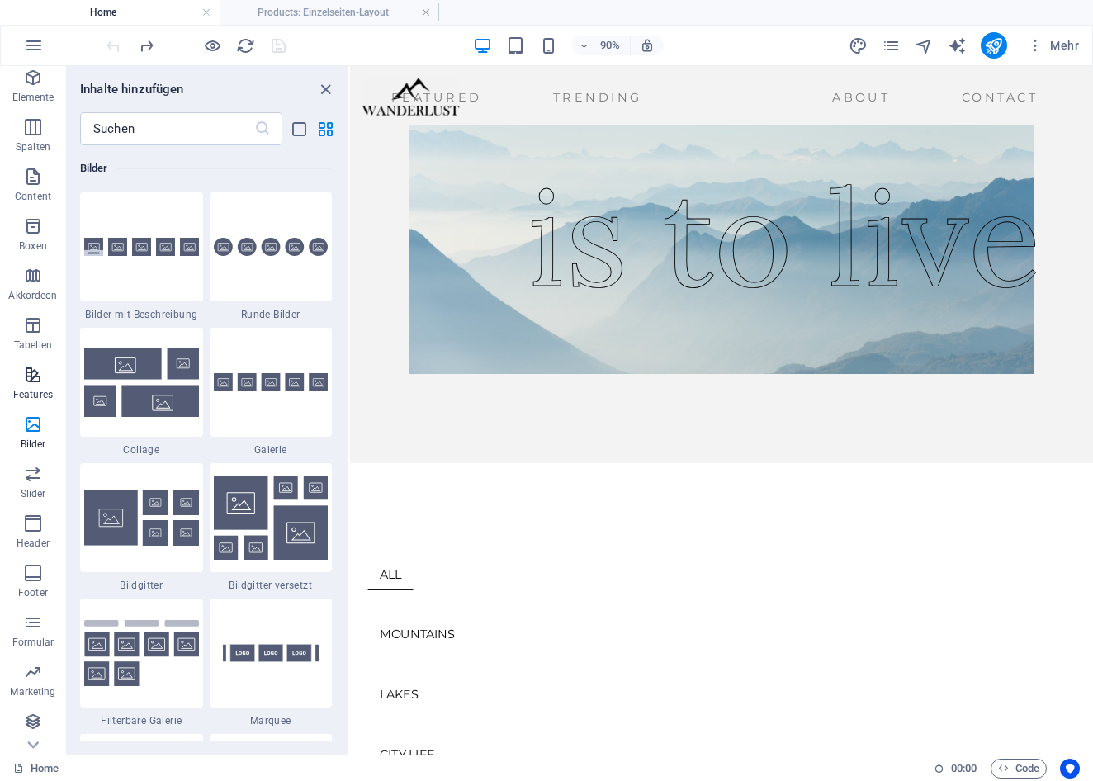
scroll to position [54, 0]
click at [35, 482] on icon "button" at bounding box center [33, 474] width 20 height 20
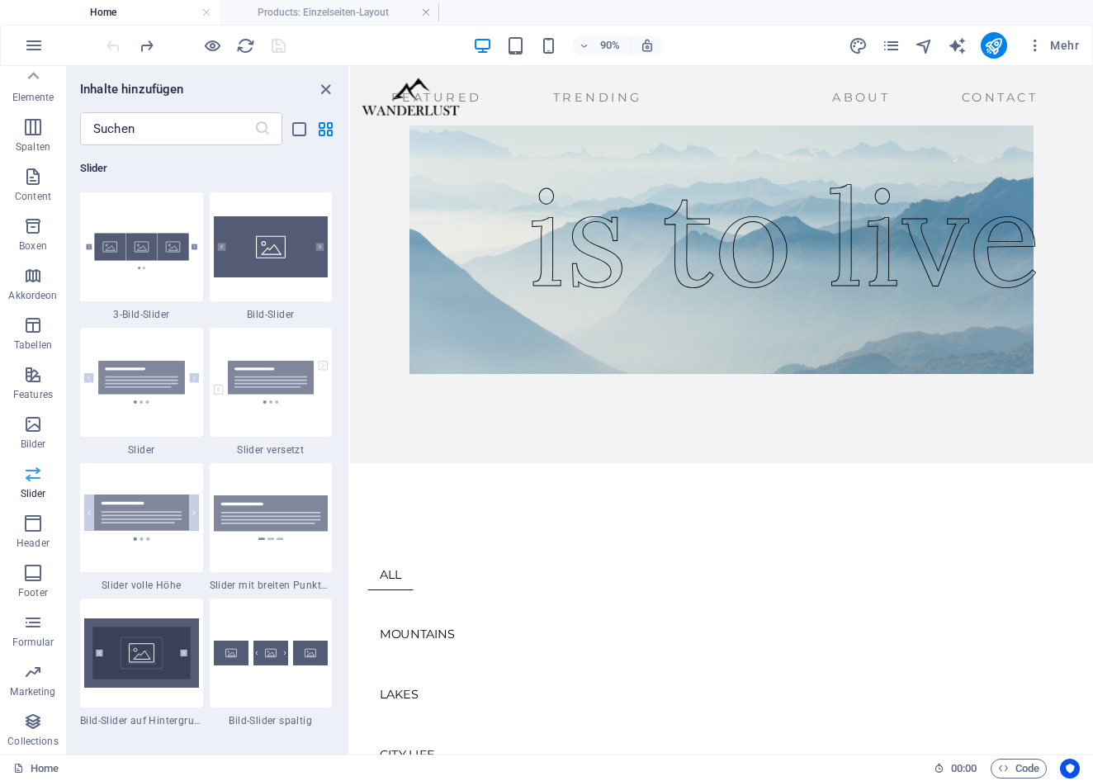
scroll to position [9356, 0]
click at [34, 535] on span "Header" at bounding box center [33, 533] width 66 height 40
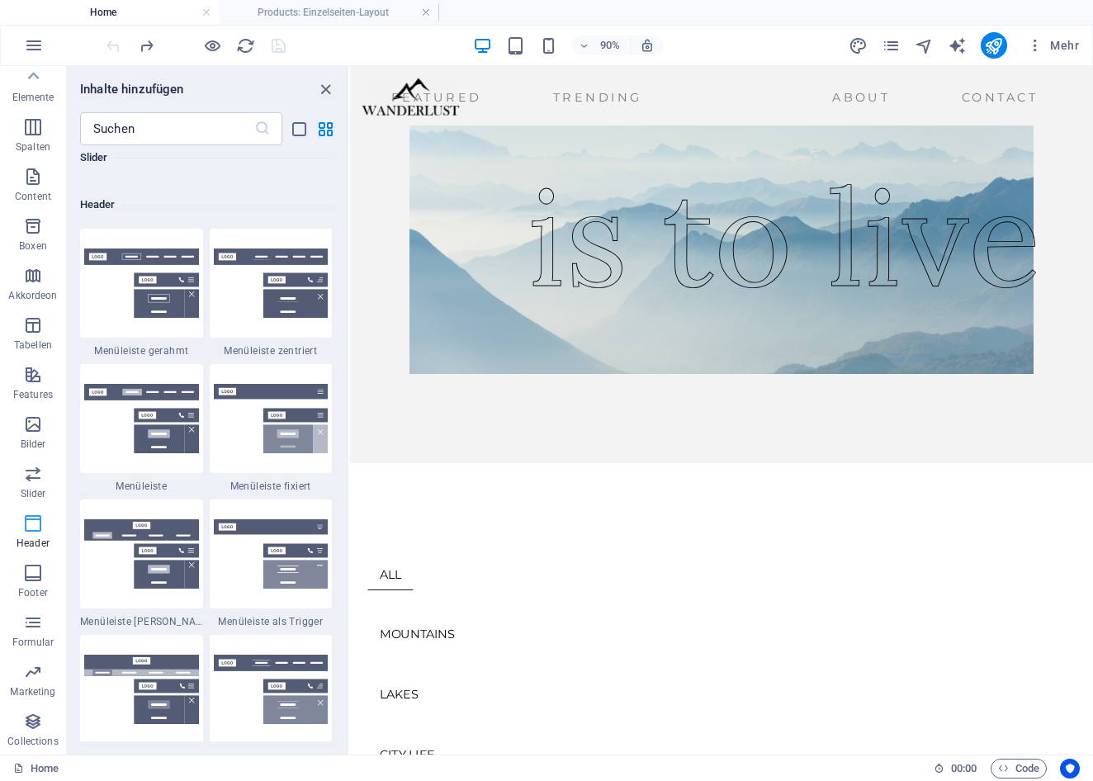
scroll to position [9938, 0]
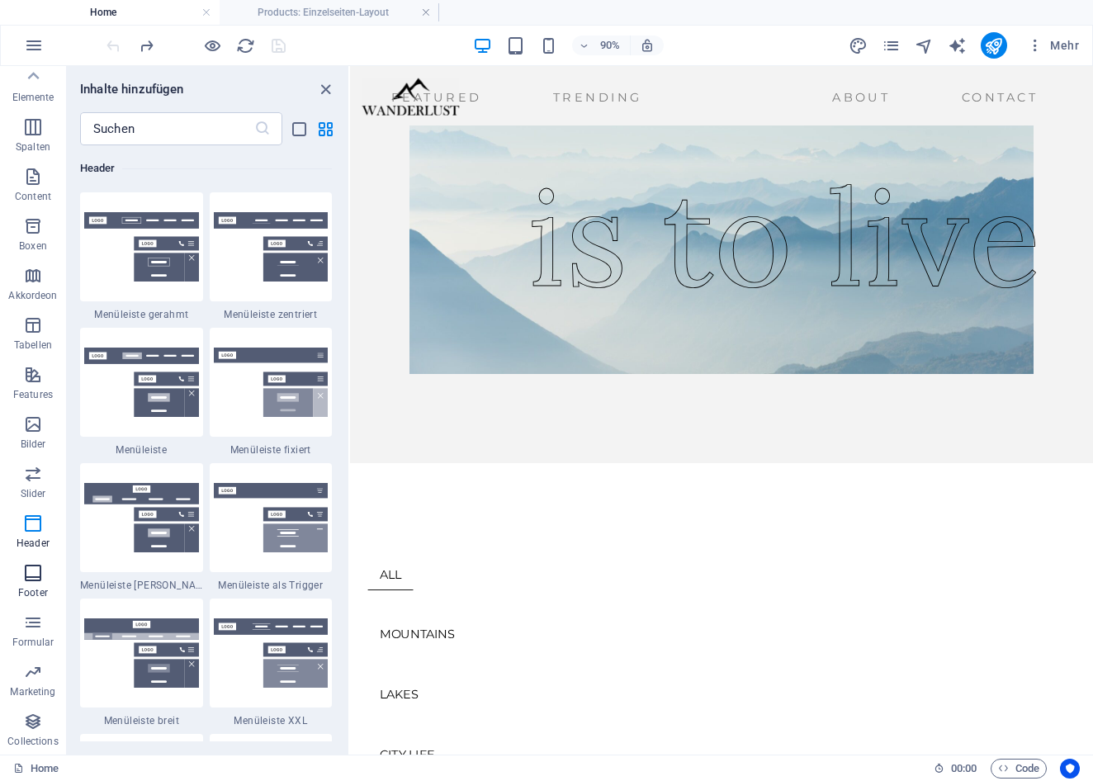
click at [31, 567] on icon "button" at bounding box center [33, 573] width 20 height 20
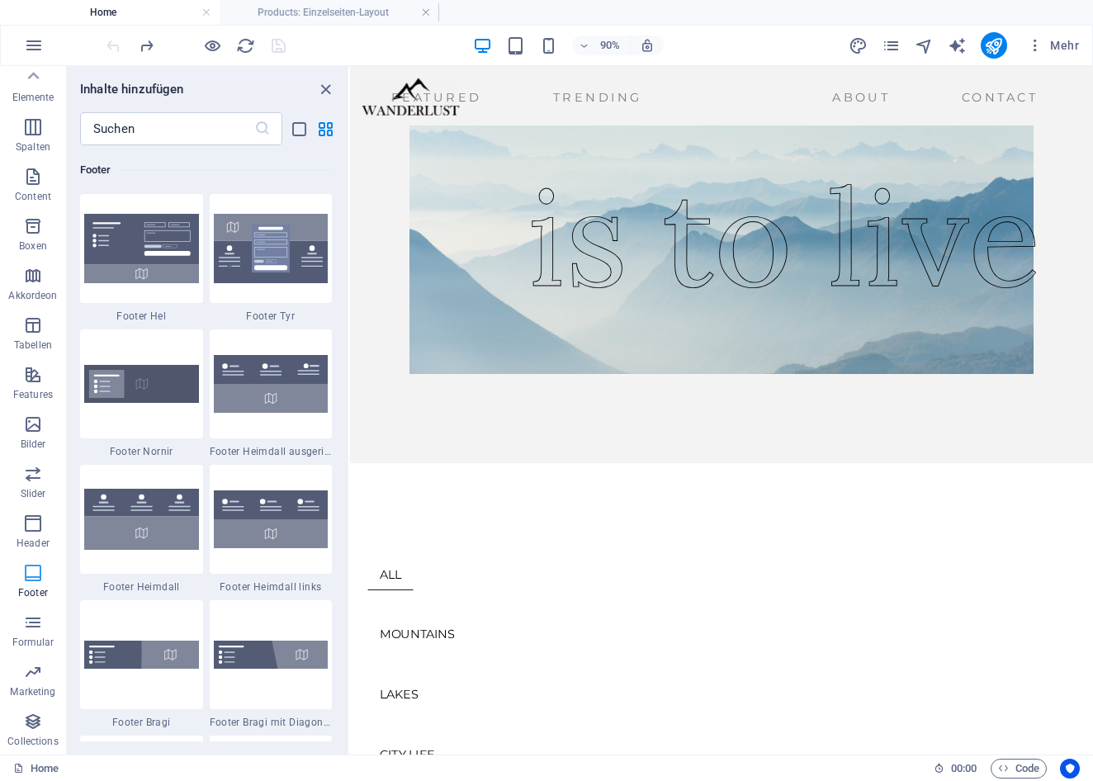
scroll to position [10926, 0]
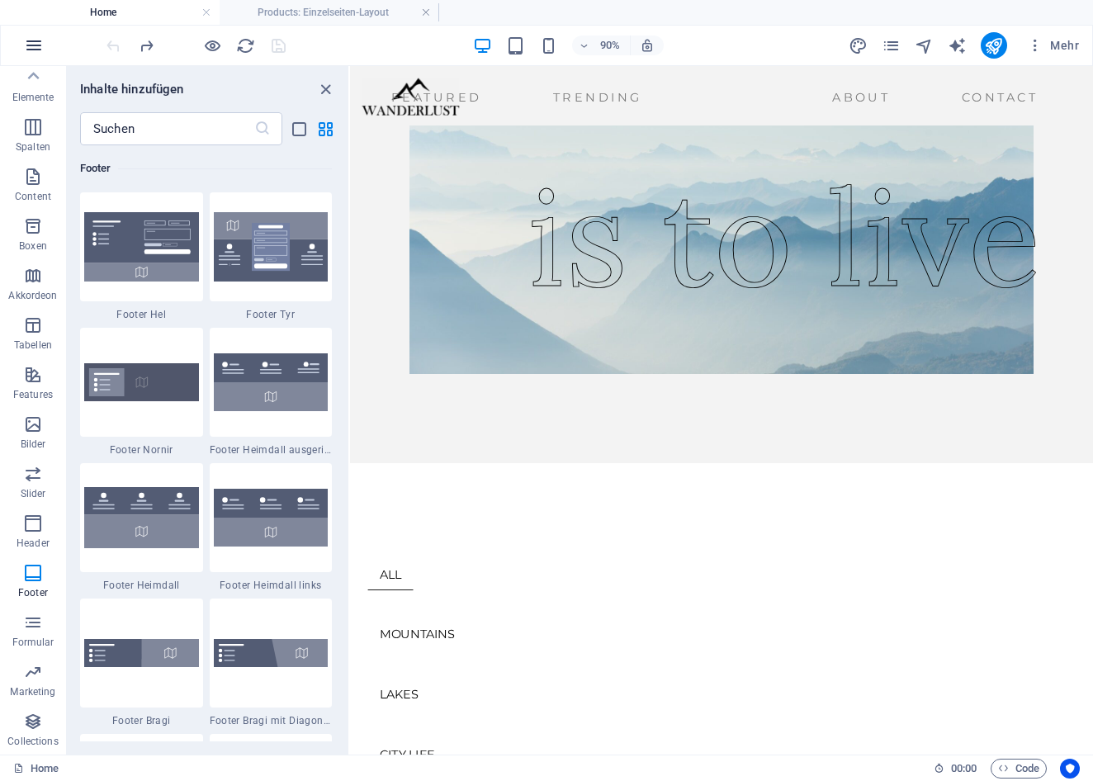
click at [34, 46] on icon "button" at bounding box center [34, 45] width 20 height 20
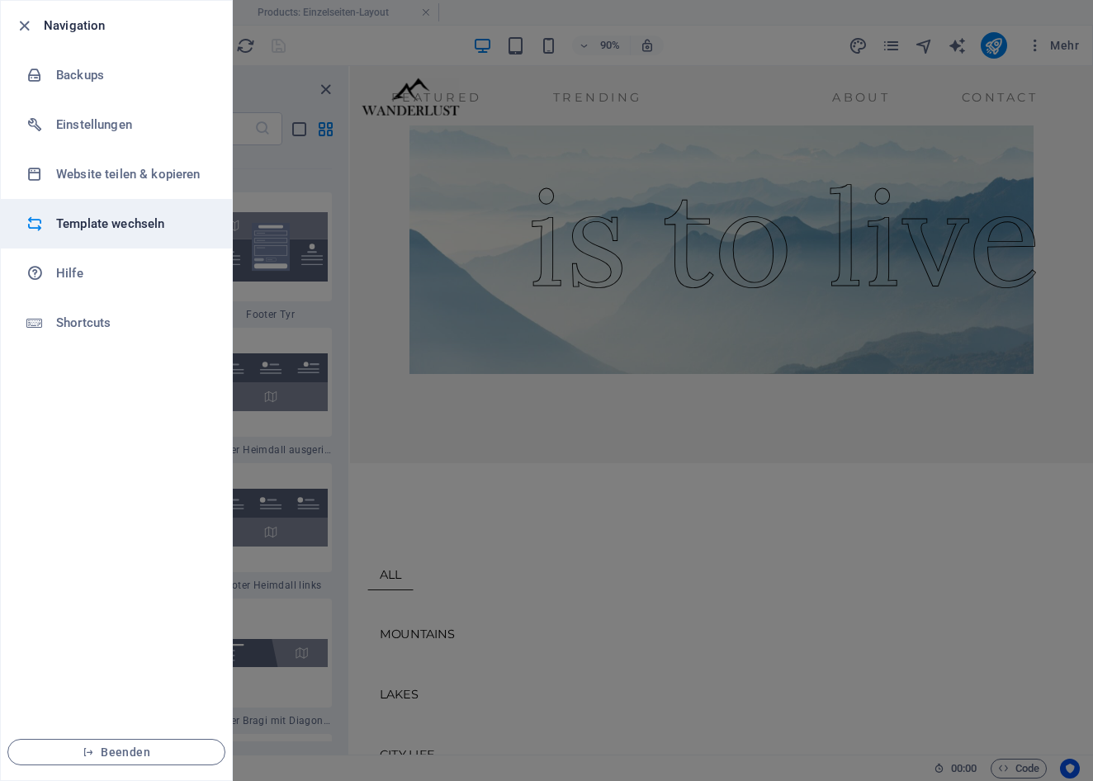
click at [106, 223] on h6 "Template wechseln" at bounding box center [132, 224] width 153 height 20
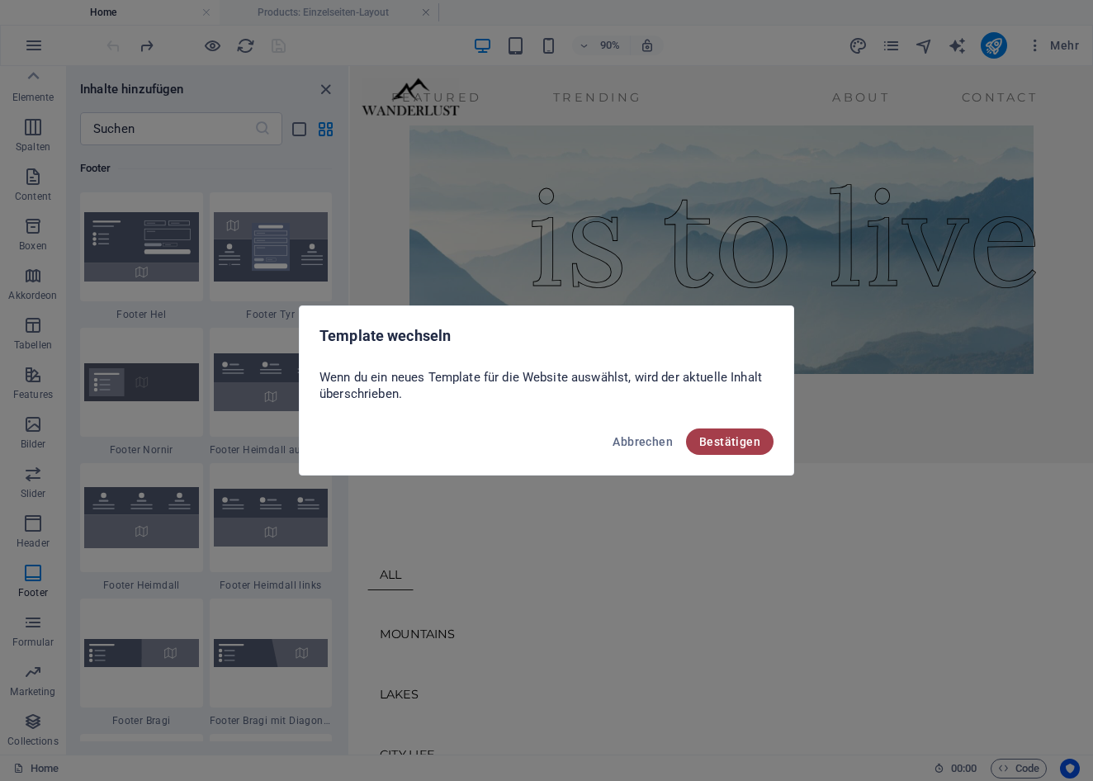
click at [738, 436] on span "Bestätigen" at bounding box center [729, 441] width 61 height 13
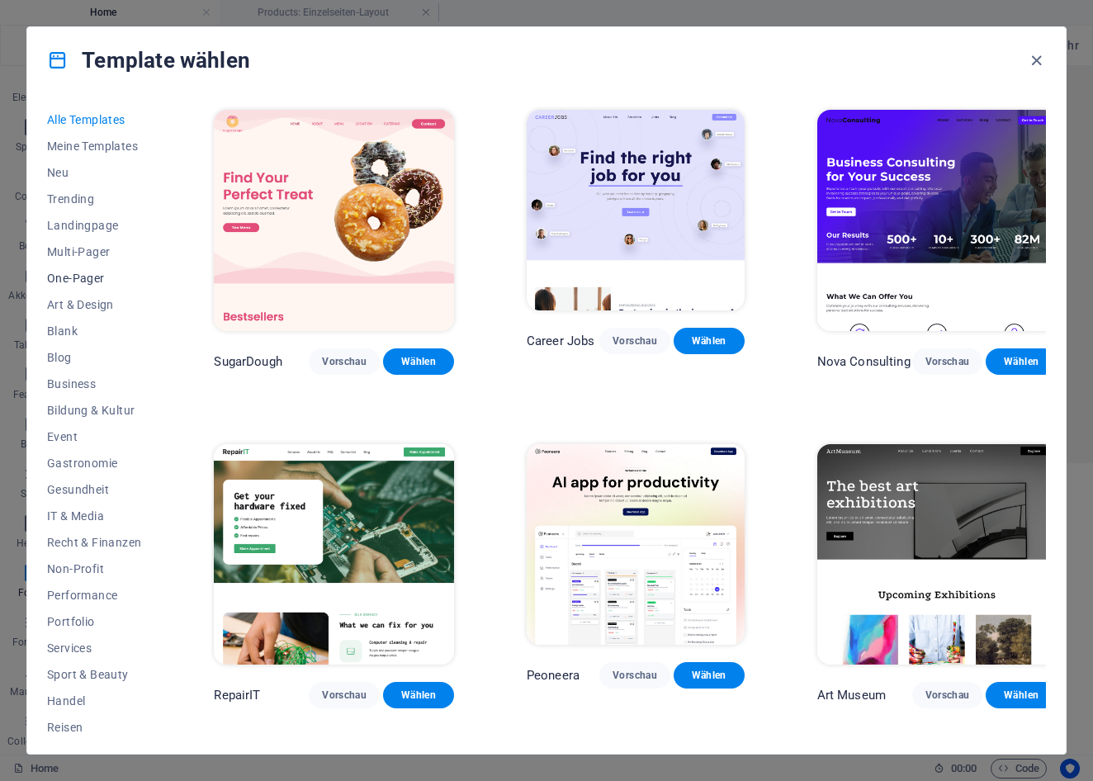
click at [71, 272] on span "One-Pager" at bounding box center [94, 278] width 94 height 13
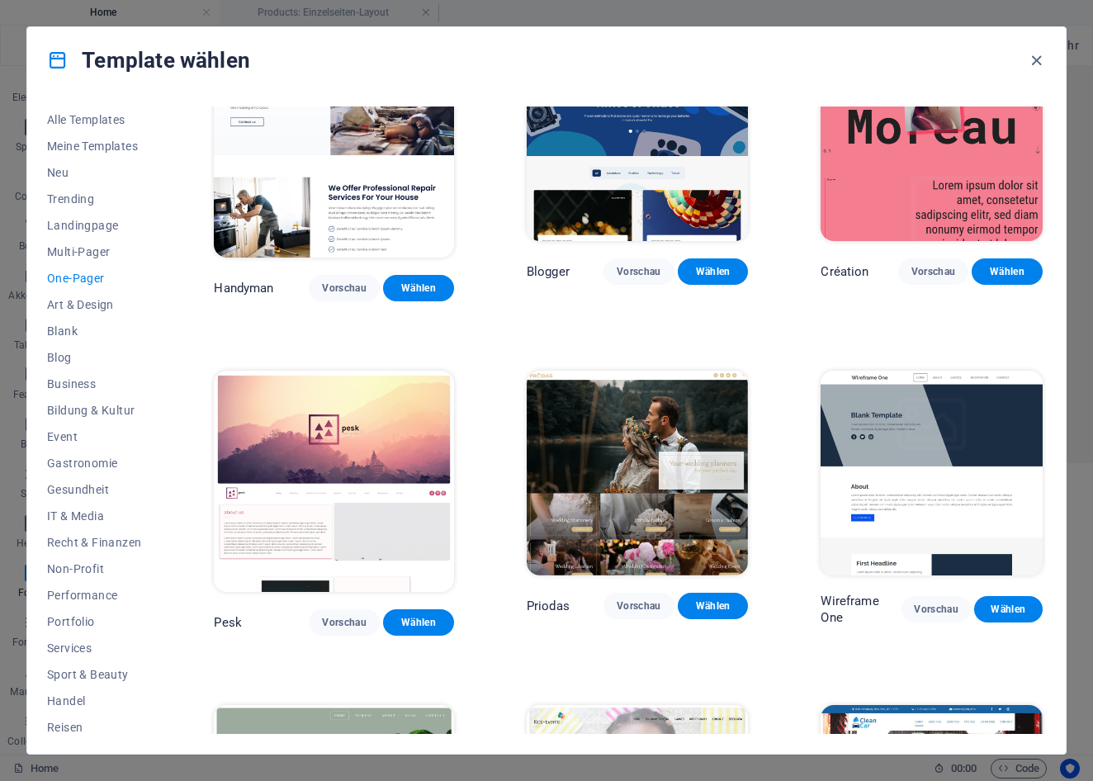
scroll to position [1750, 0]
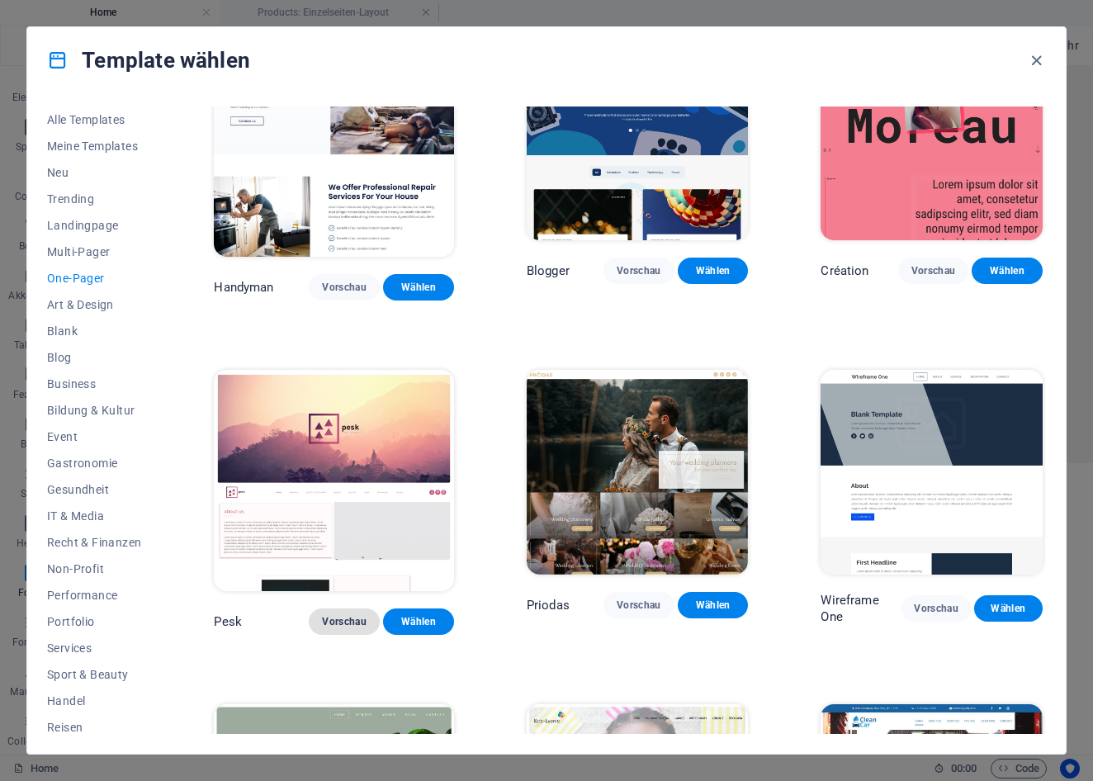
click at [335, 615] on span "Vorschau" at bounding box center [344, 621] width 45 height 13
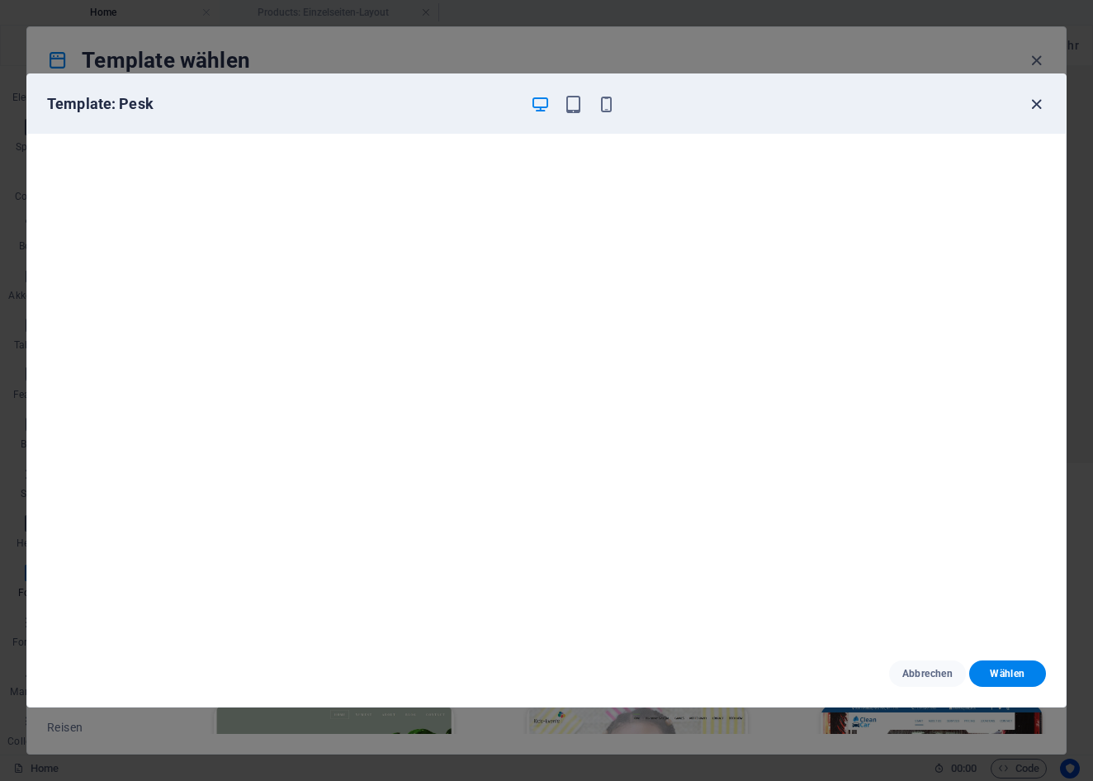
click at [1031, 103] on icon "button" at bounding box center [1036, 104] width 19 height 19
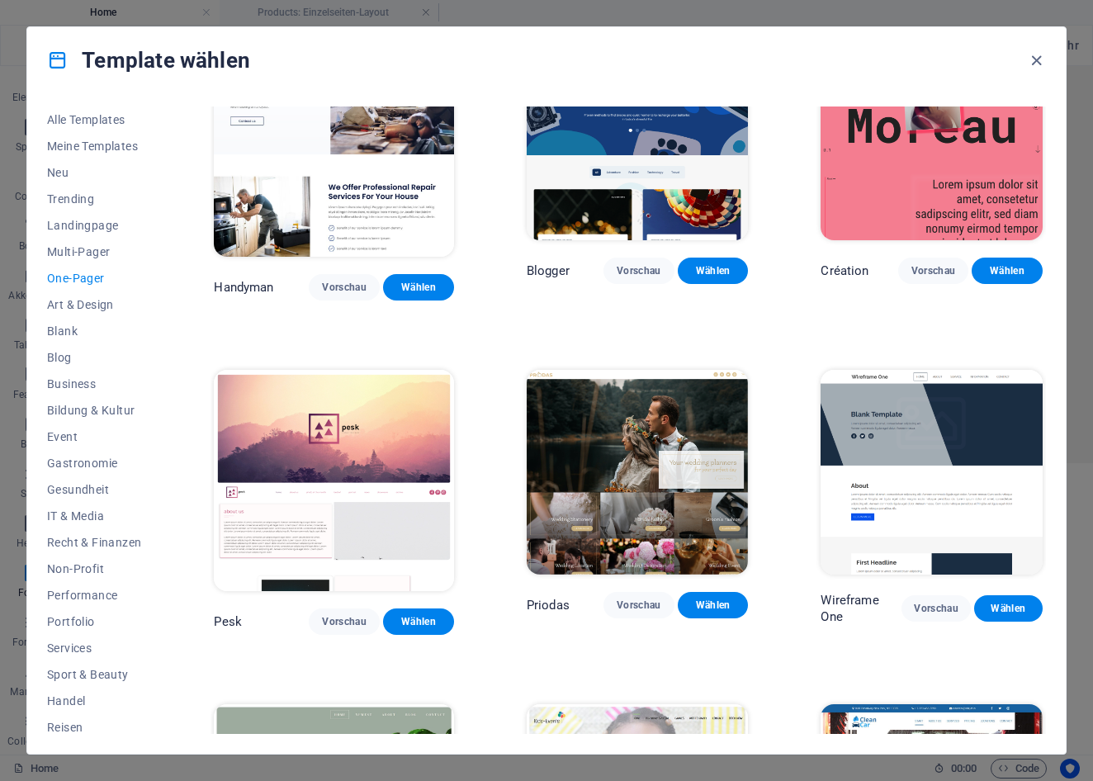
scroll to position [1789, 0]
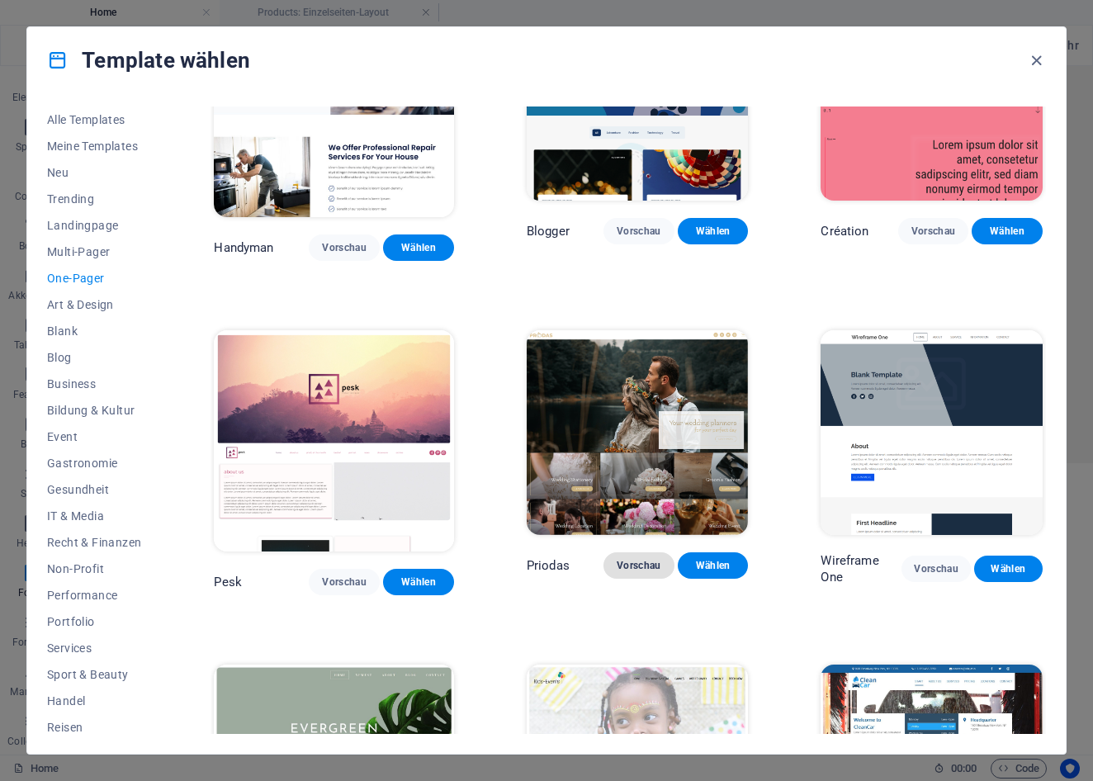
click at [622, 559] on span "Vorschau" at bounding box center [638, 565] width 45 height 13
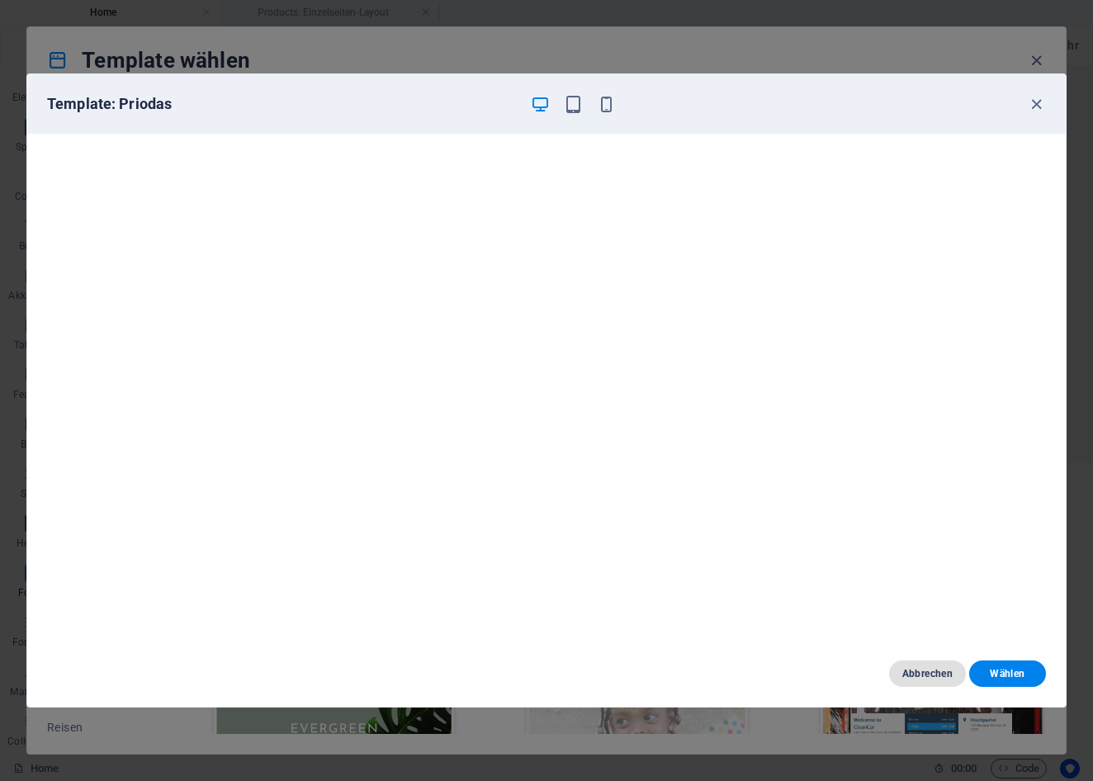
click at [909, 665] on button "Abbrechen" at bounding box center [927, 673] width 77 height 26
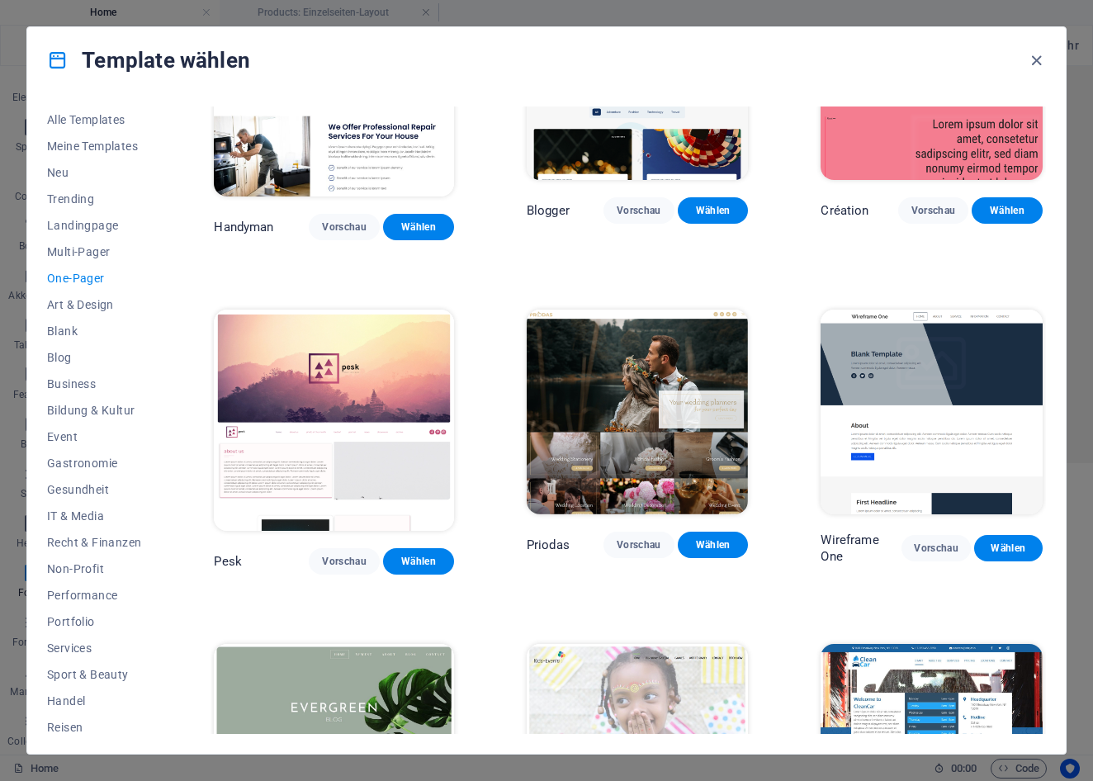
scroll to position [1813, 0]
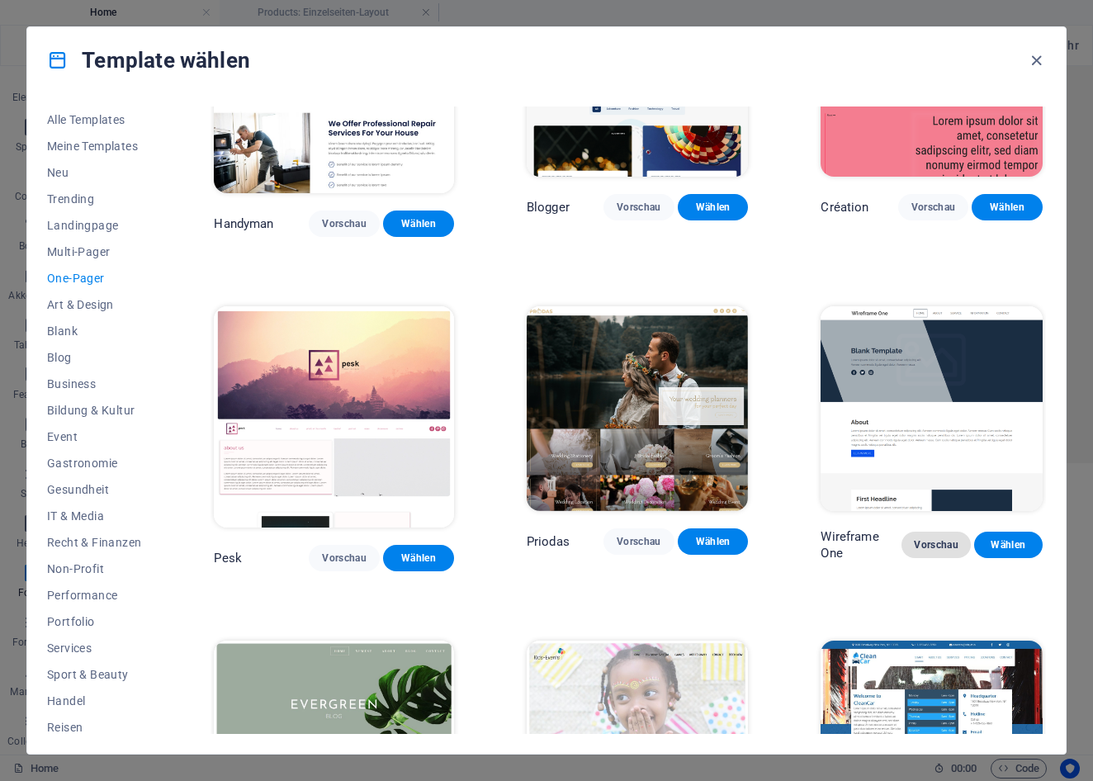
click at [939, 538] on span "Vorschau" at bounding box center [935, 544] width 42 height 13
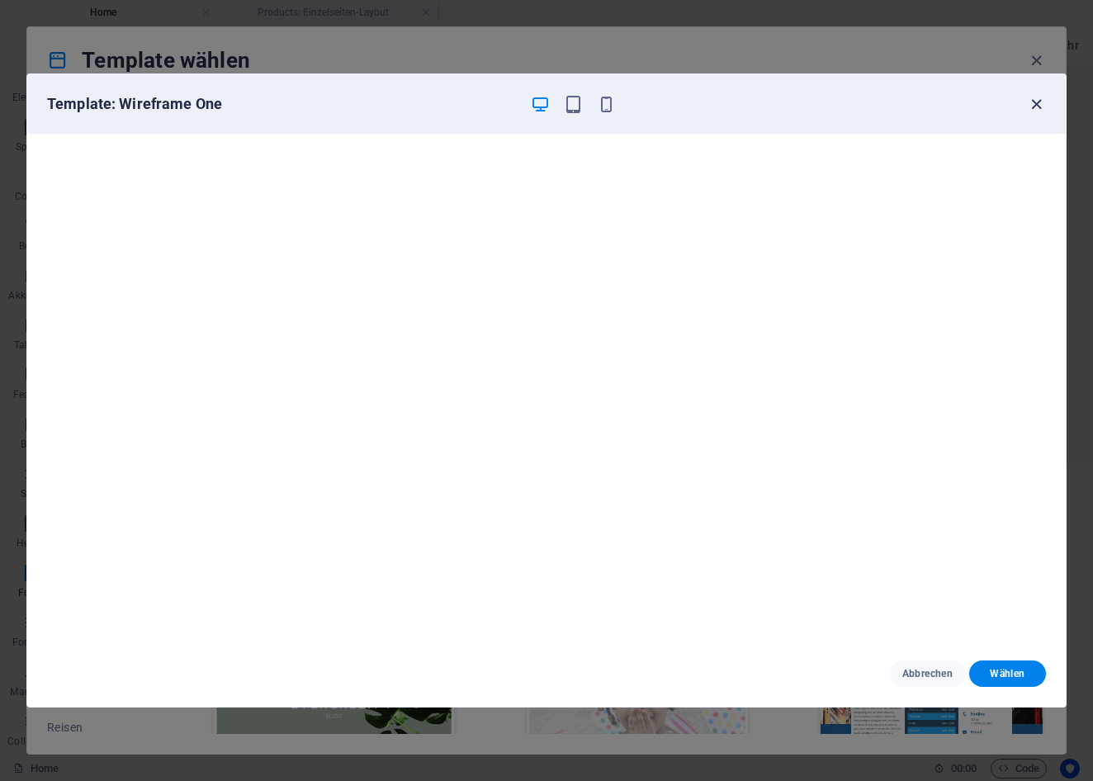
click at [1043, 103] on icon "button" at bounding box center [1036, 104] width 19 height 19
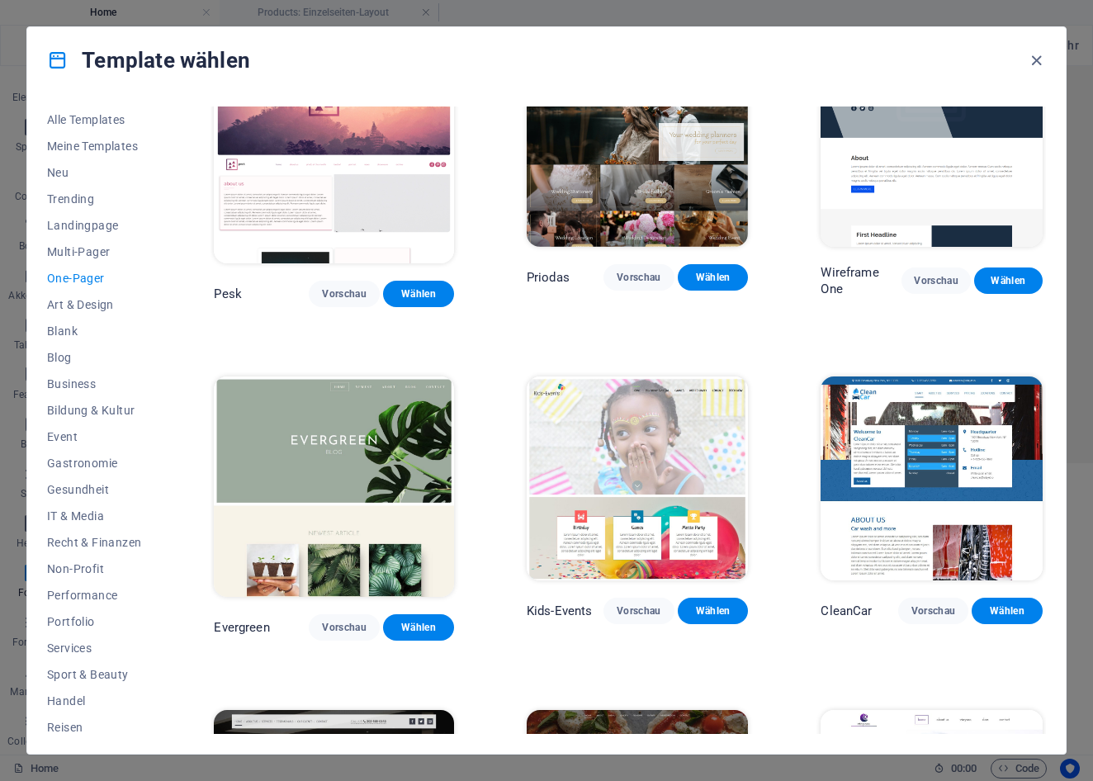
scroll to position [2083, 0]
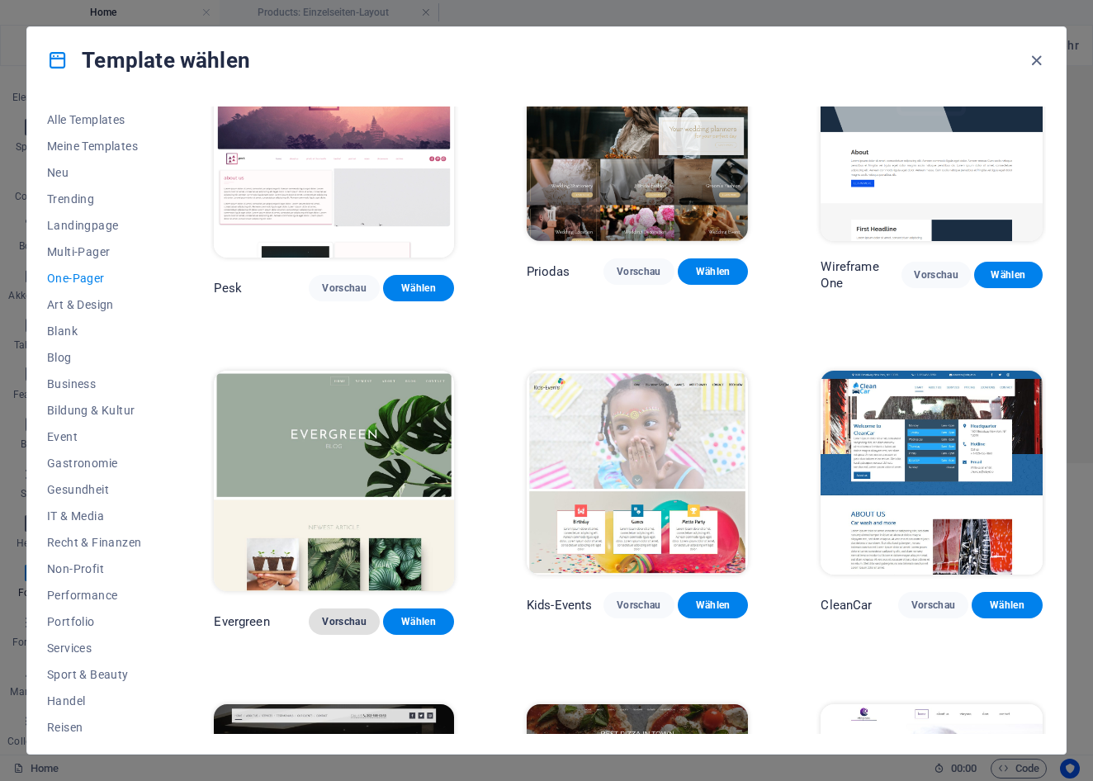
click at [331, 615] on span "Vorschau" at bounding box center [344, 621] width 45 height 13
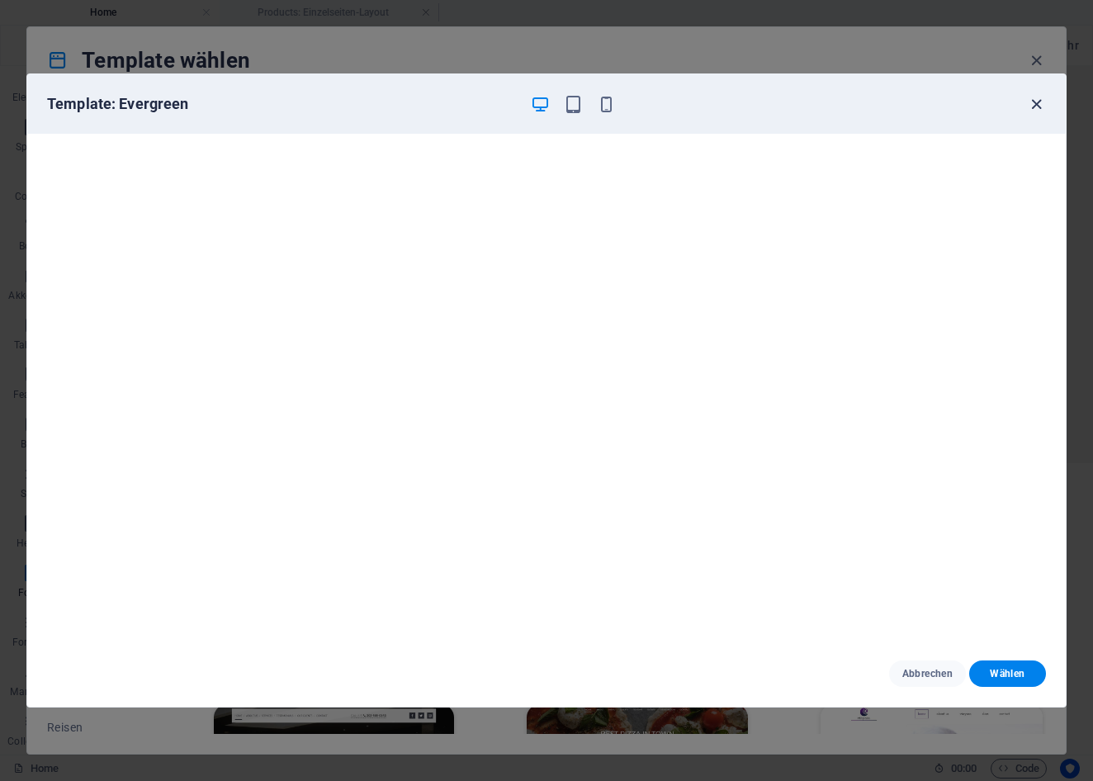
click at [1034, 101] on icon "button" at bounding box center [1036, 104] width 19 height 19
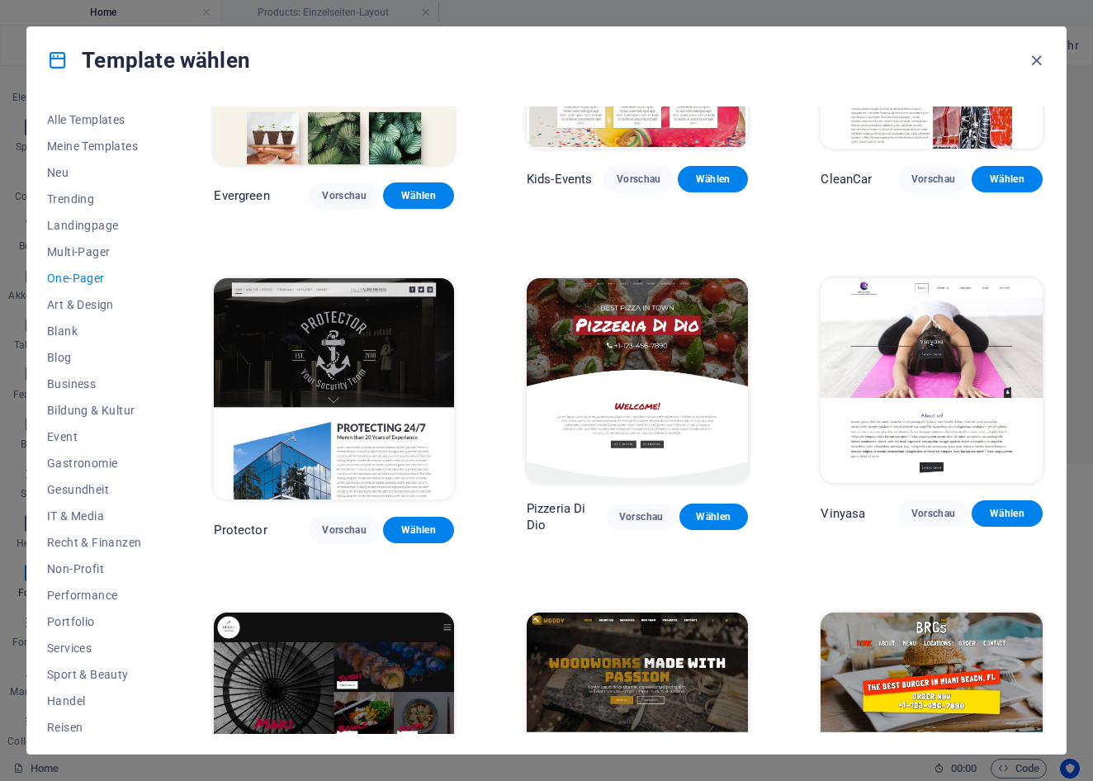
scroll to position [2518, 0]
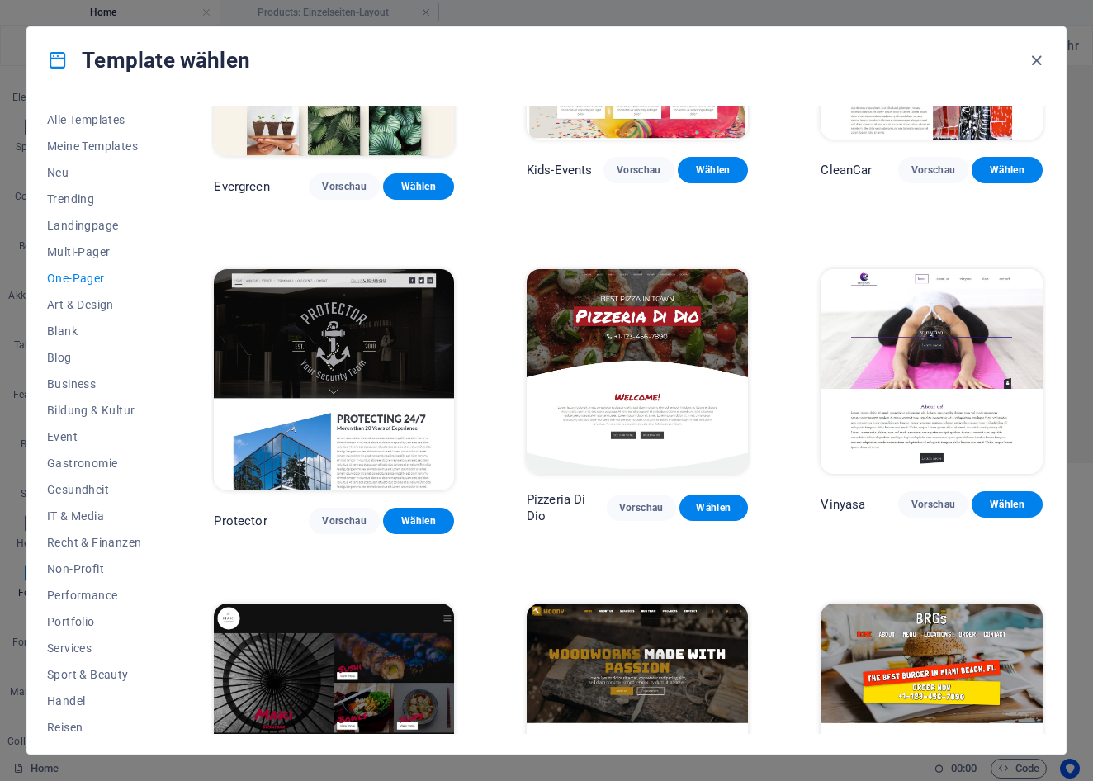
click at [908, 322] on img at bounding box center [931, 371] width 222 height 204
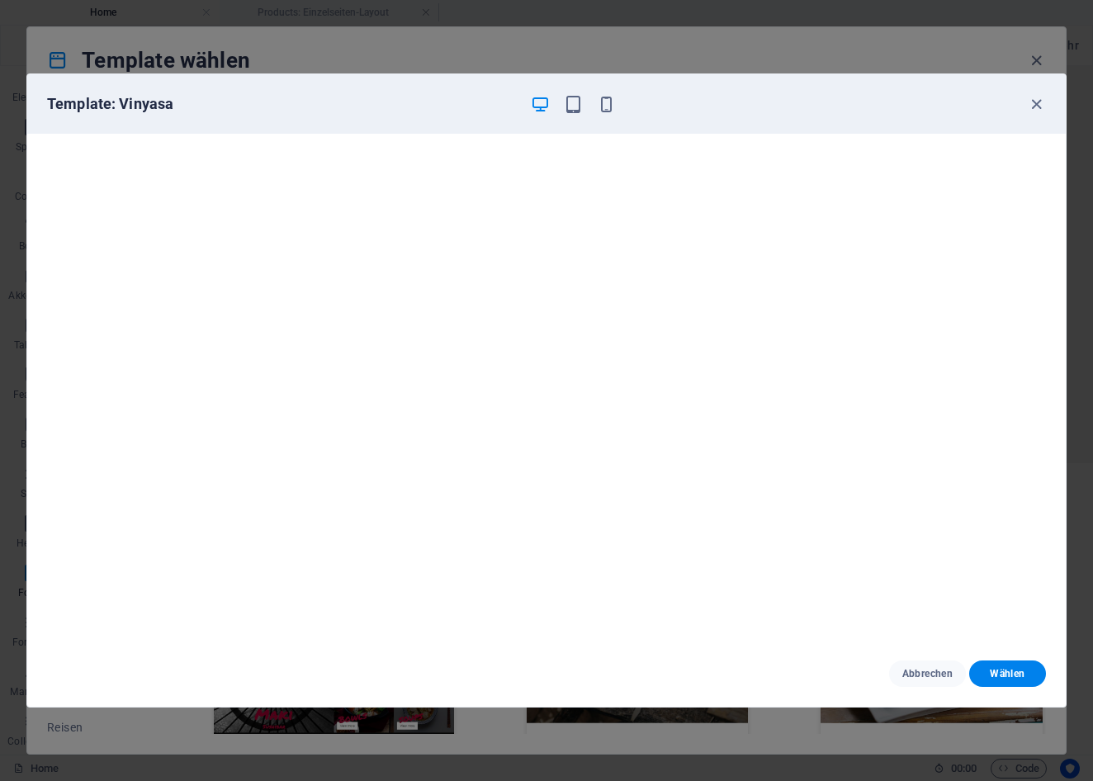
scroll to position [73, 0]
click at [935, 669] on span "Abbrechen" at bounding box center [927, 673] width 50 height 13
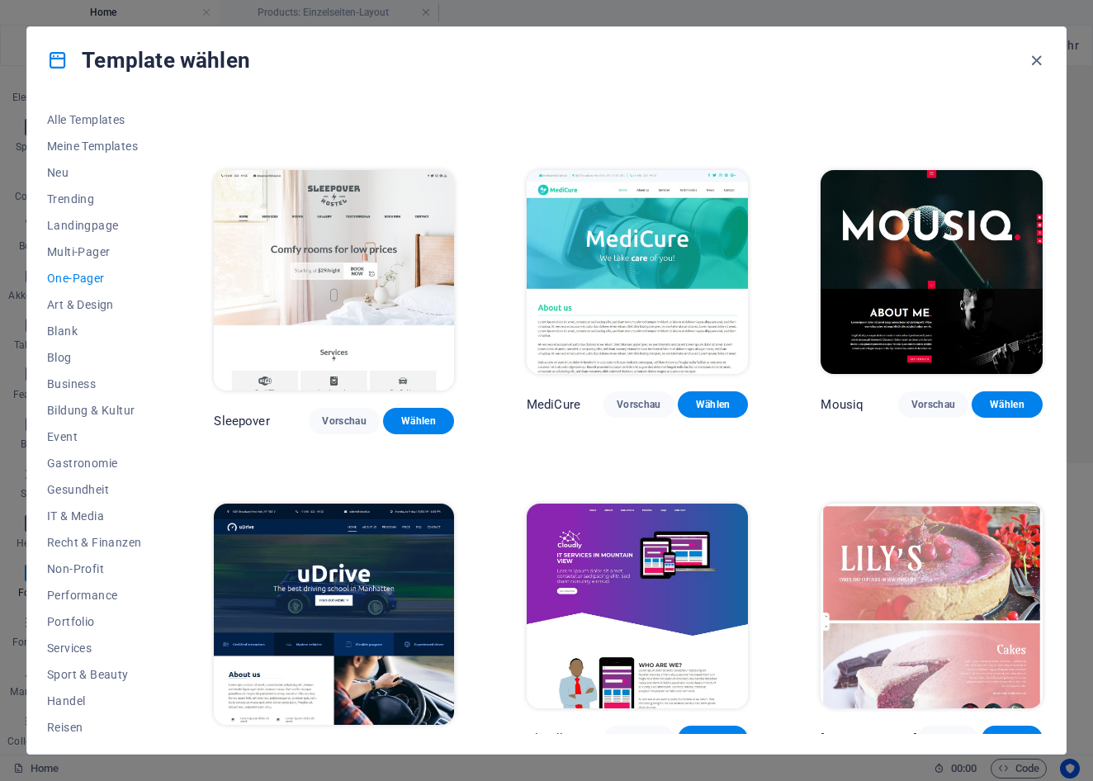
scroll to position [4621, 0]
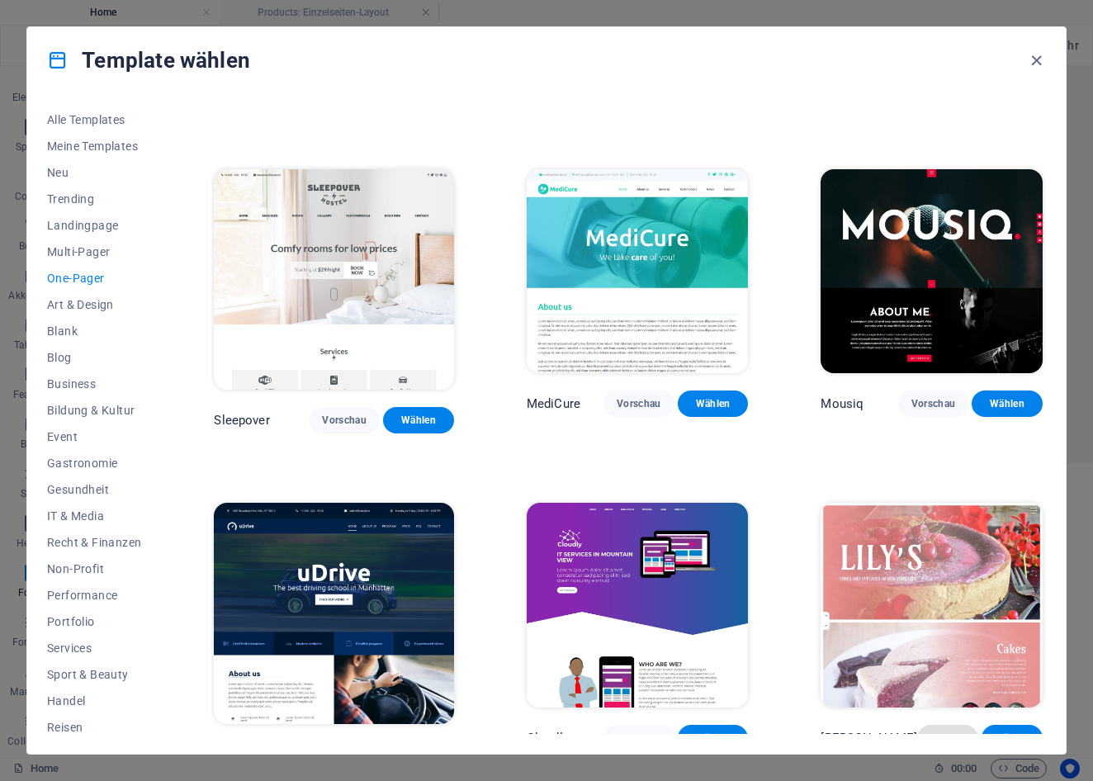
click at [948, 731] on span "Vorschau" at bounding box center [947, 737] width 35 height 13
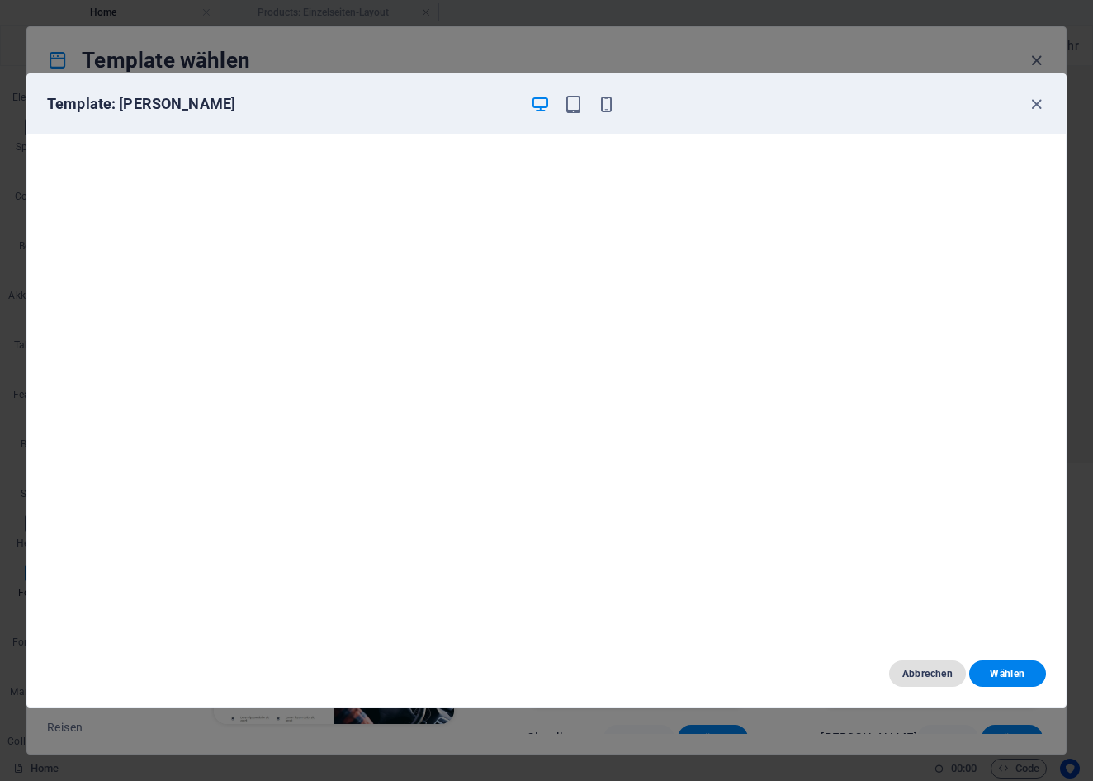
click at [937, 679] on span "Abbrechen" at bounding box center [927, 673] width 50 height 13
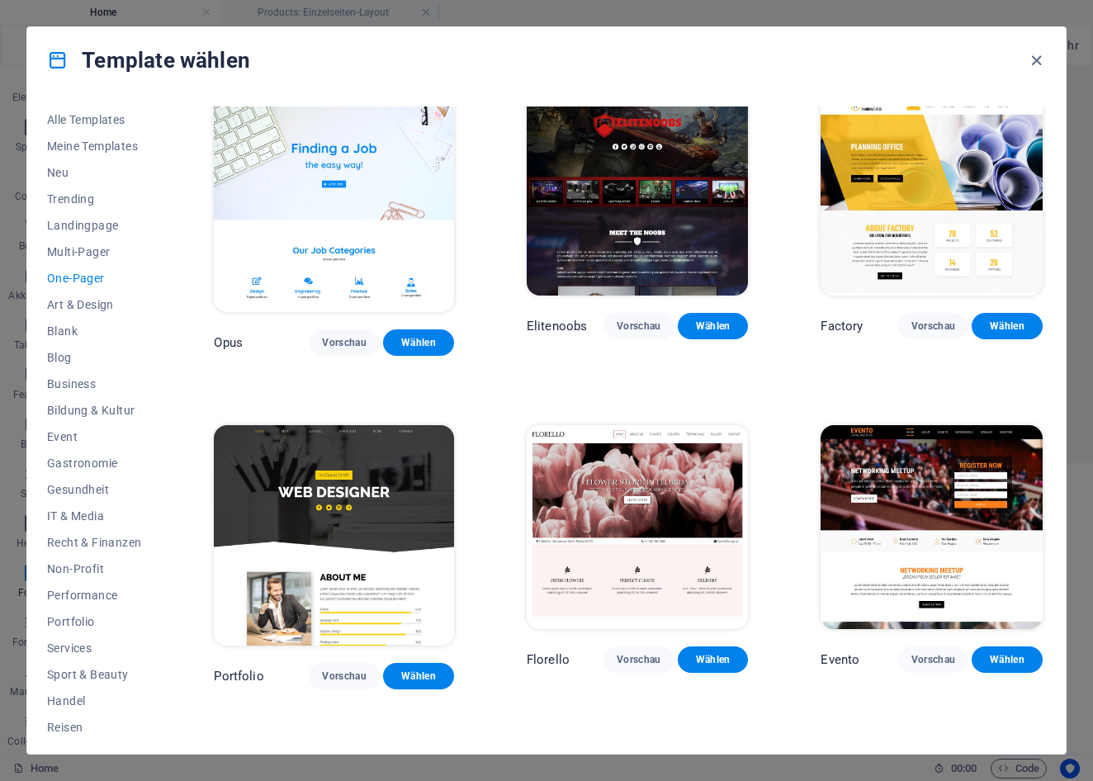
scroll to position [5693, 0]
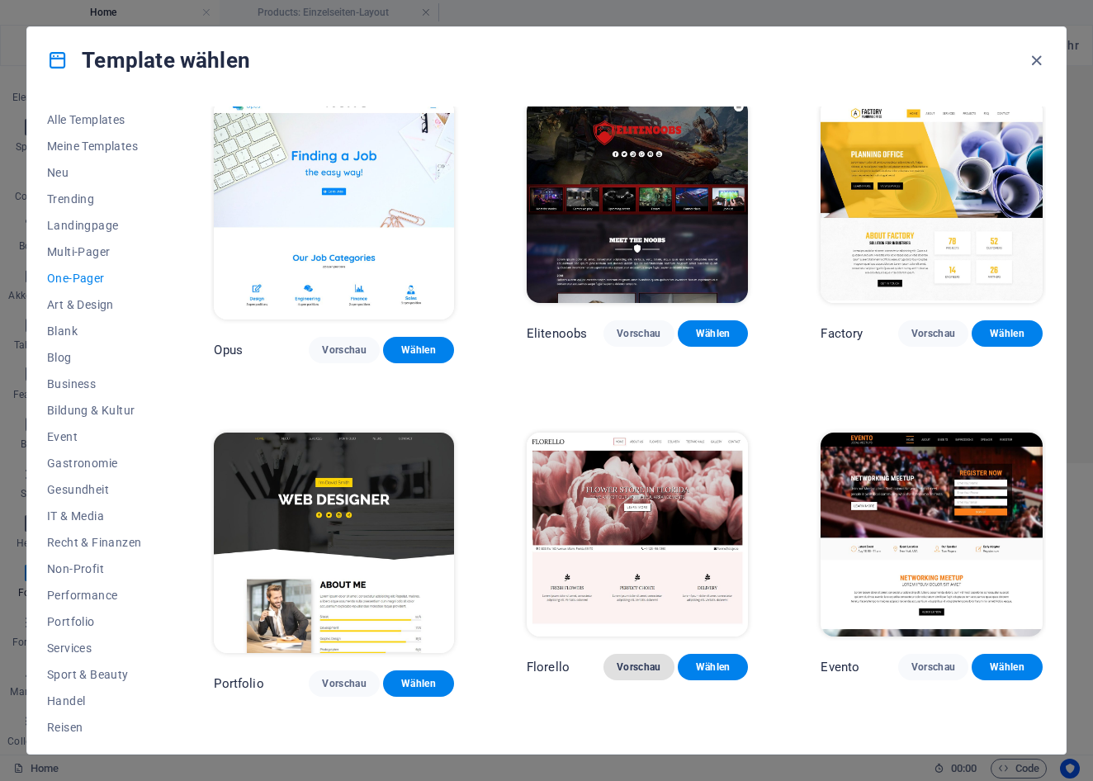
click at [632, 654] on button "Vorschau" at bounding box center [638, 667] width 71 height 26
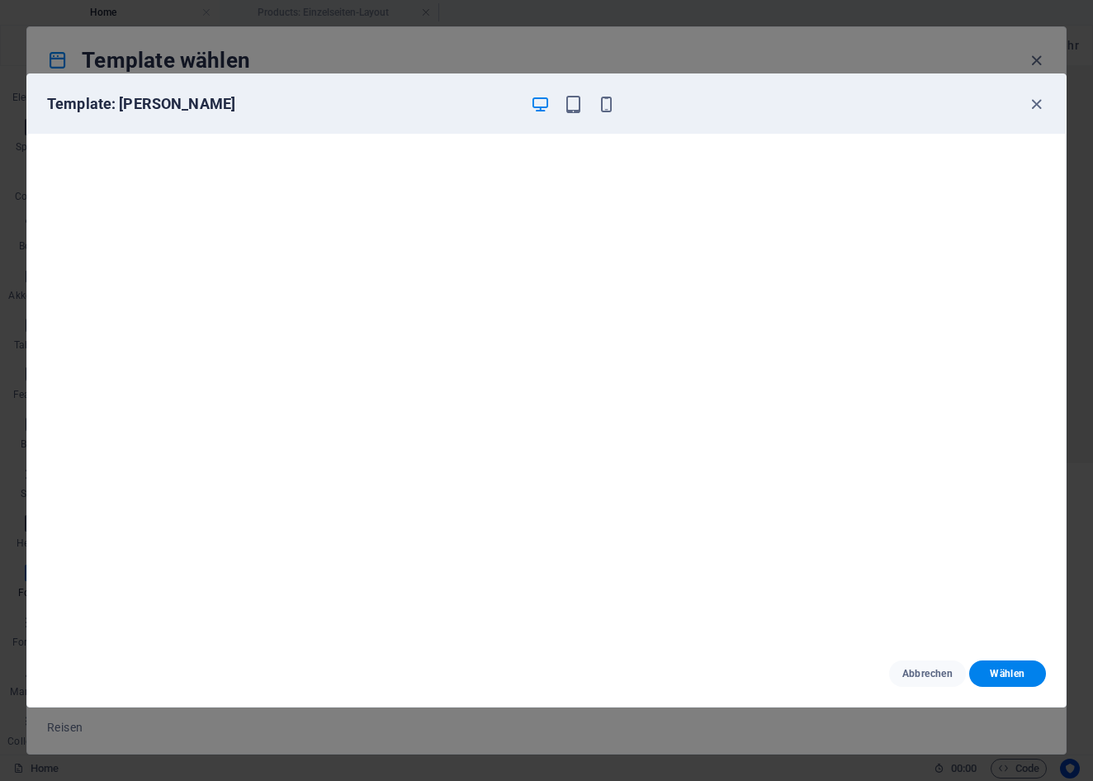
scroll to position [4, 0]
click at [920, 667] on span "Abbrechen" at bounding box center [927, 673] width 50 height 13
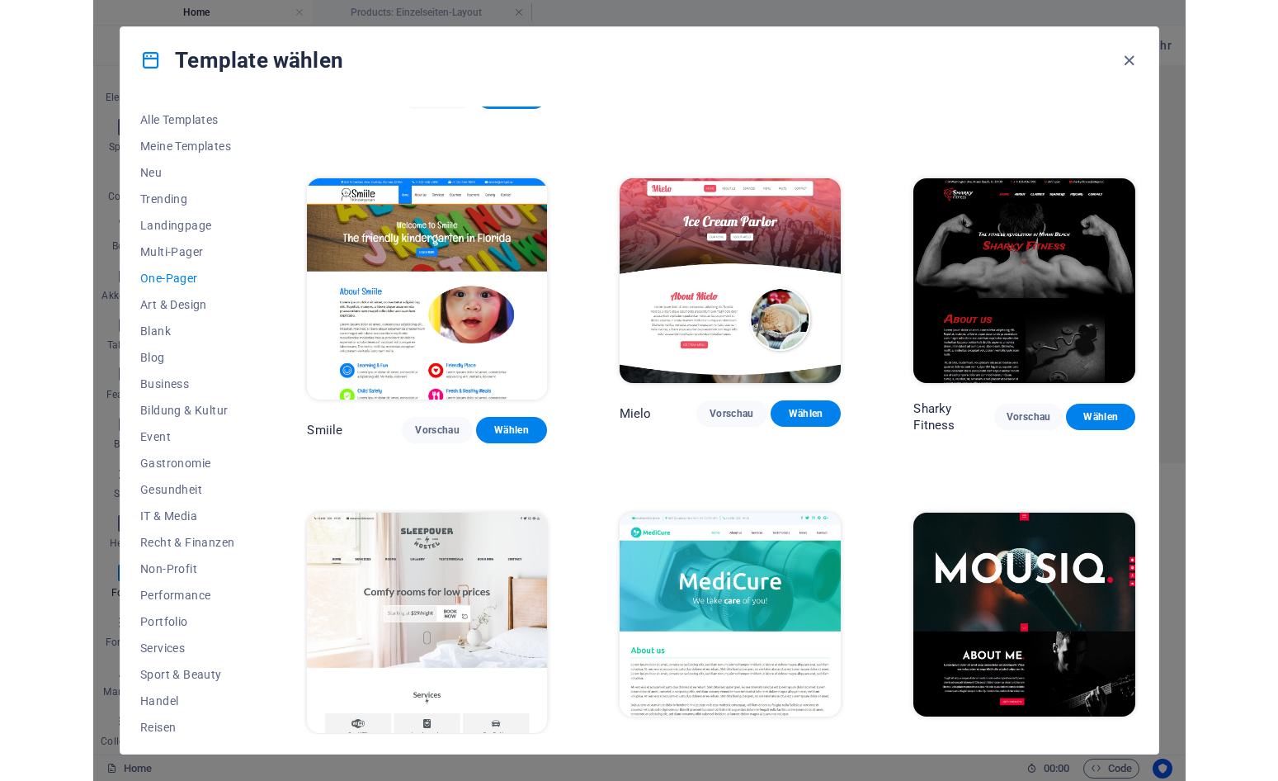
scroll to position [4286, 0]
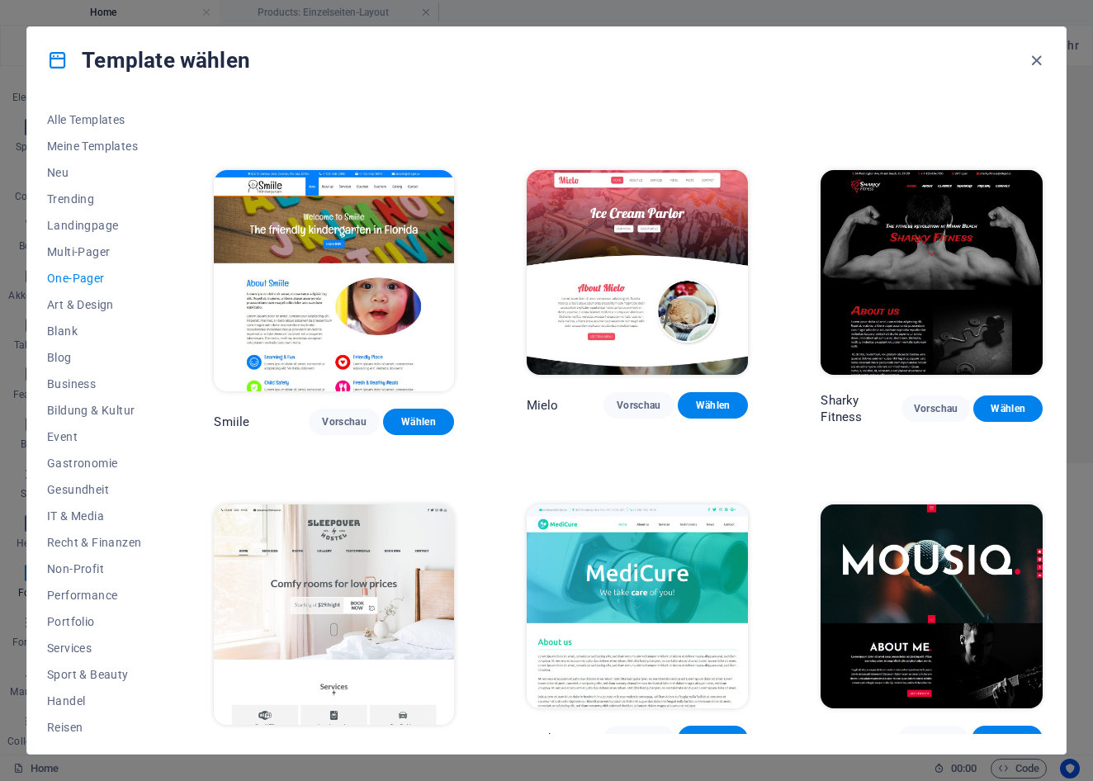
click at [342, 749] on span "Vorschau" at bounding box center [344, 755] width 45 height 13
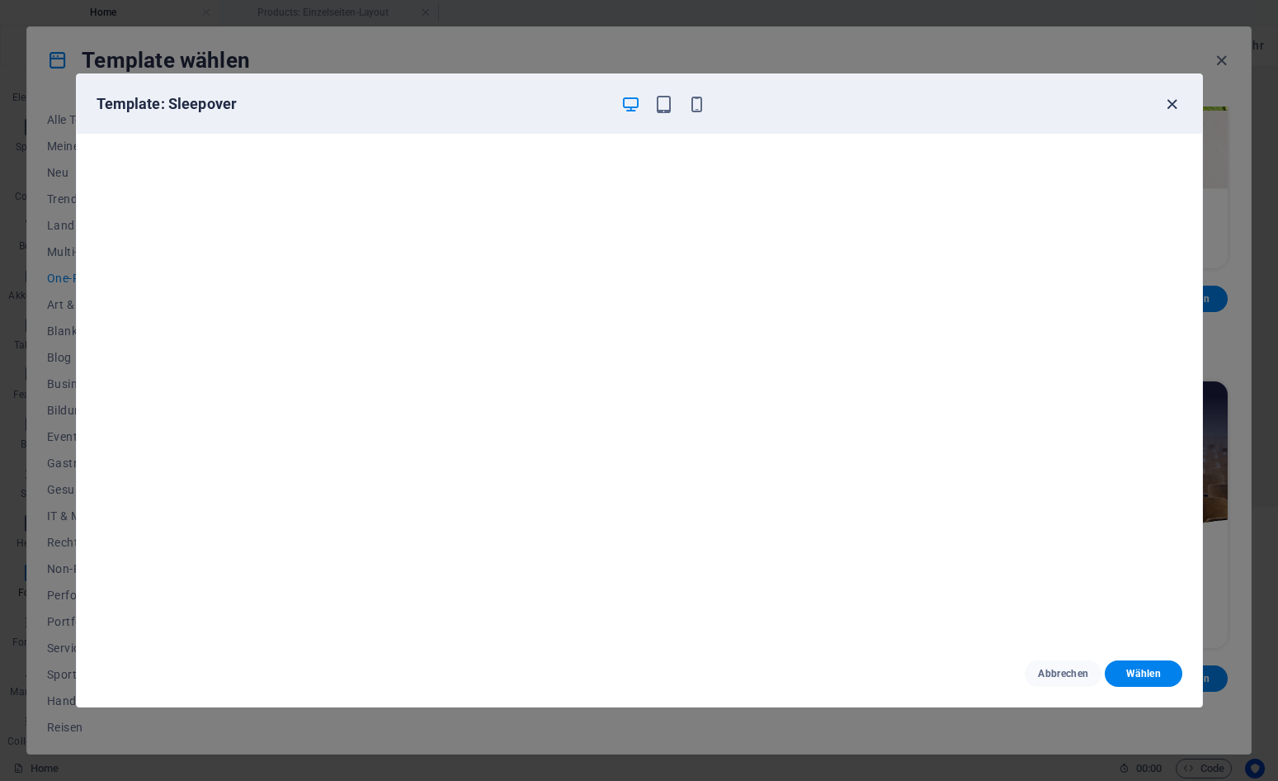
click at [1092, 106] on icon "button" at bounding box center [1172, 104] width 19 height 19
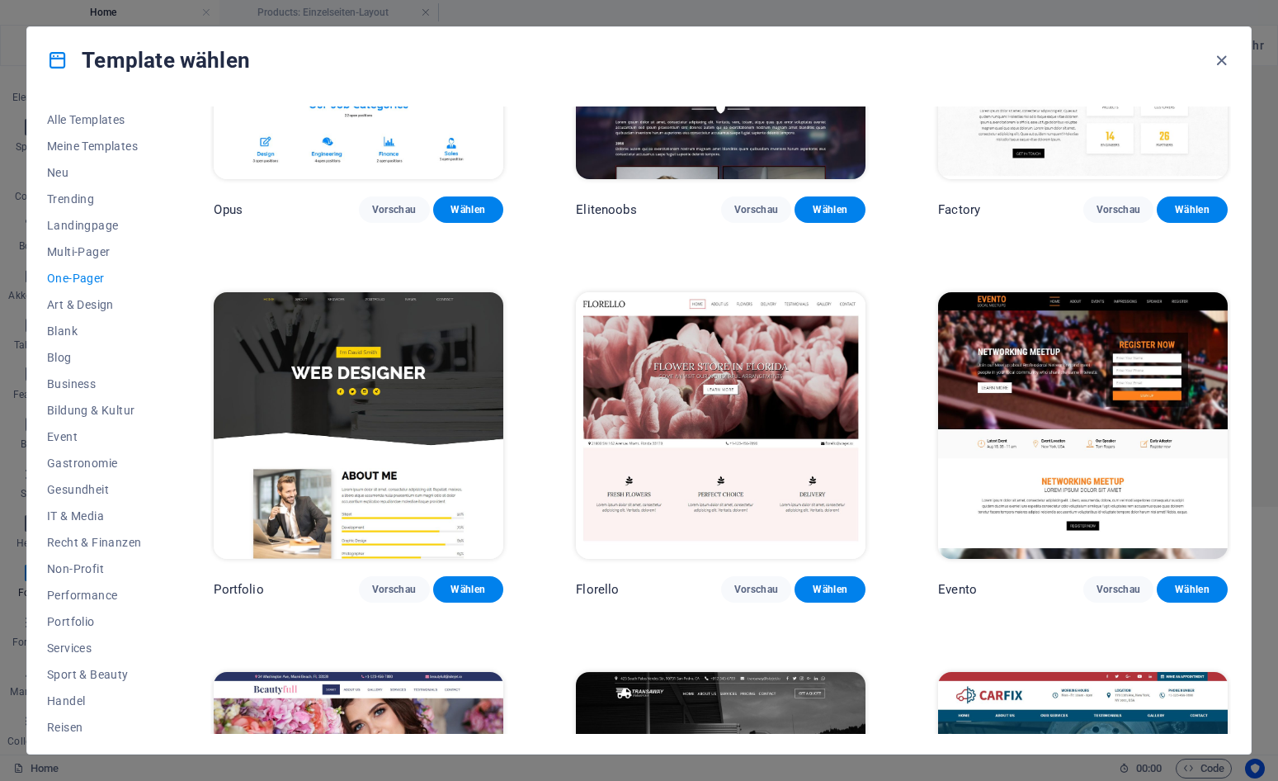
scroll to position [6670, 0]
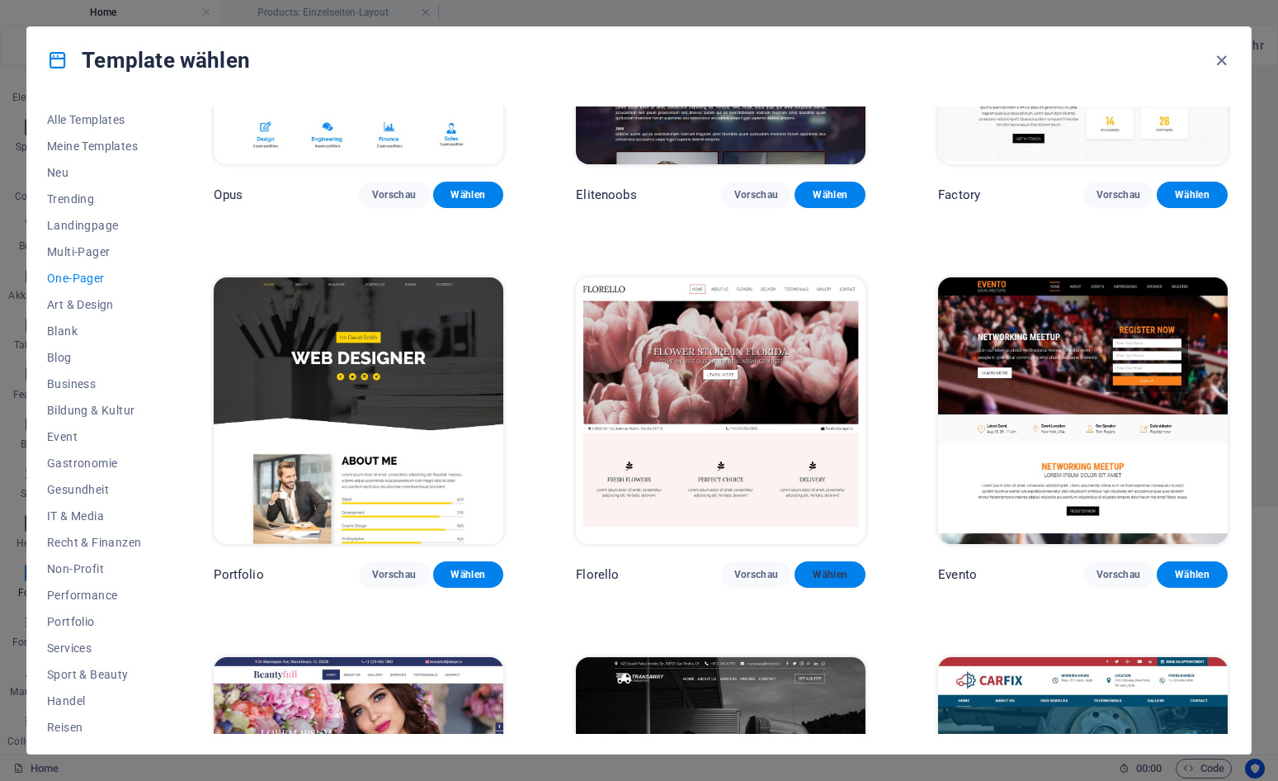
click at [830, 568] on span "Wählen" at bounding box center [830, 574] width 45 height 13
click at [824, 568] on span "Wählen" at bounding box center [830, 574] width 45 height 13
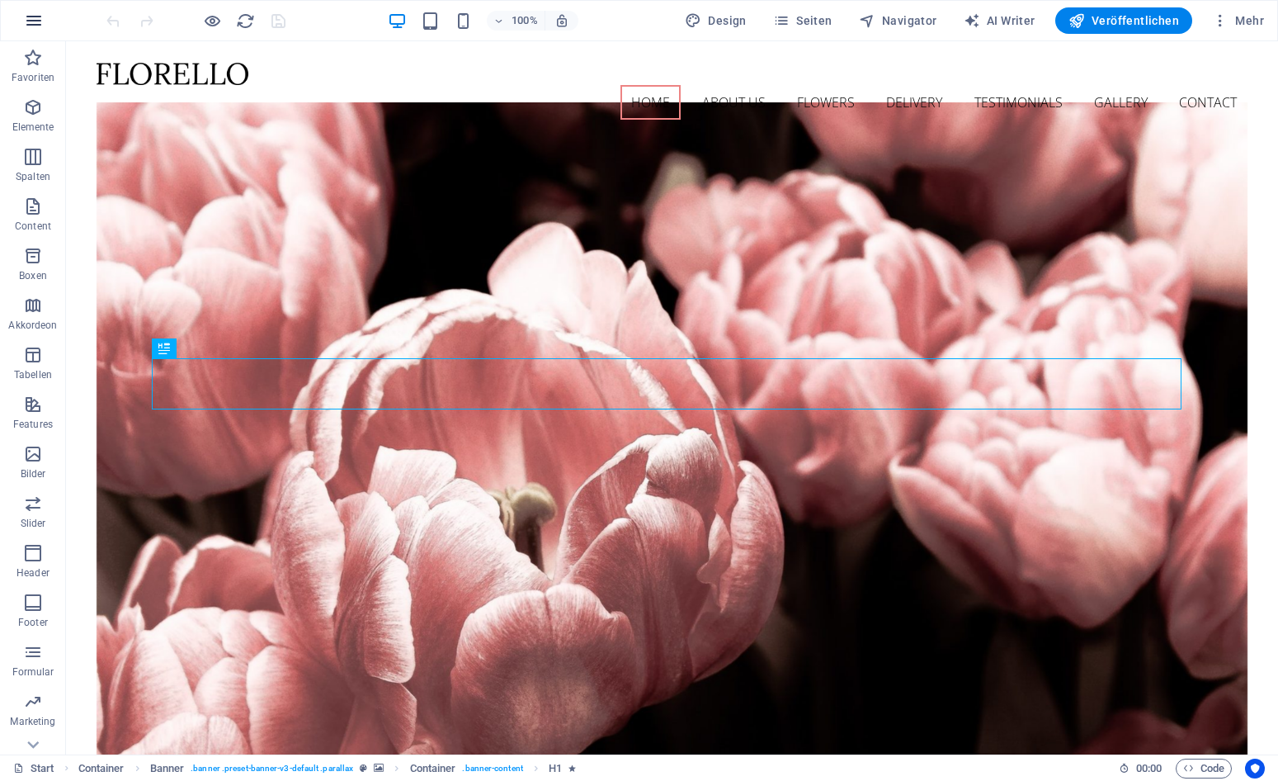
click at [32, 20] on icon "button" at bounding box center [34, 21] width 20 height 20
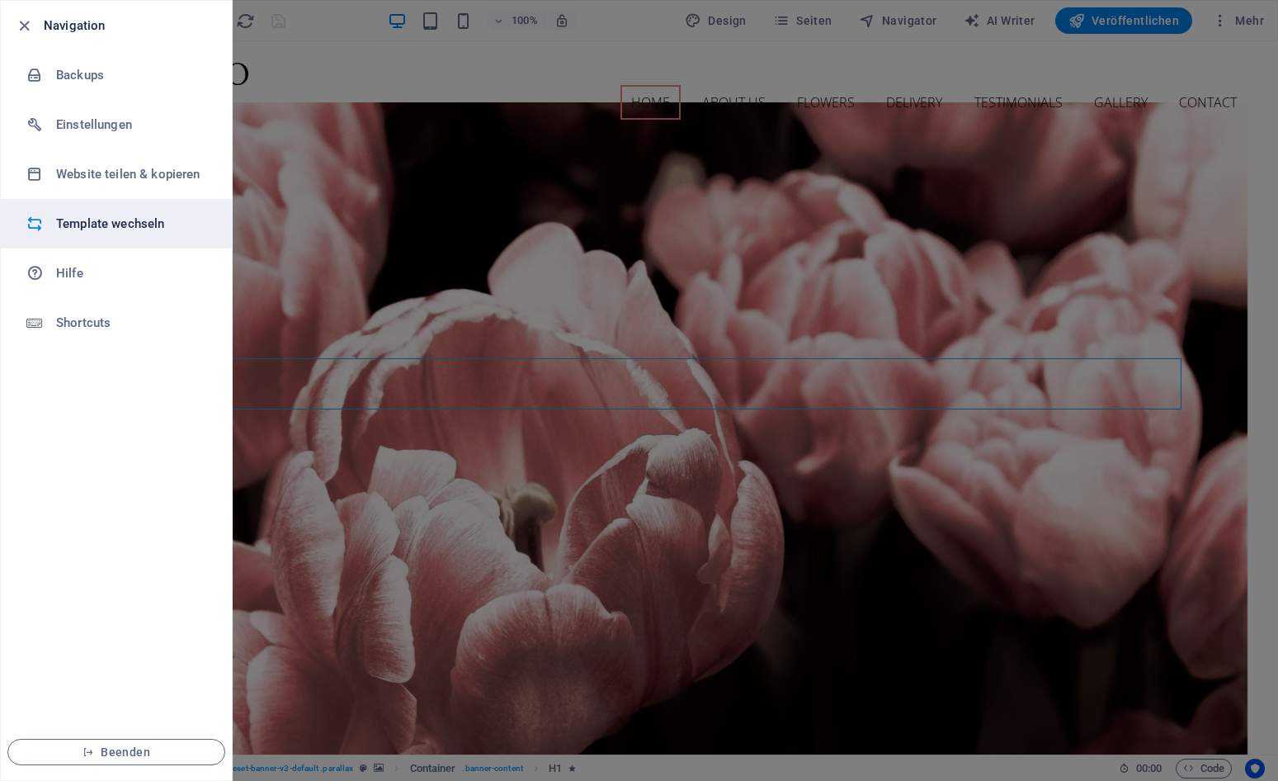
click at [115, 220] on h6 "Template wechseln" at bounding box center [132, 224] width 153 height 20
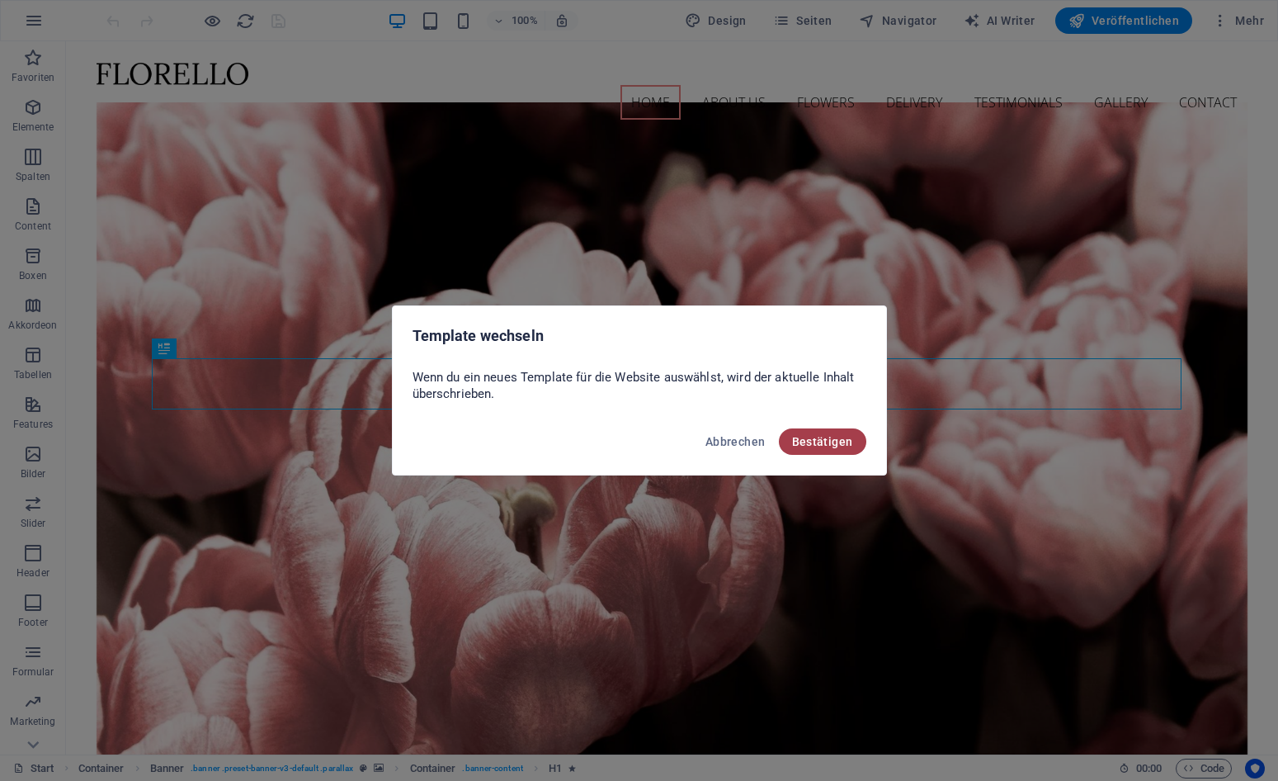
click at [837, 437] on span "Bestätigen" at bounding box center [822, 441] width 61 height 13
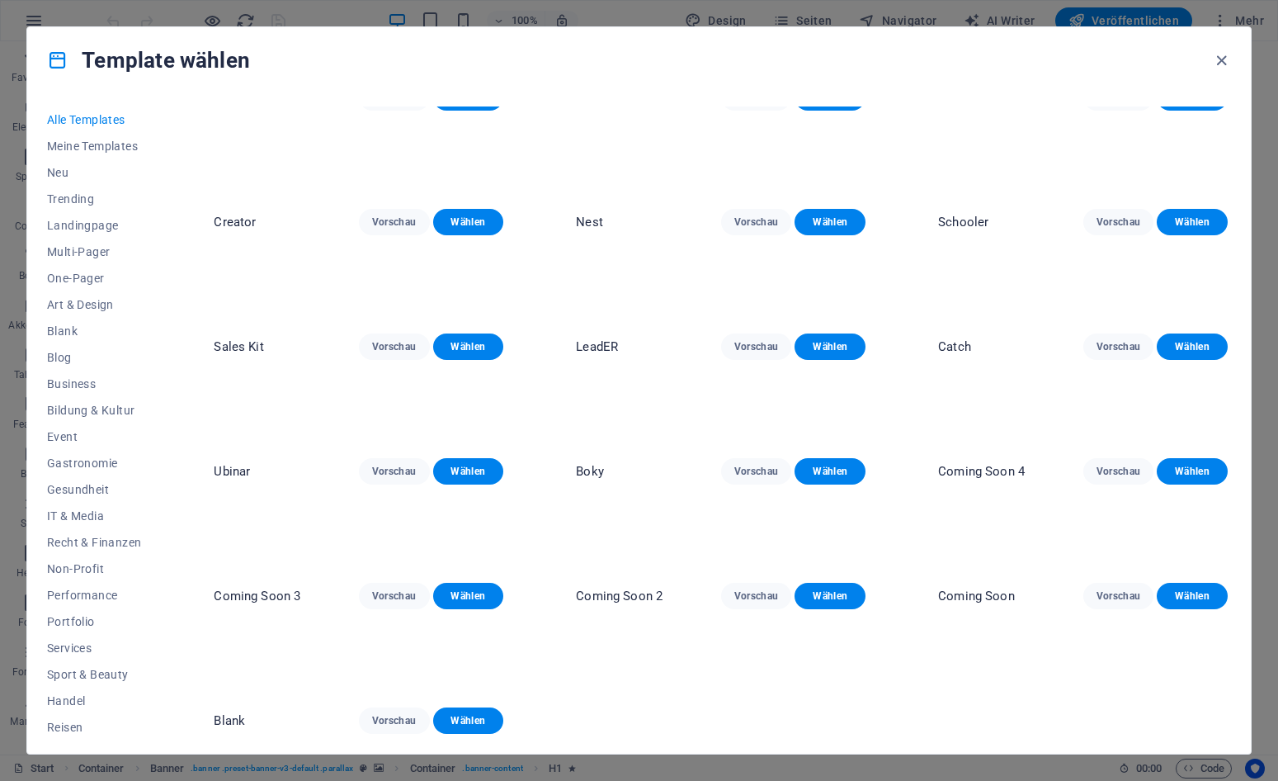
scroll to position [8758, 0]
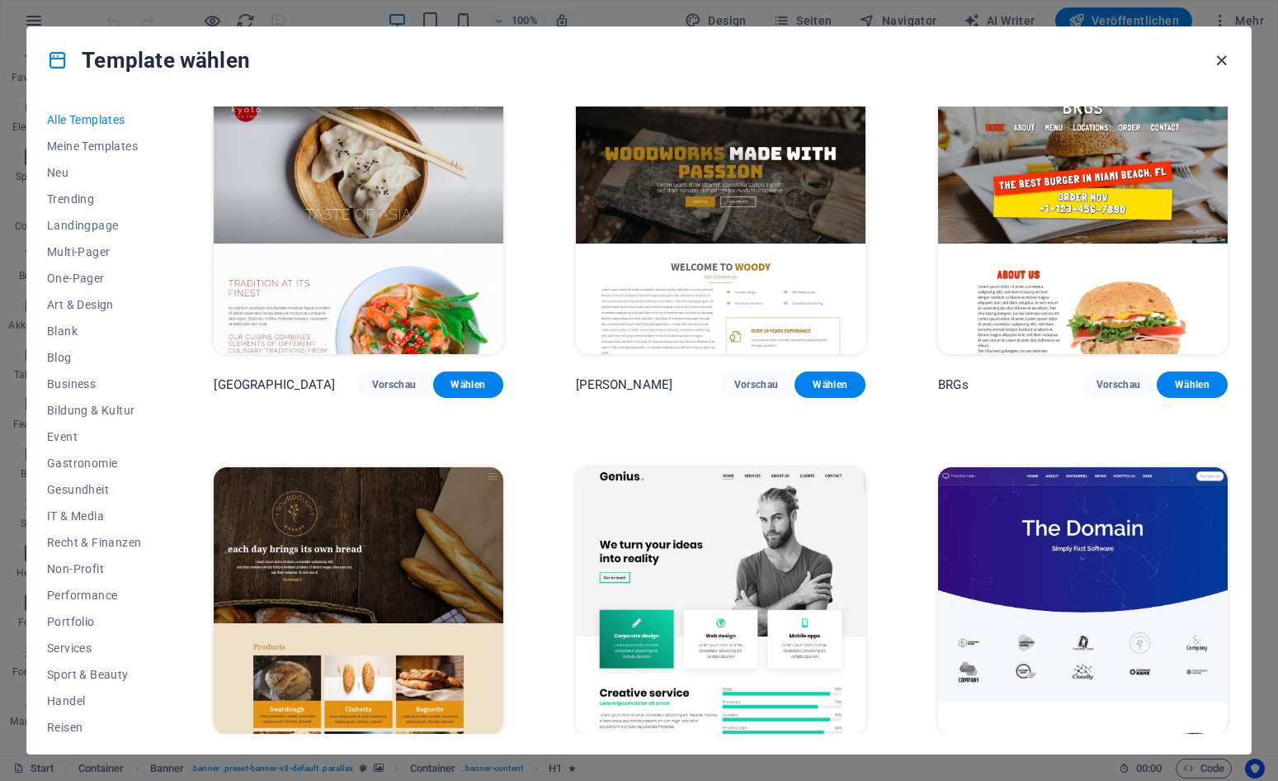
click at [1224, 65] on icon "button" at bounding box center [1221, 60] width 19 height 19
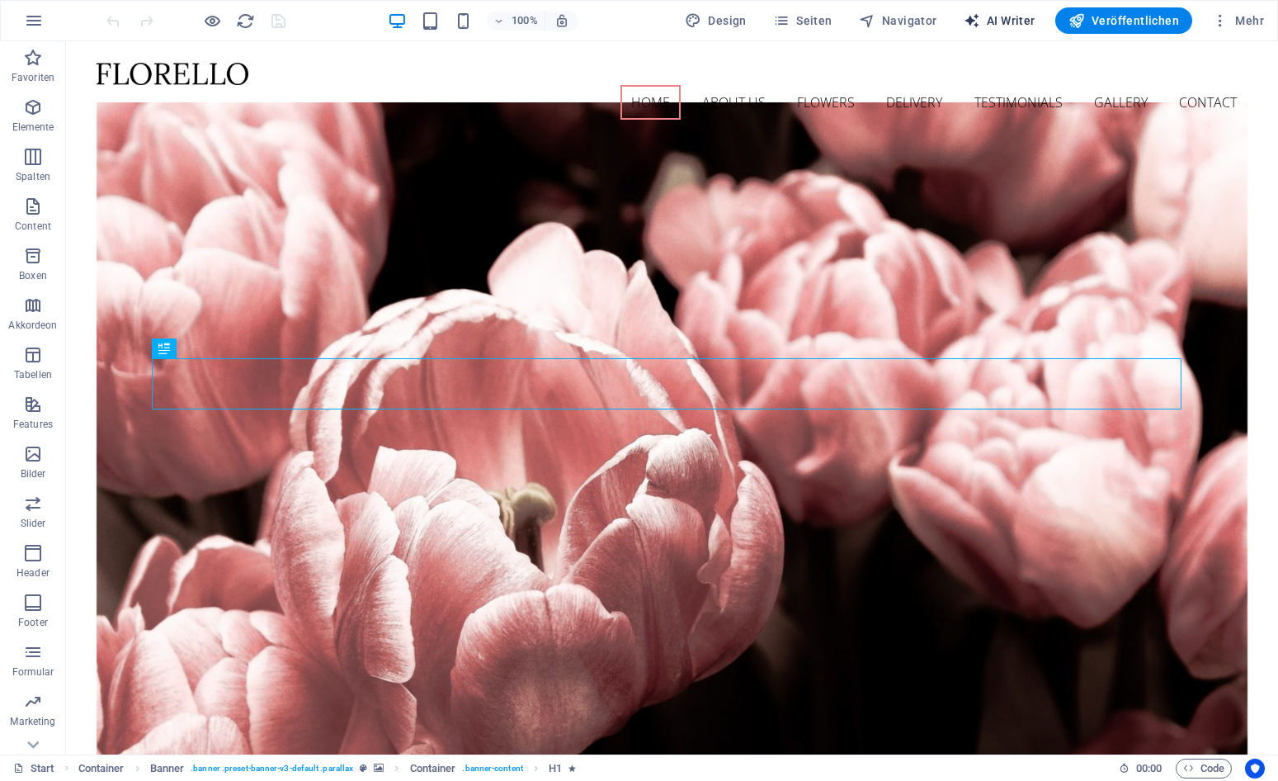
click at [998, 27] on span "AI Writer" at bounding box center [1000, 20] width 72 height 17
select select "English"
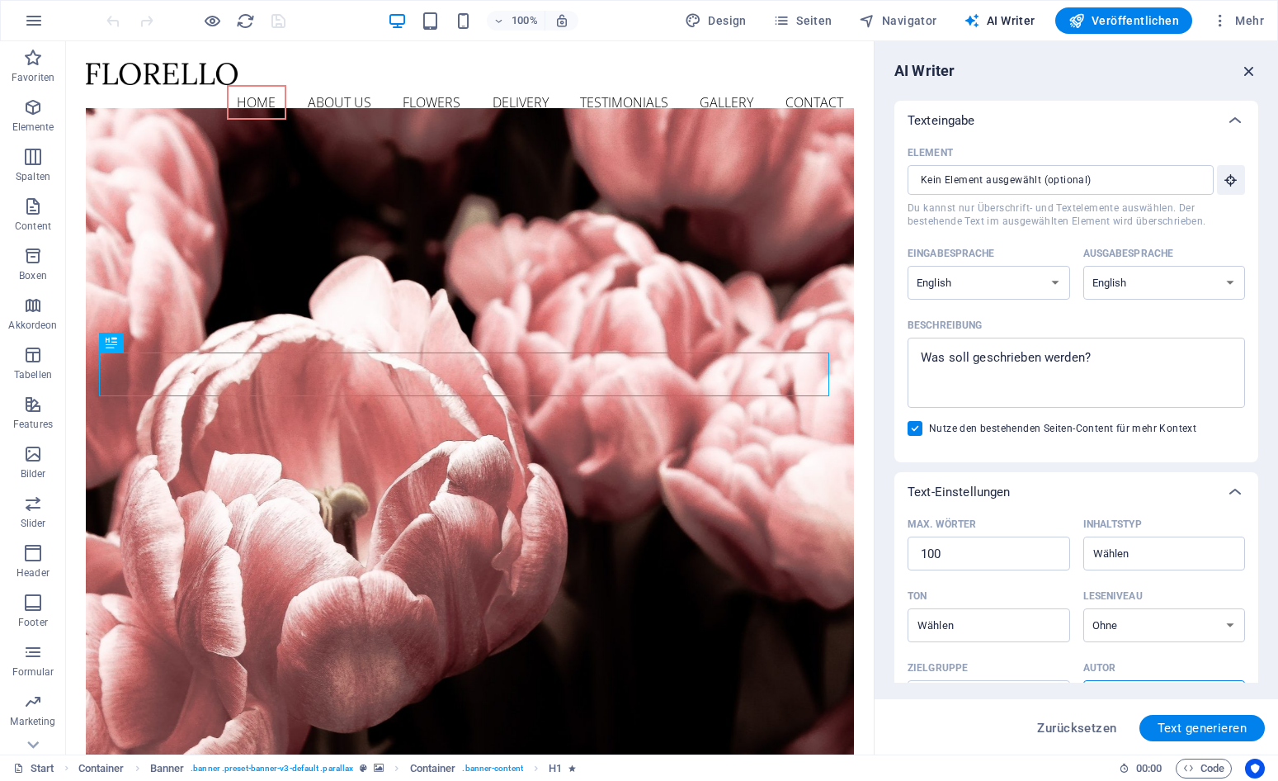
click at [1244, 75] on icon "button" at bounding box center [1249, 71] width 18 height 18
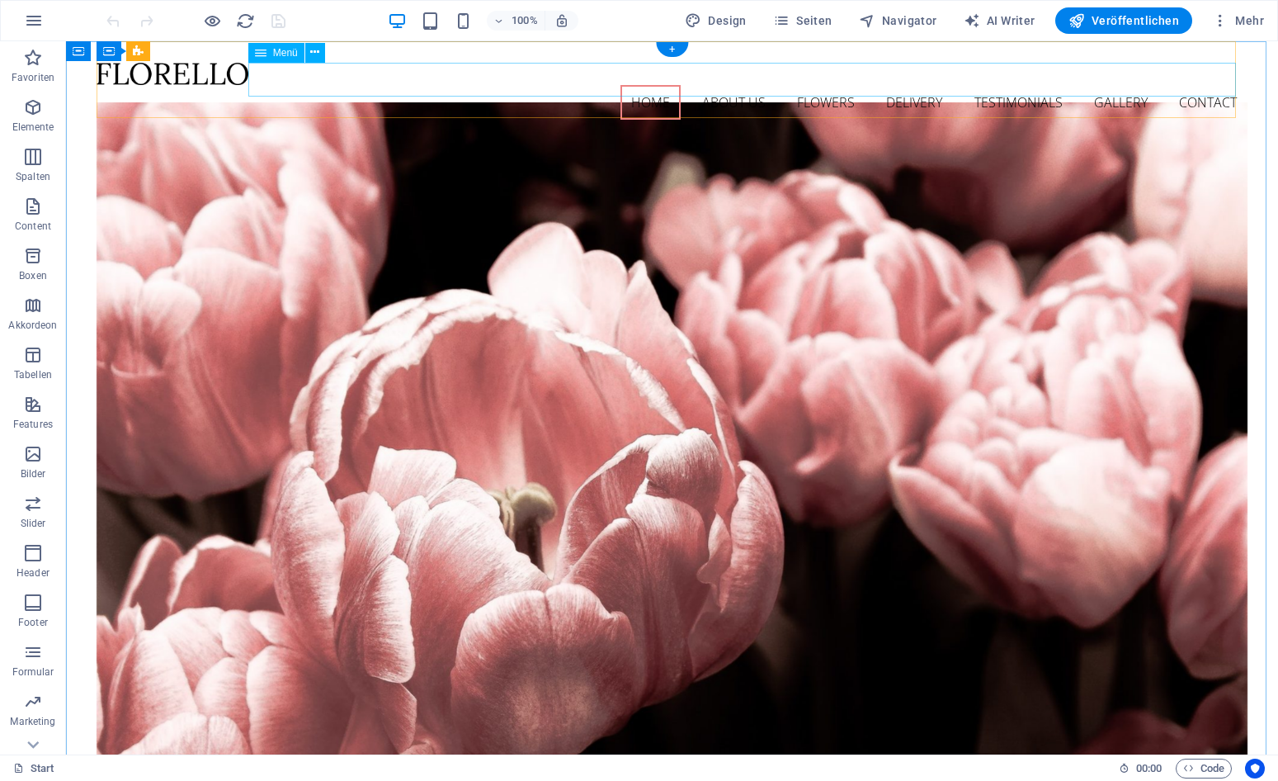
click at [818, 85] on nav "Home About us Flowers Delivery Testimonials Gallery Contact" at bounding box center [673, 102] width 1152 height 35
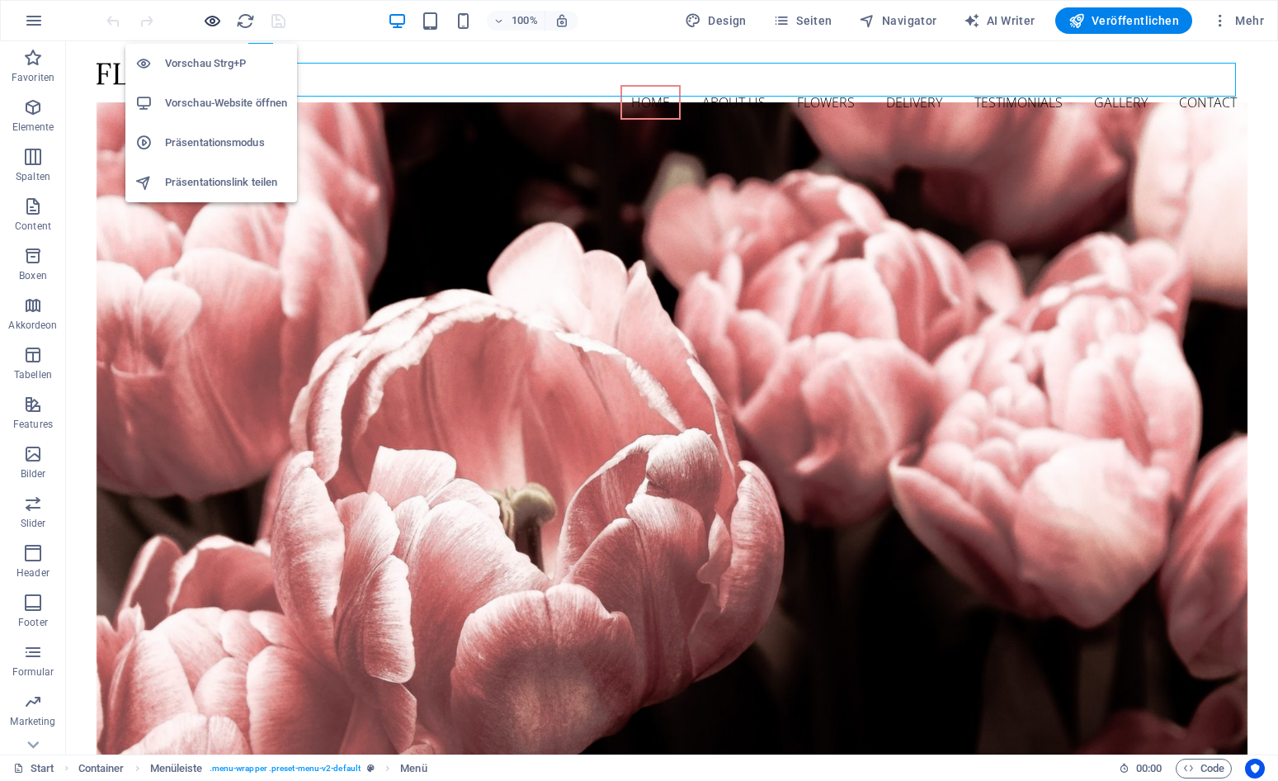
click at [210, 18] on icon "button" at bounding box center [212, 21] width 19 height 19
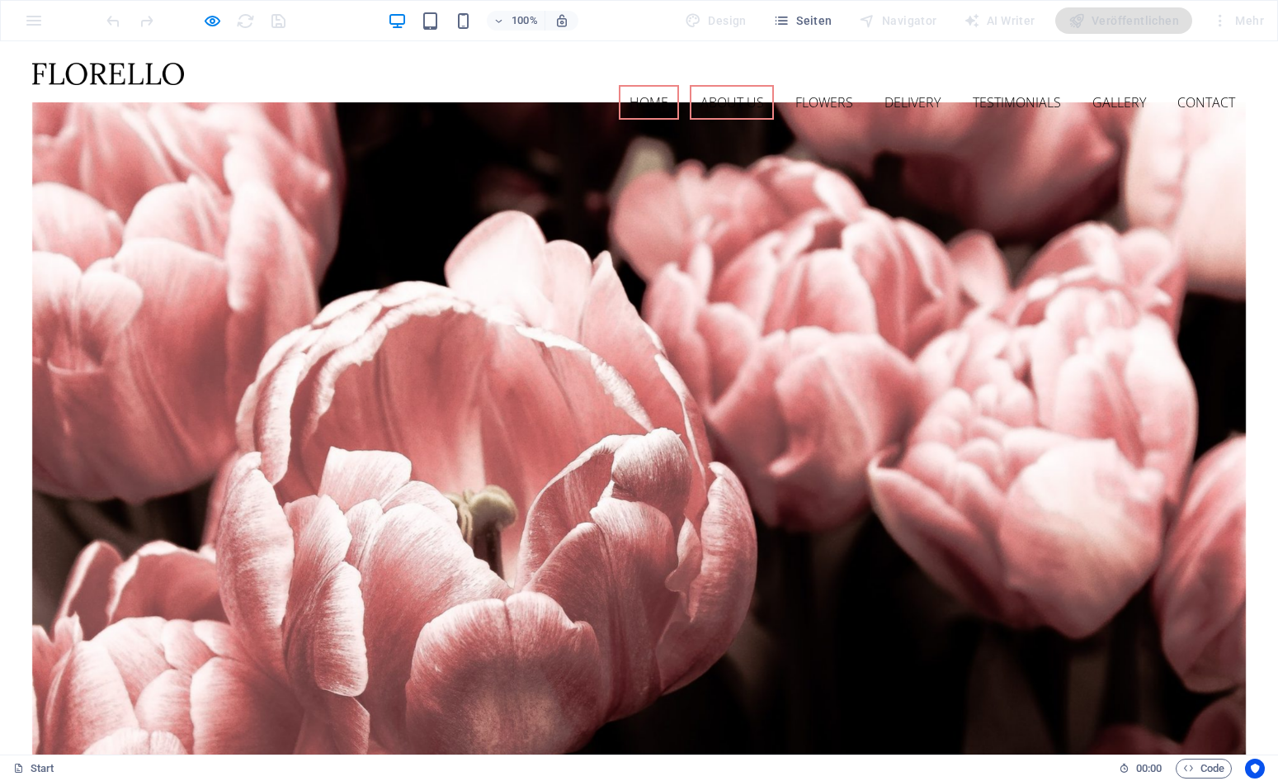
click at [707, 85] on link "About us" at bounding box center [732, 102] width 85 height 35
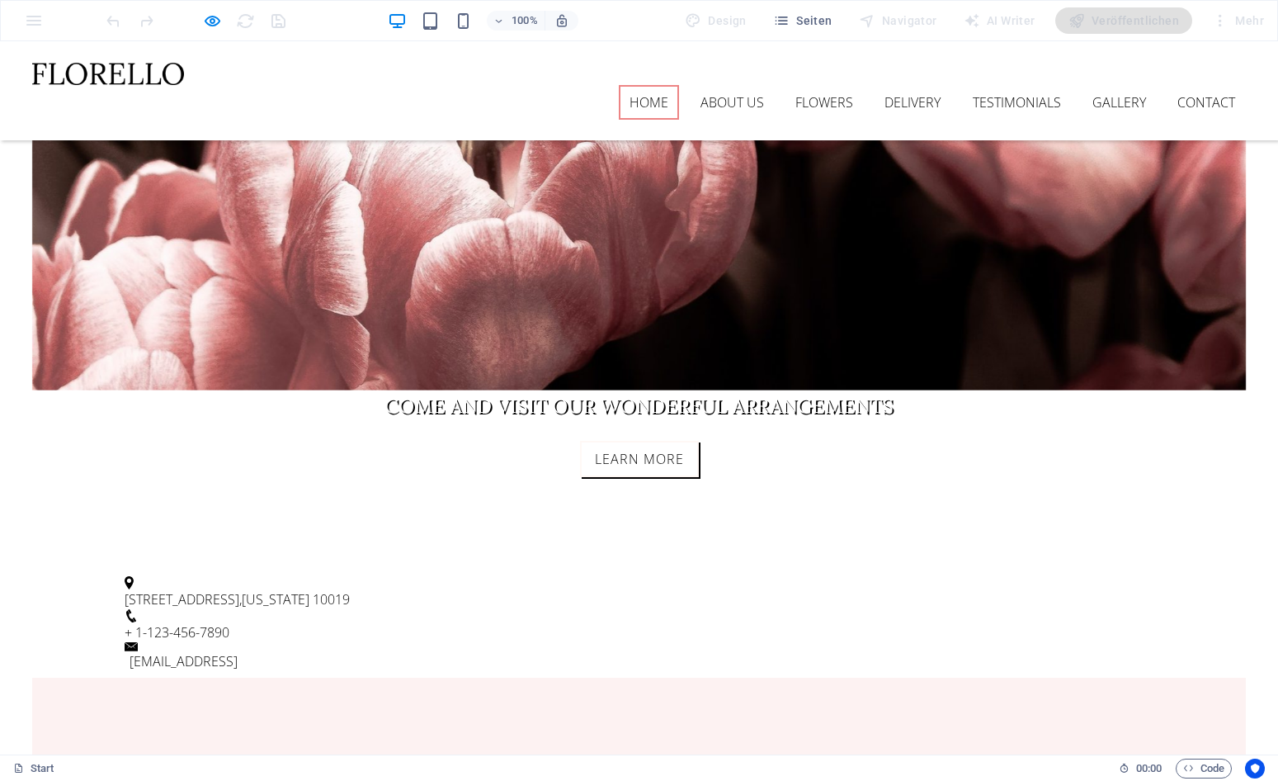
scroll to position [222, 0]
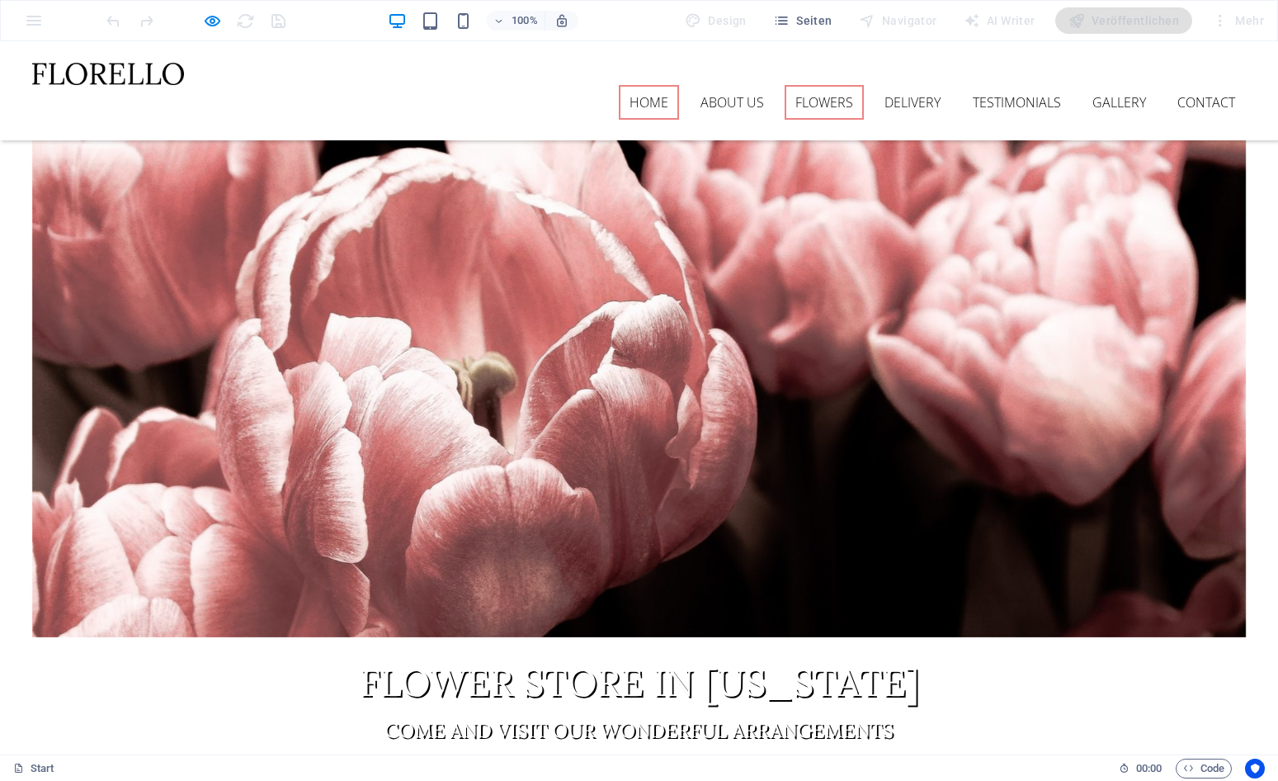
click at [820, 85] on link "Flowers" at bounding box center [824, 102] width 79 height 35
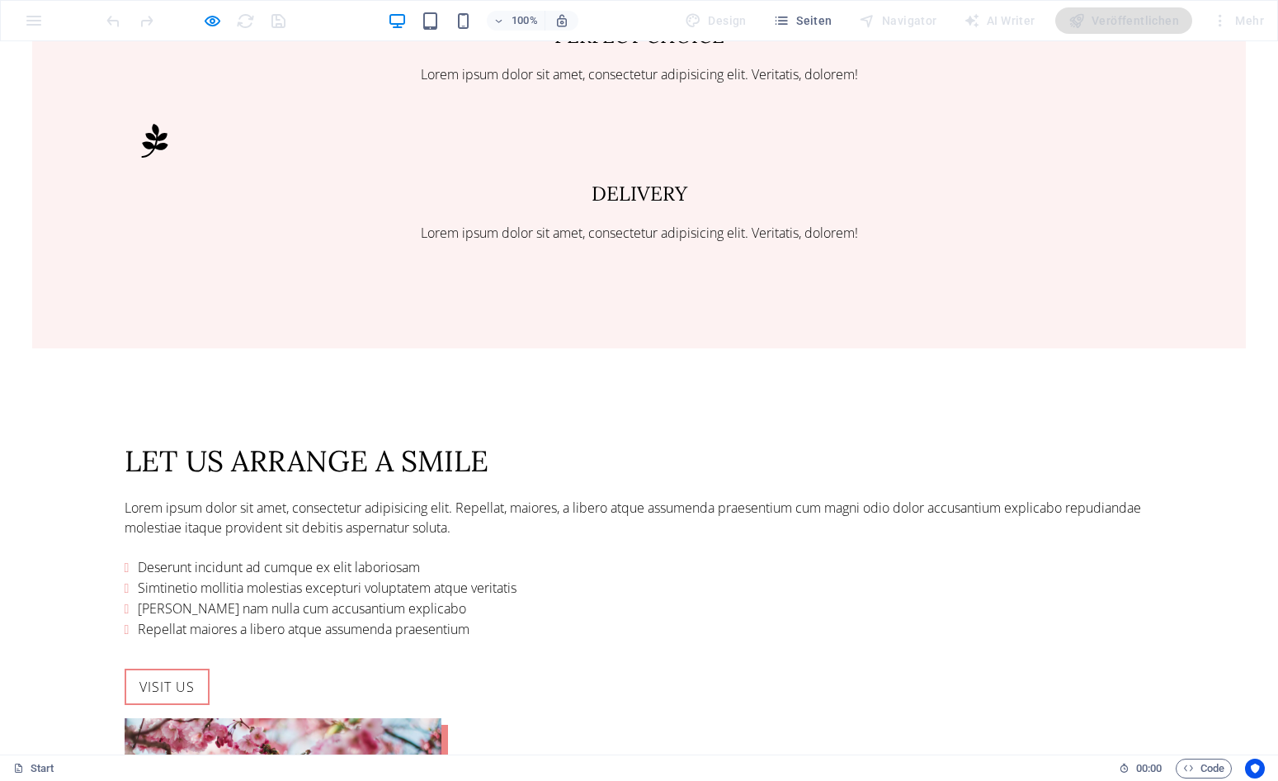
scroll to position [1808, 0]
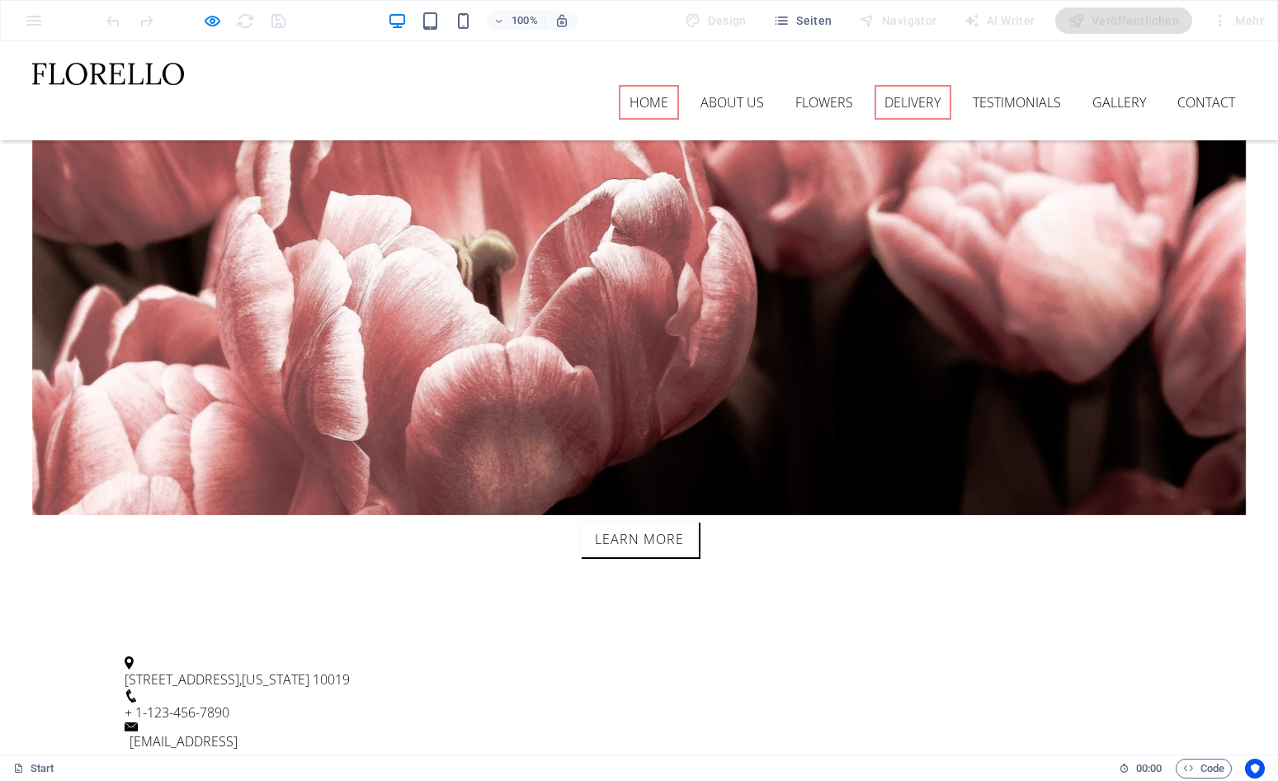
click at [908, 85] on link "Delivery" at bounding box center [914, 102] width 78 height 35
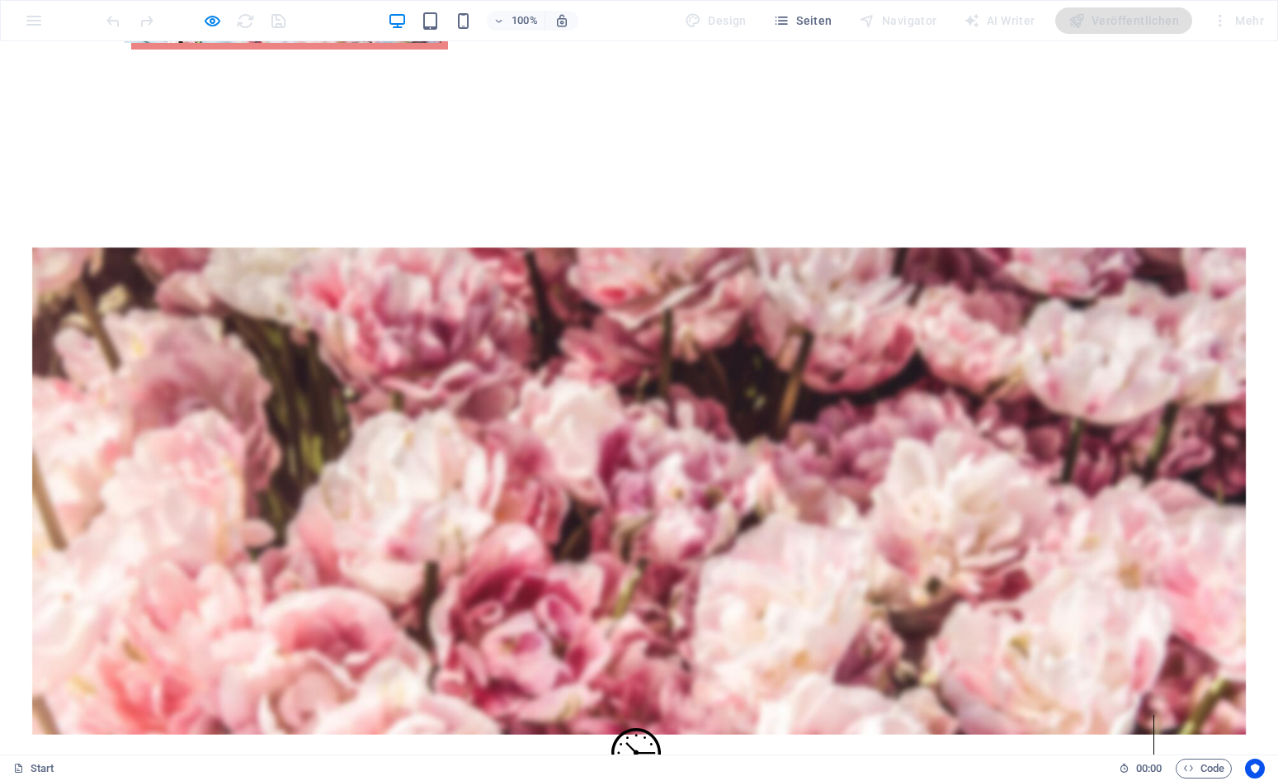
scroll to position [2512, 0]
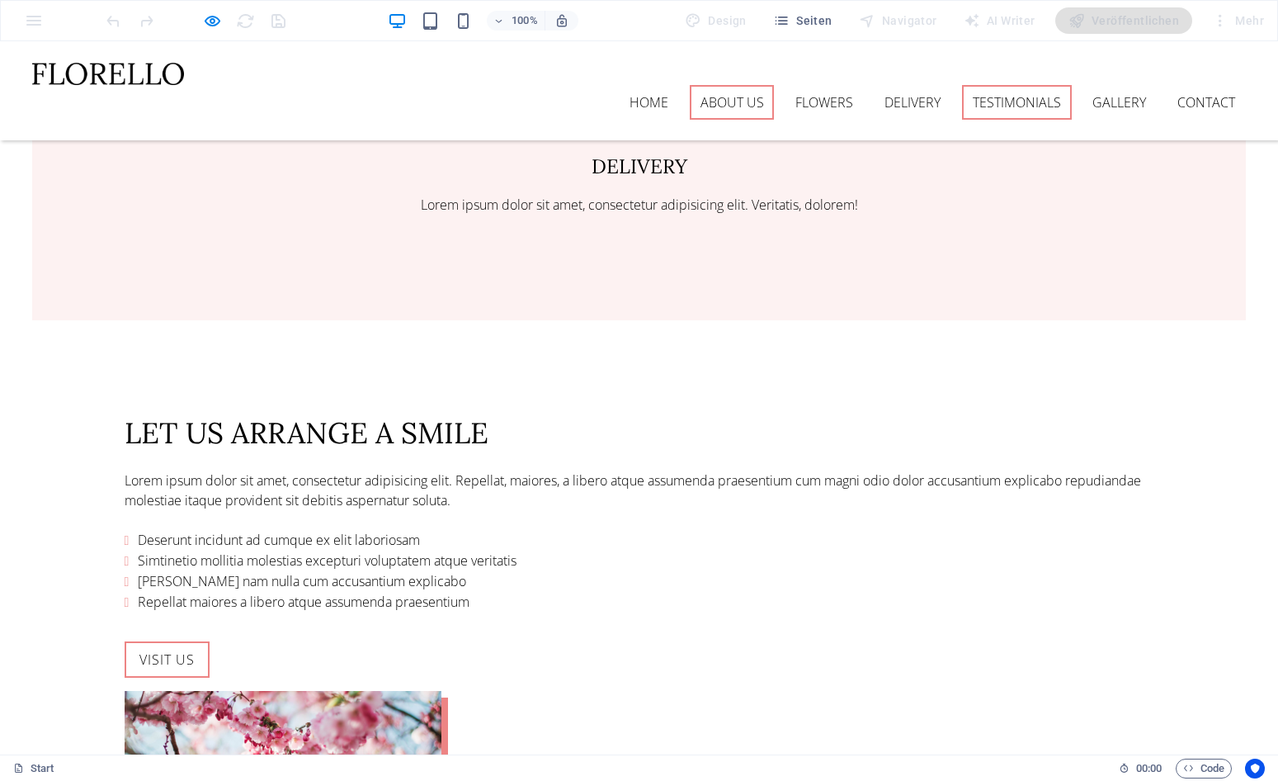
click at [989, 85] on link "Testimonials" at bounding box center [1017, 102] width 110 height 35
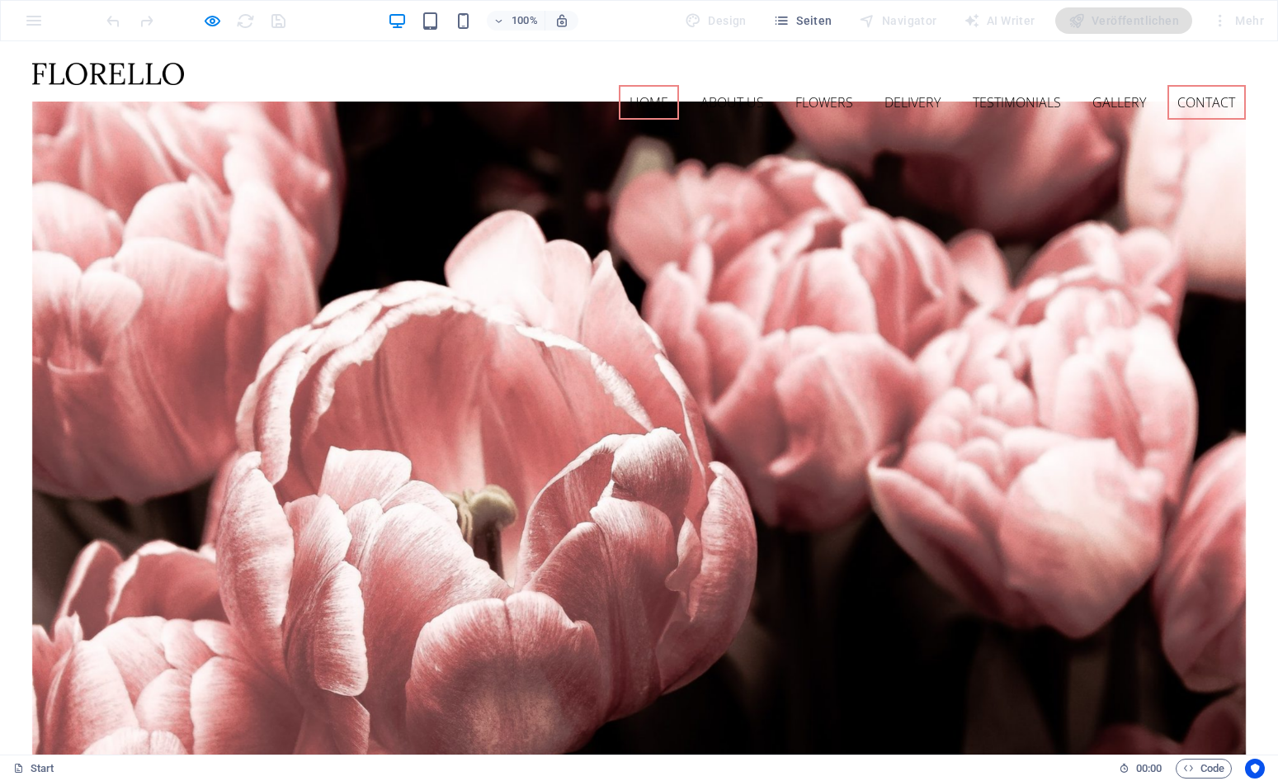
scroll to position [0, 0]
click at [1188, 85] on link "Contact" at bounding box center [1207, 102] width 79 height 35
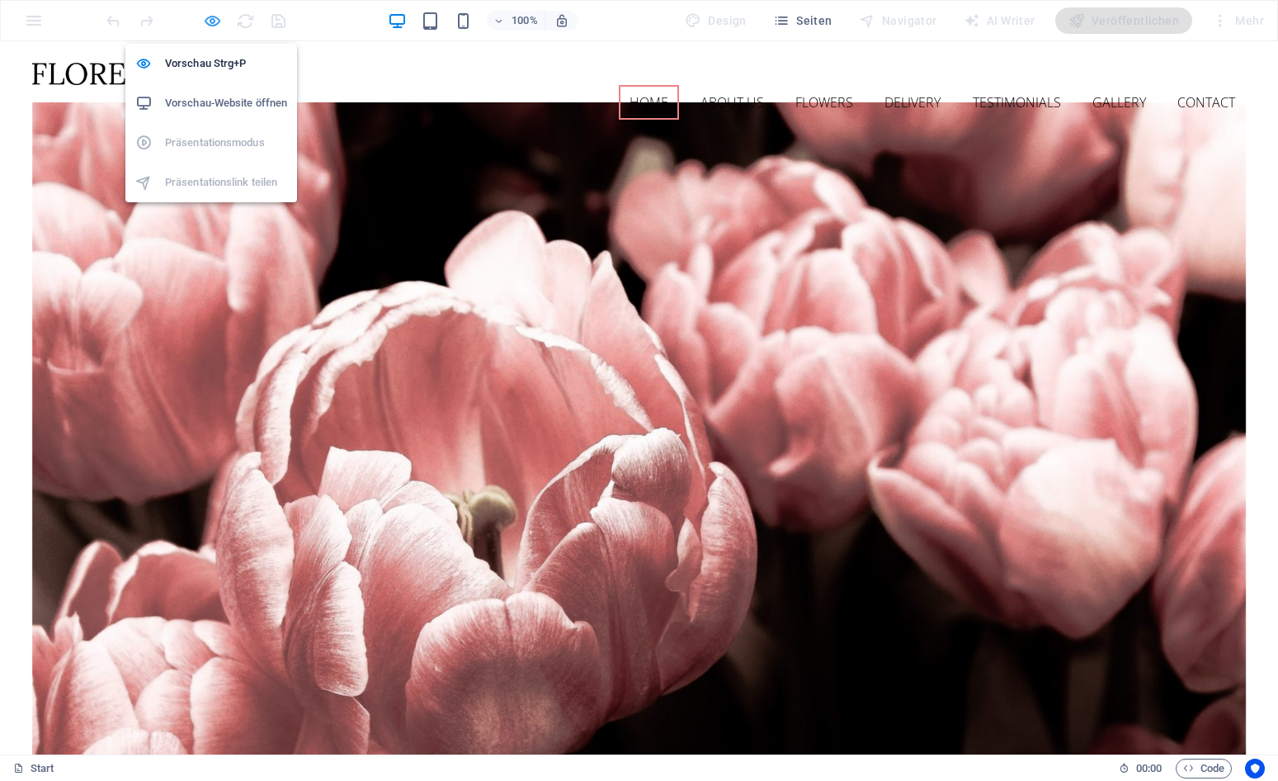
click at [209, 21] on icon "button" at bounding box center [212, 21] width 19 height 19
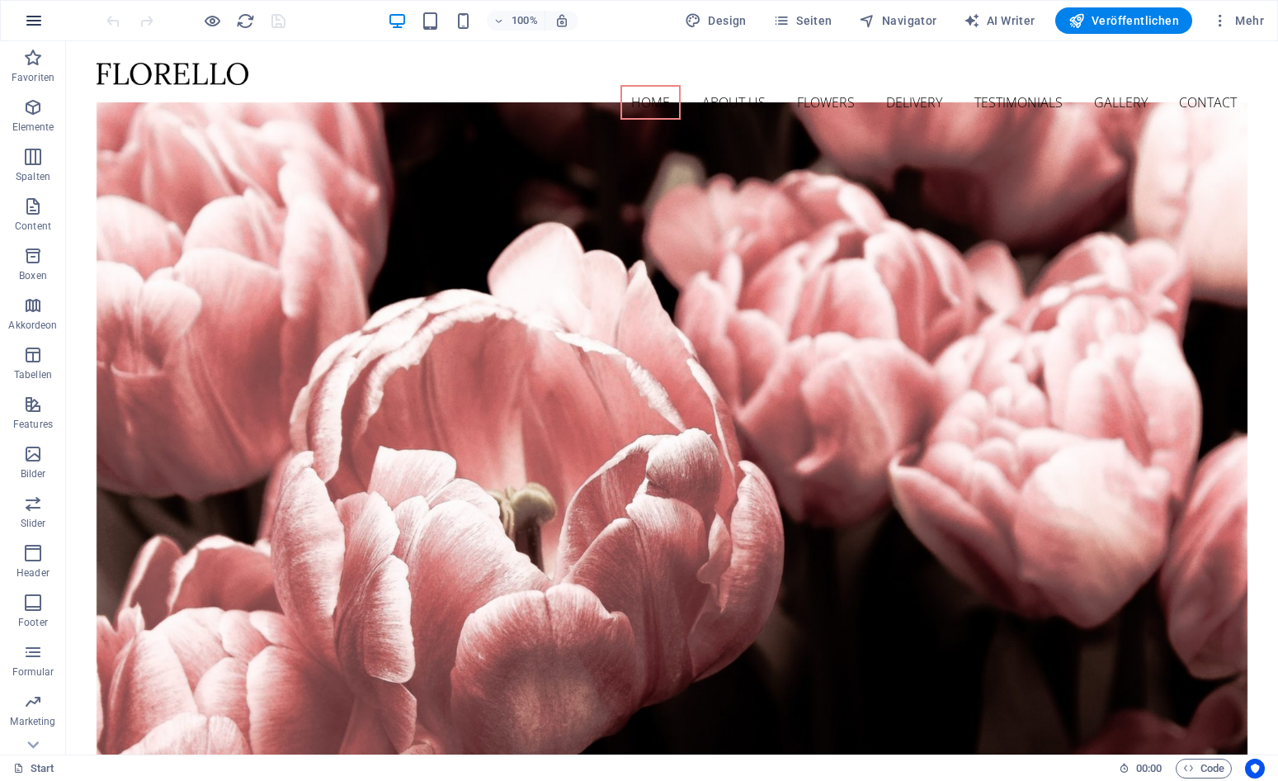
click at [36, 17] on icon "button" at bounding box center [34, 21] width 20 height 20
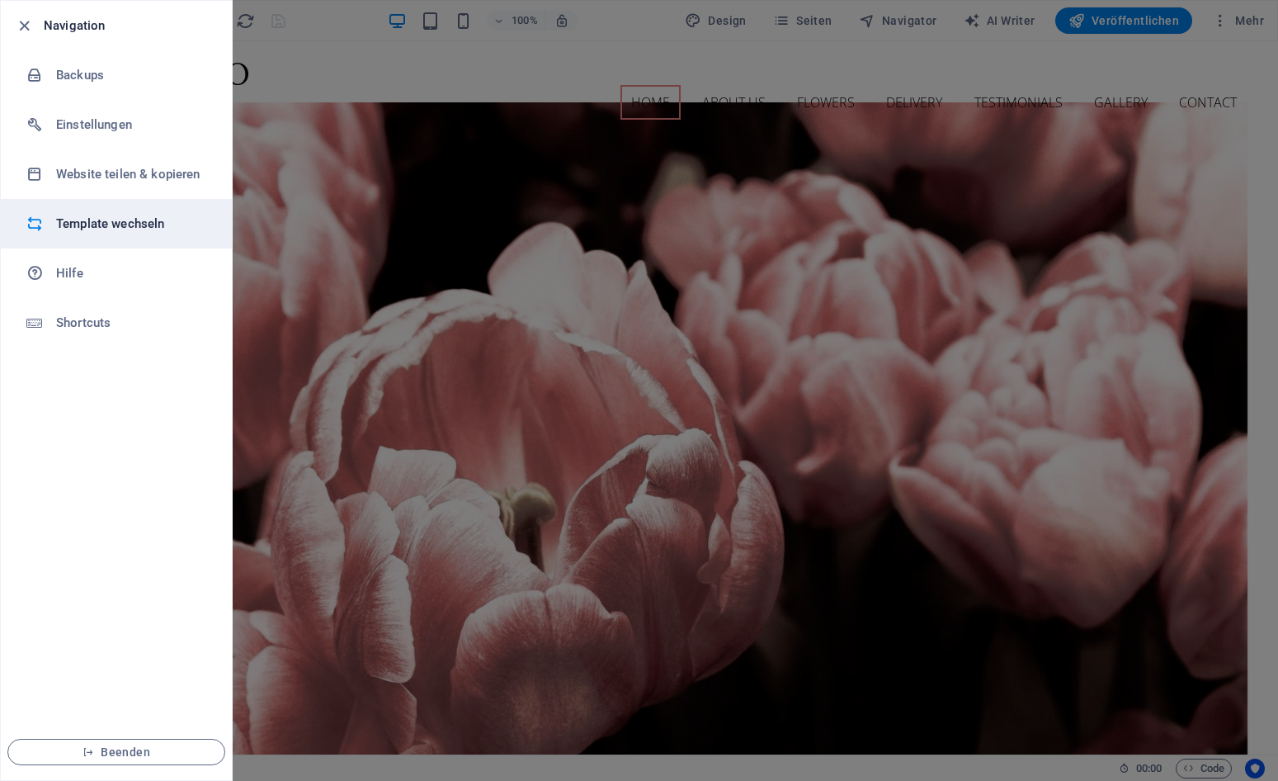
click at [120, 220] on h6 "Template wechseln" at bounding box center [132, 224] width 153 height 20
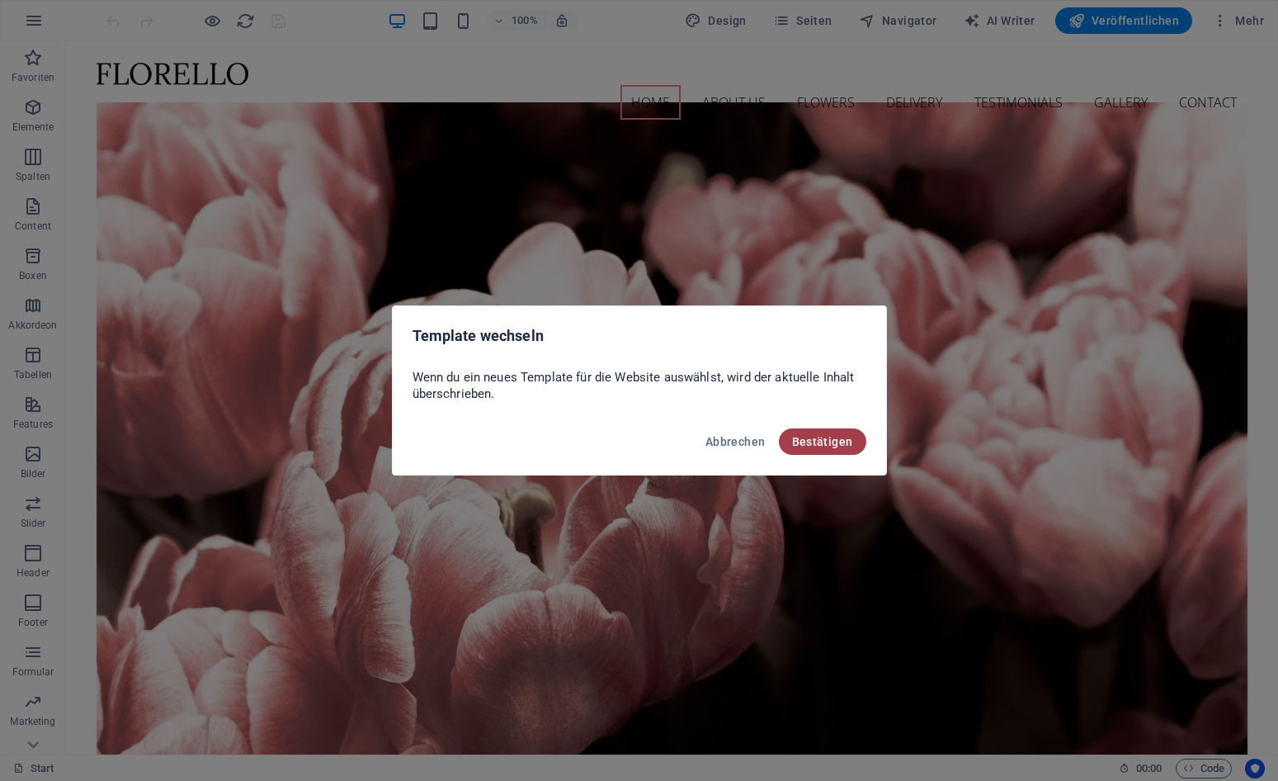
click at [834, 445] on span "Bestätigen" at bounding box center [822, 441] width 61 height 13
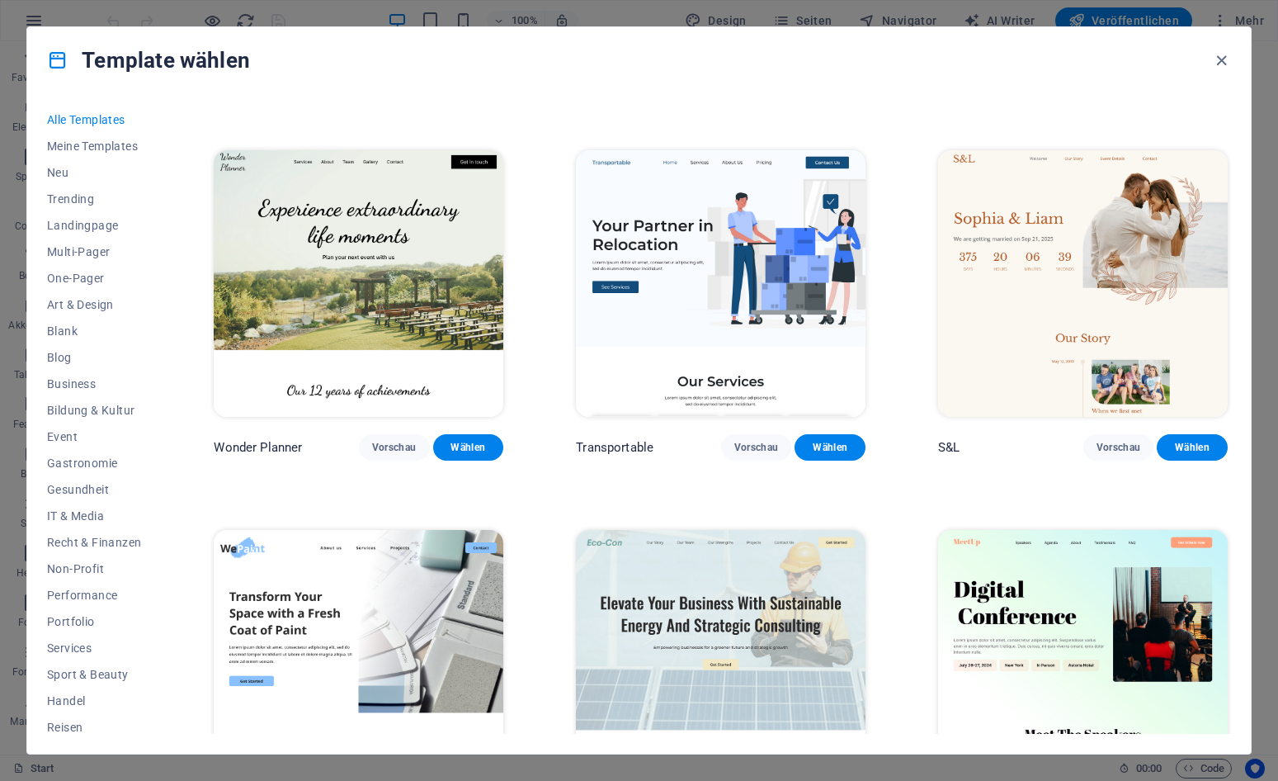
scroll to position [718, 0]
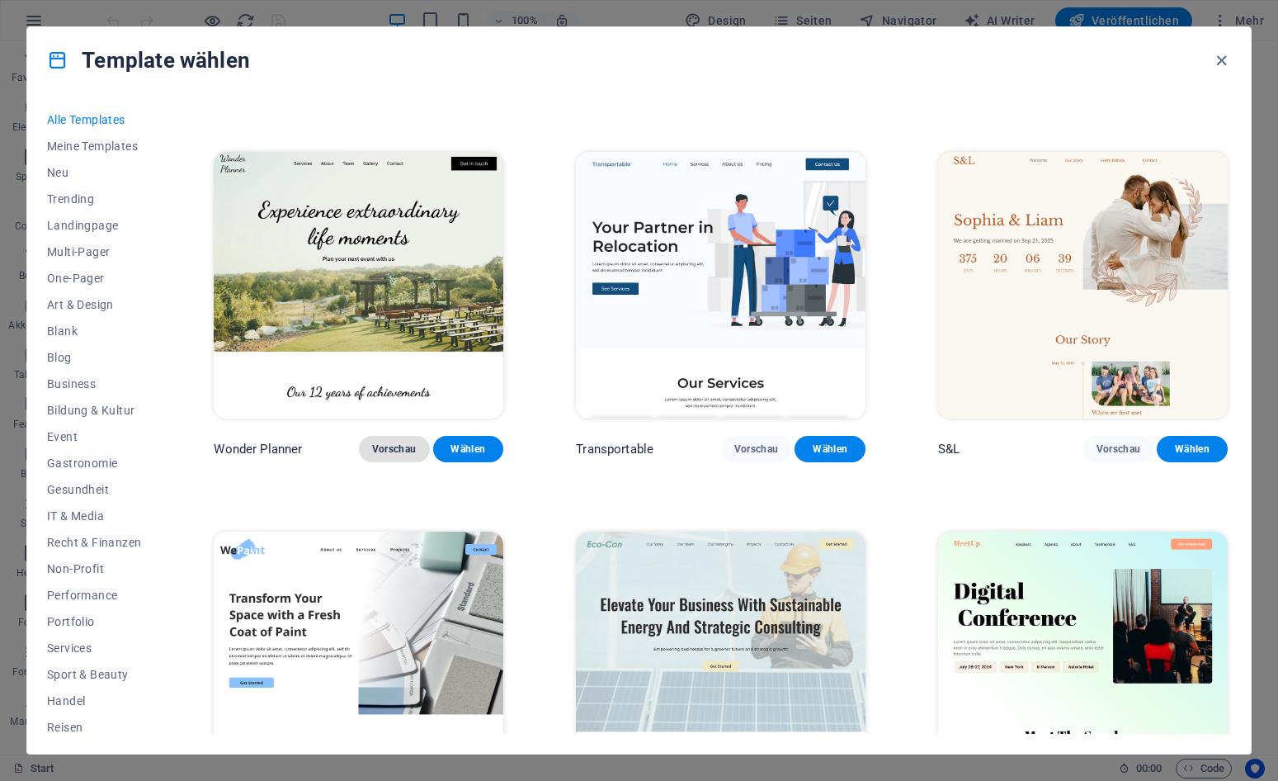
click at [410, 446] on span "Vorschau" at bounding box center [394, 448] width 45 height 13
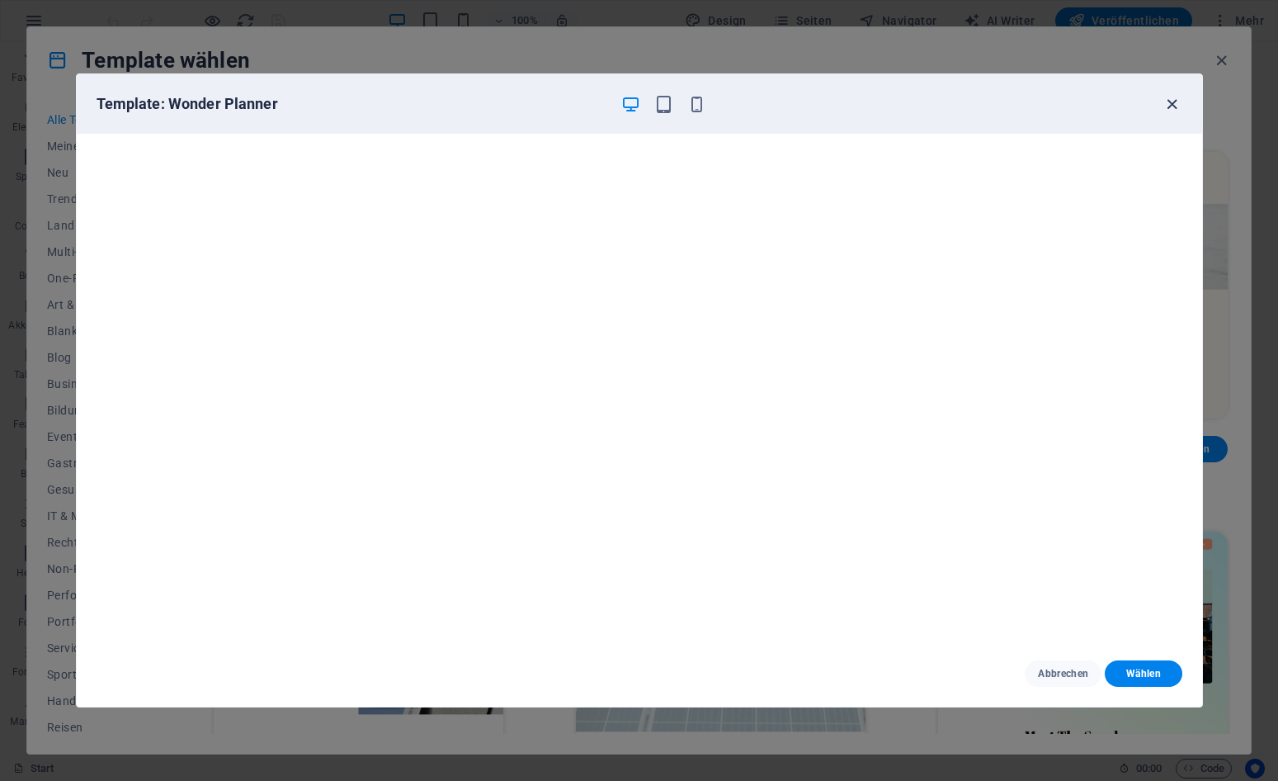
click at [1169, 105] on icon "button" at bounding box center [1172, 104] width 19 height 19
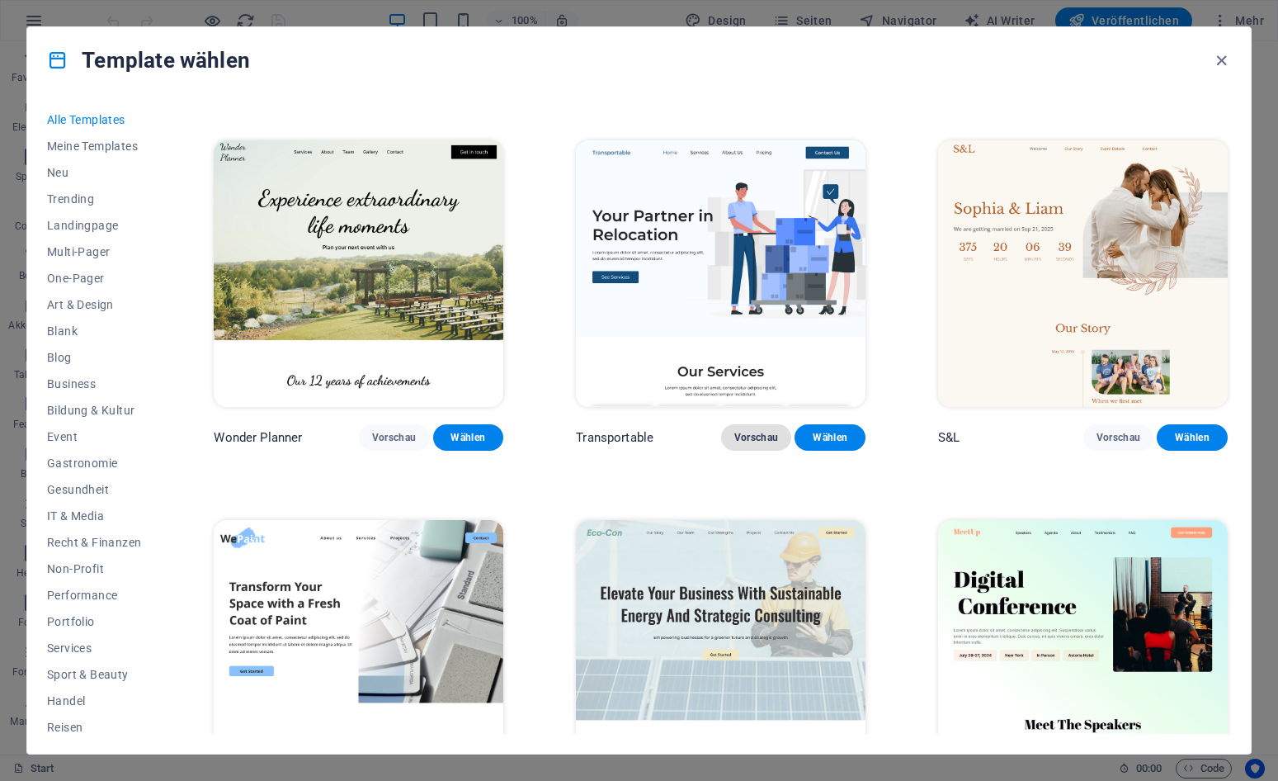
scroll to position [736, 0]
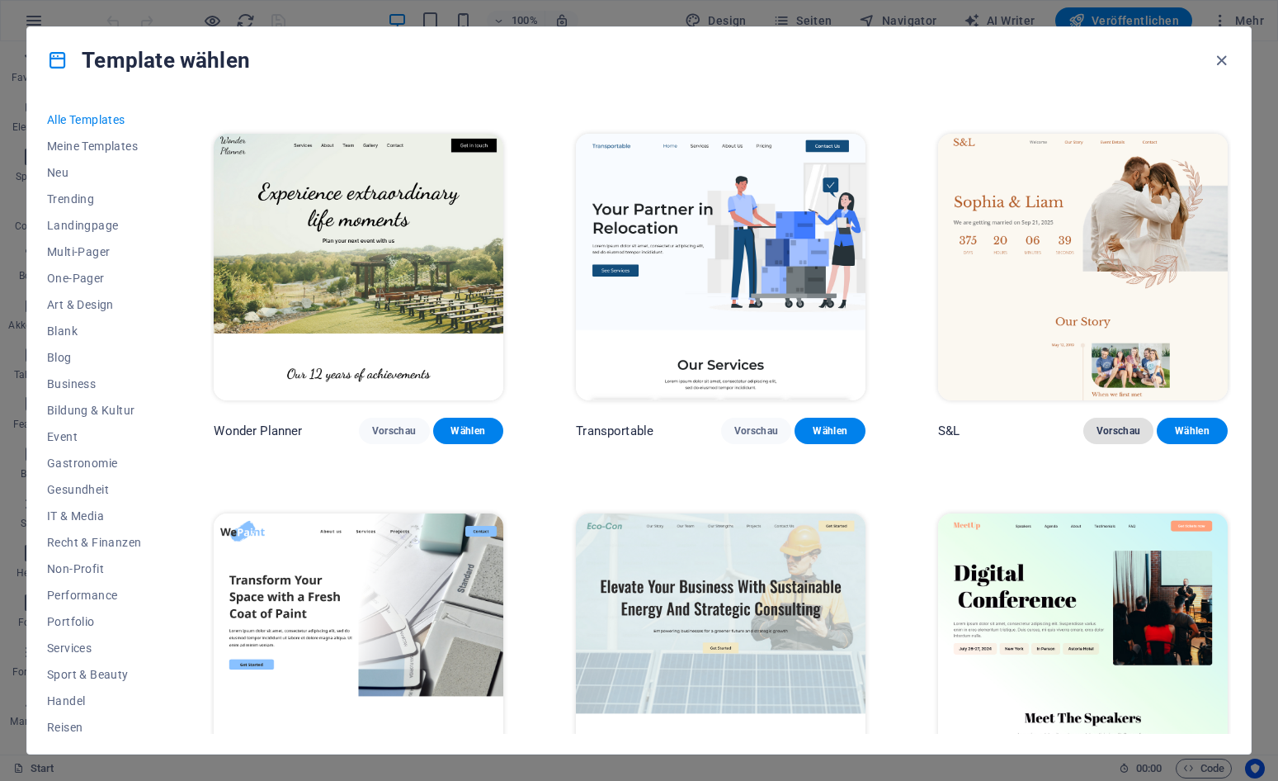
click at [1126, 424] on span "Vorschau" at bounding box center [1119, 430] width 45 height 13
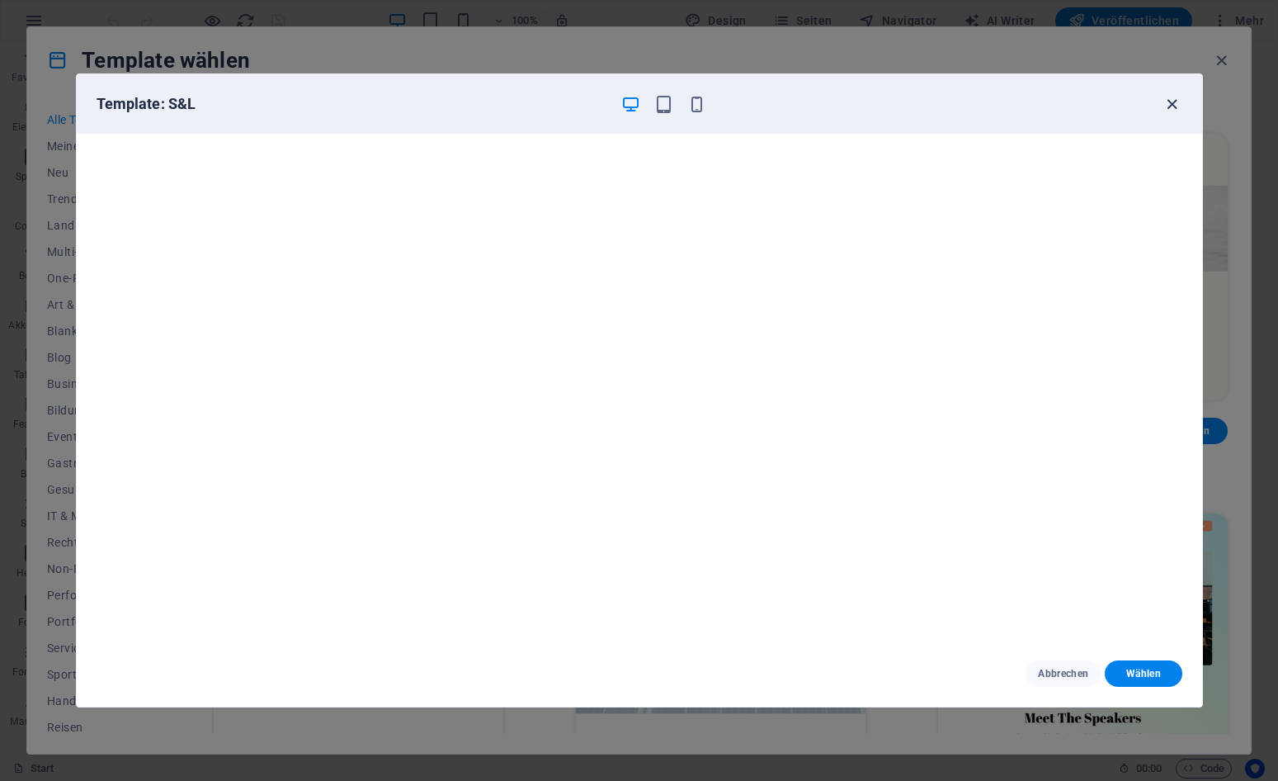
click at [1170, 106] on icon "button" at bounding box center [1172, 104] width 19 height 19
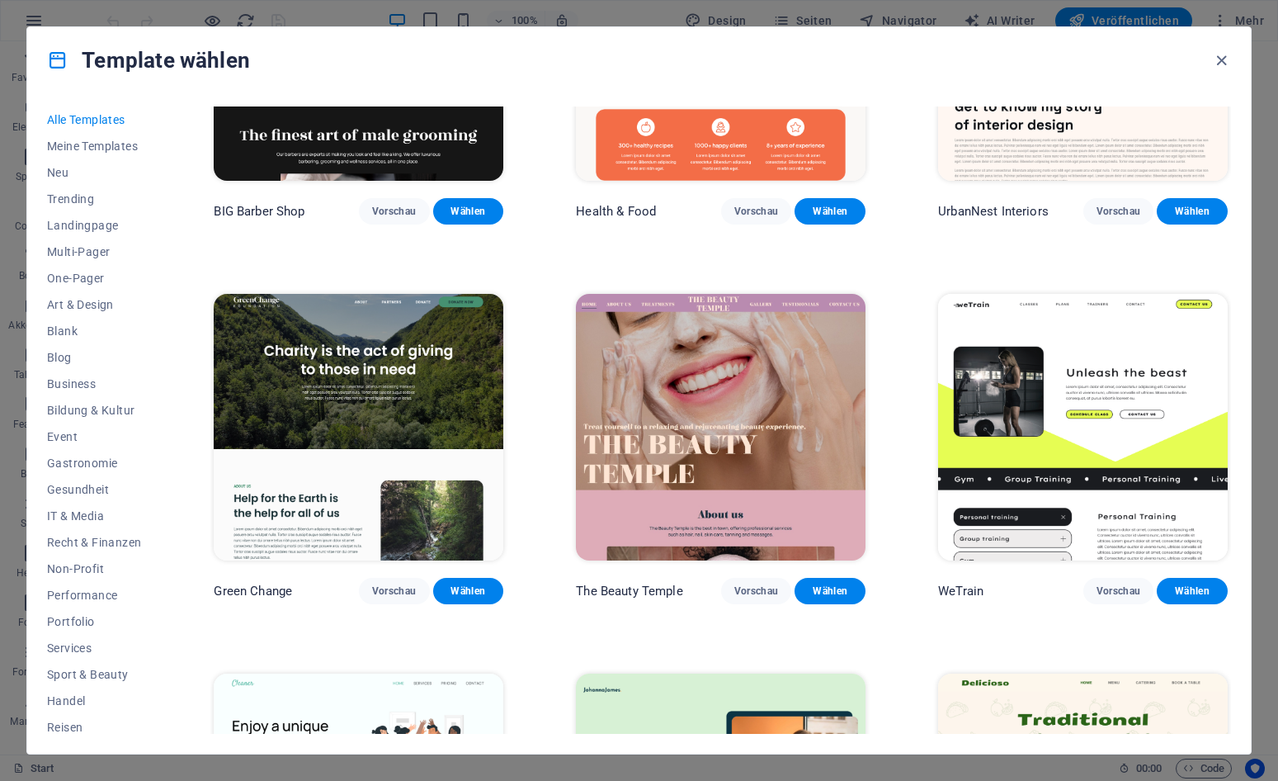
scroll to position [2111, 0]
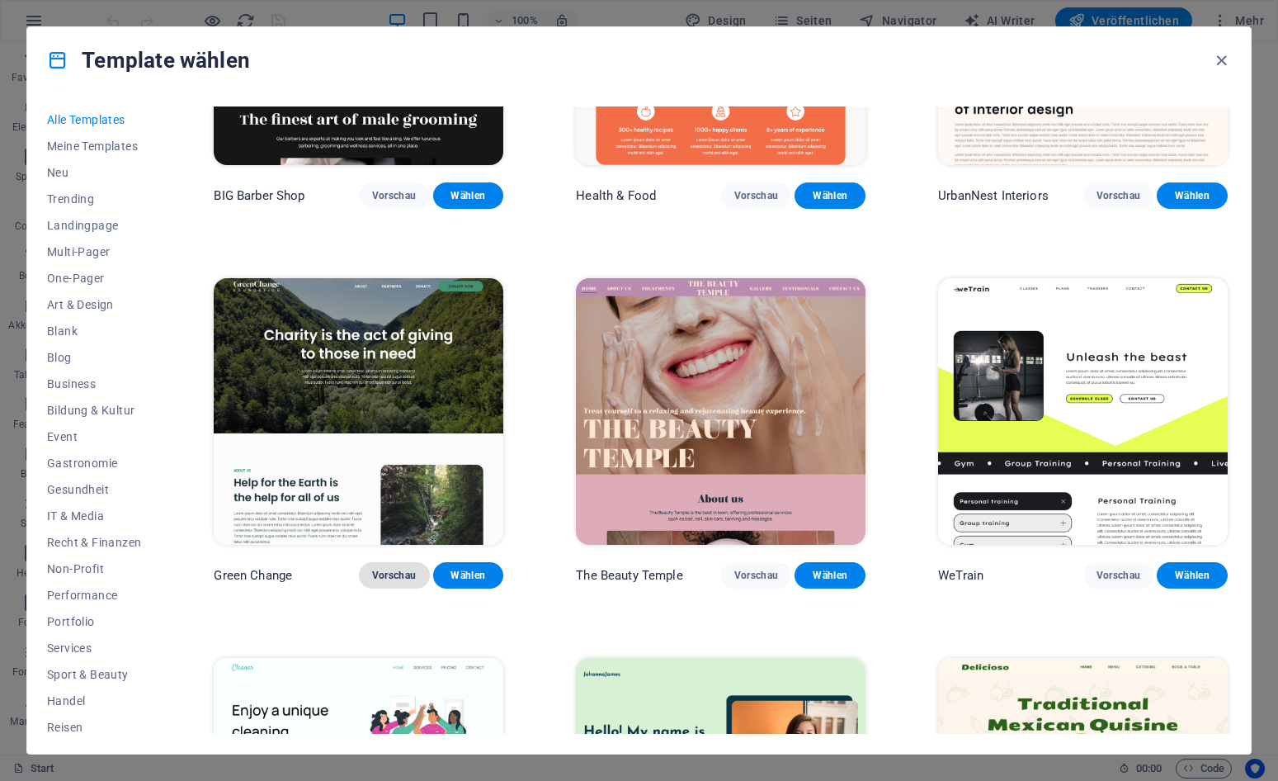
click at [398, 569] on span "Vorschau" at bounding box center [394, 575] width 45 height 13
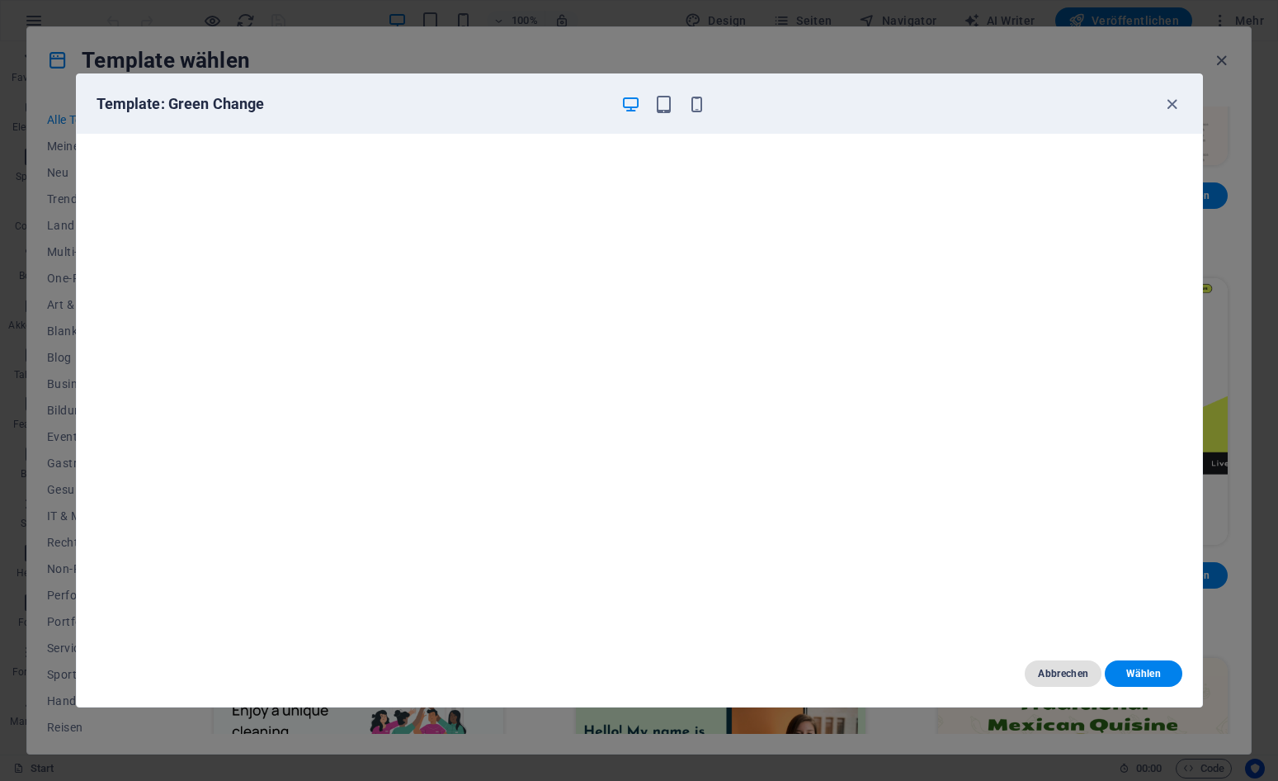
click at [1067, 672] on span "Abbrechen" at bounding box center [1063, 673] width 50 height 13
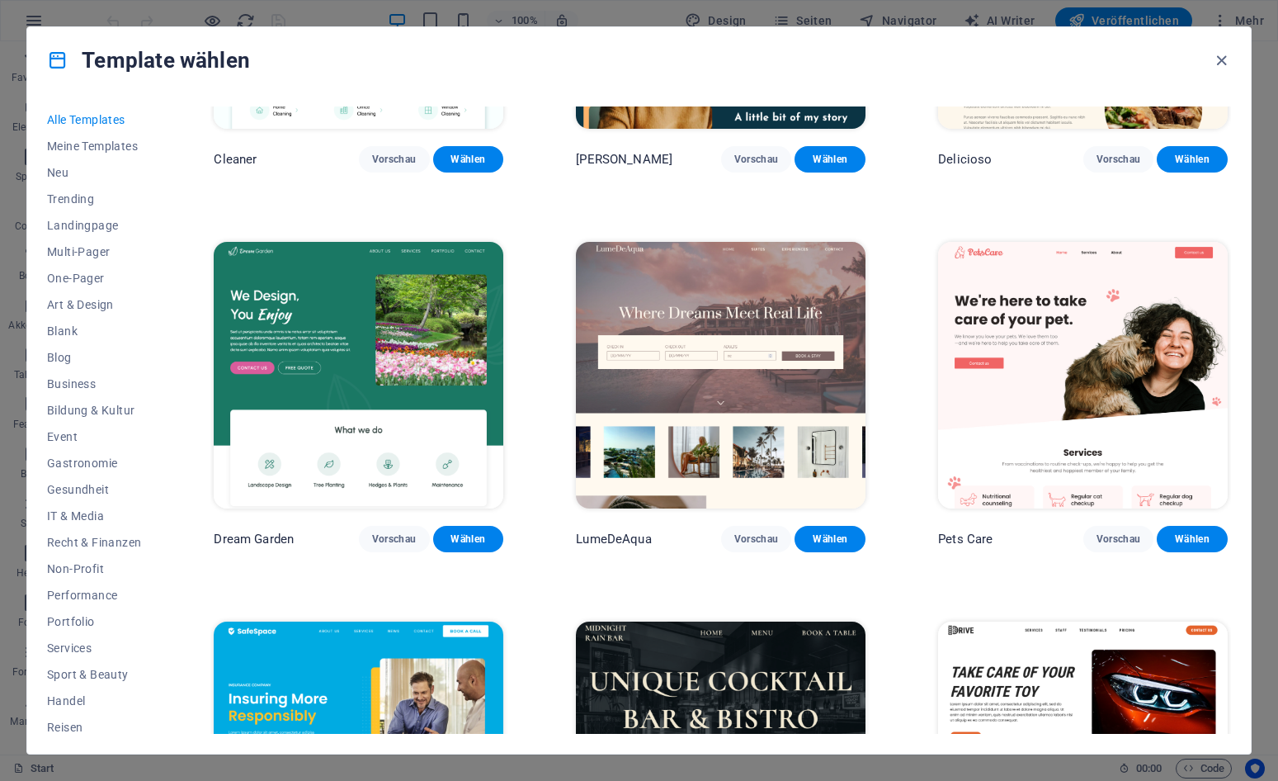
scroll to position [2908, 0]
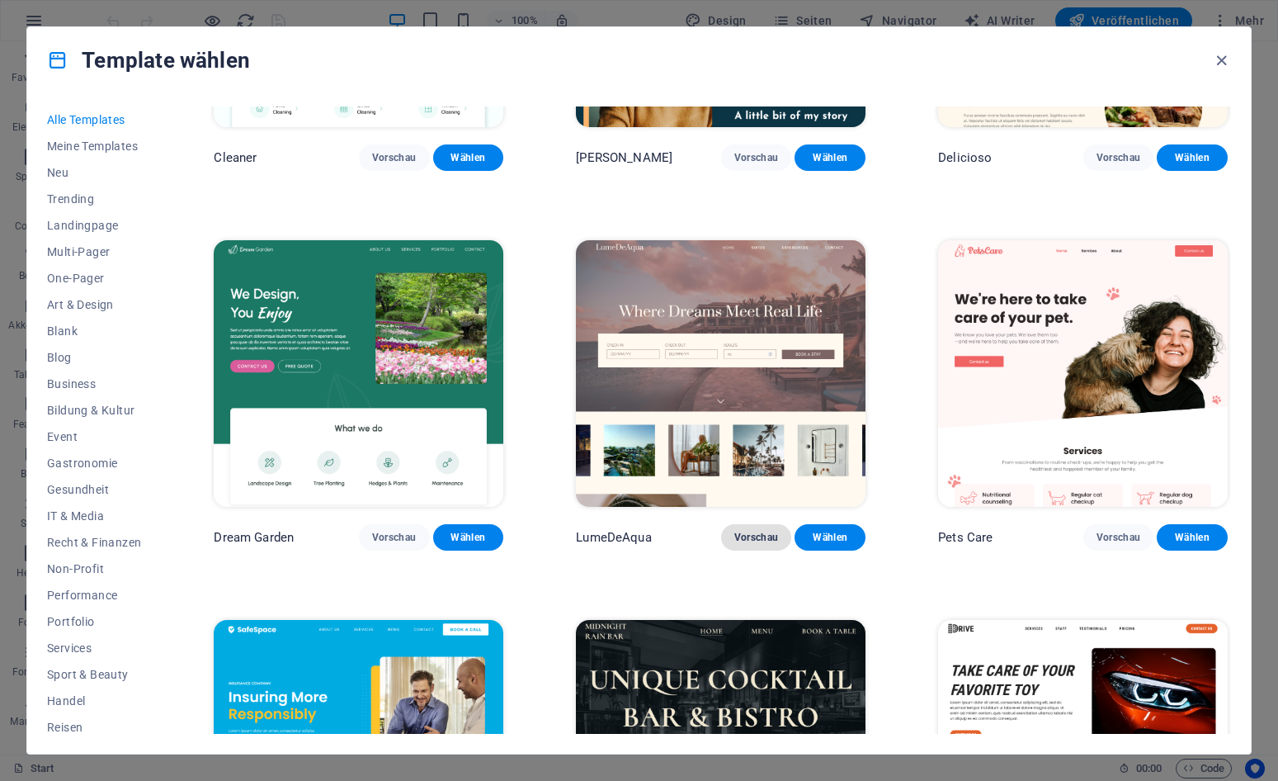
click at [768, 531] on span "Vorschau" at bounding box center [756, 537] width 45 height 13
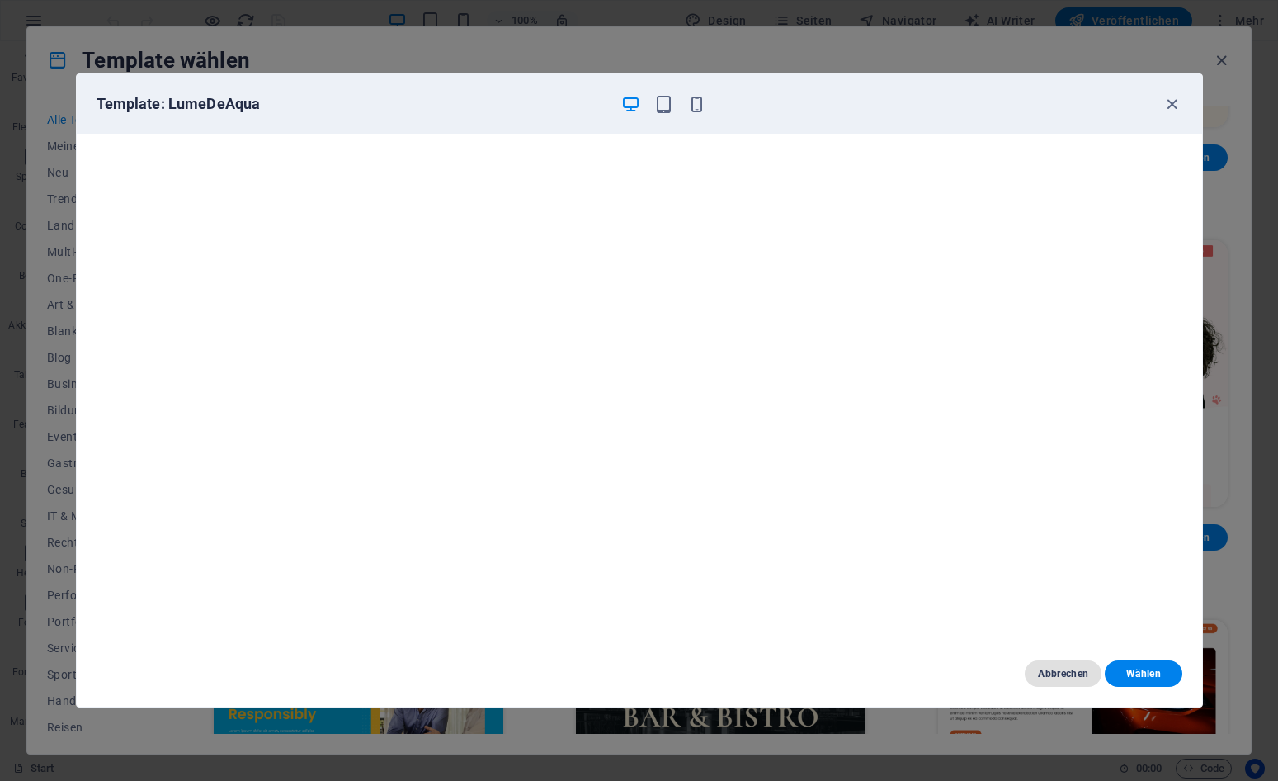
click at [1070, 673] on span "Abbrechen" at bounding box center [1063, 673] width 50 height 13
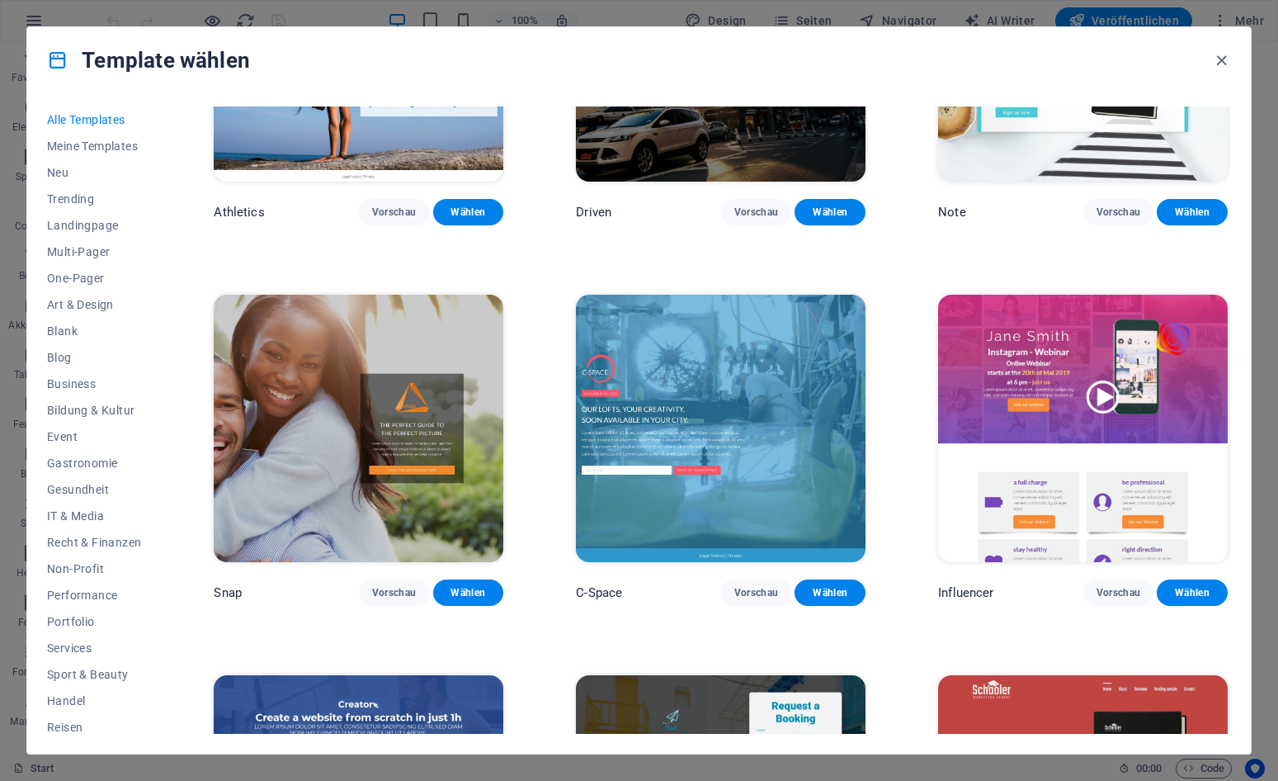
scroll to position [18808, 0]
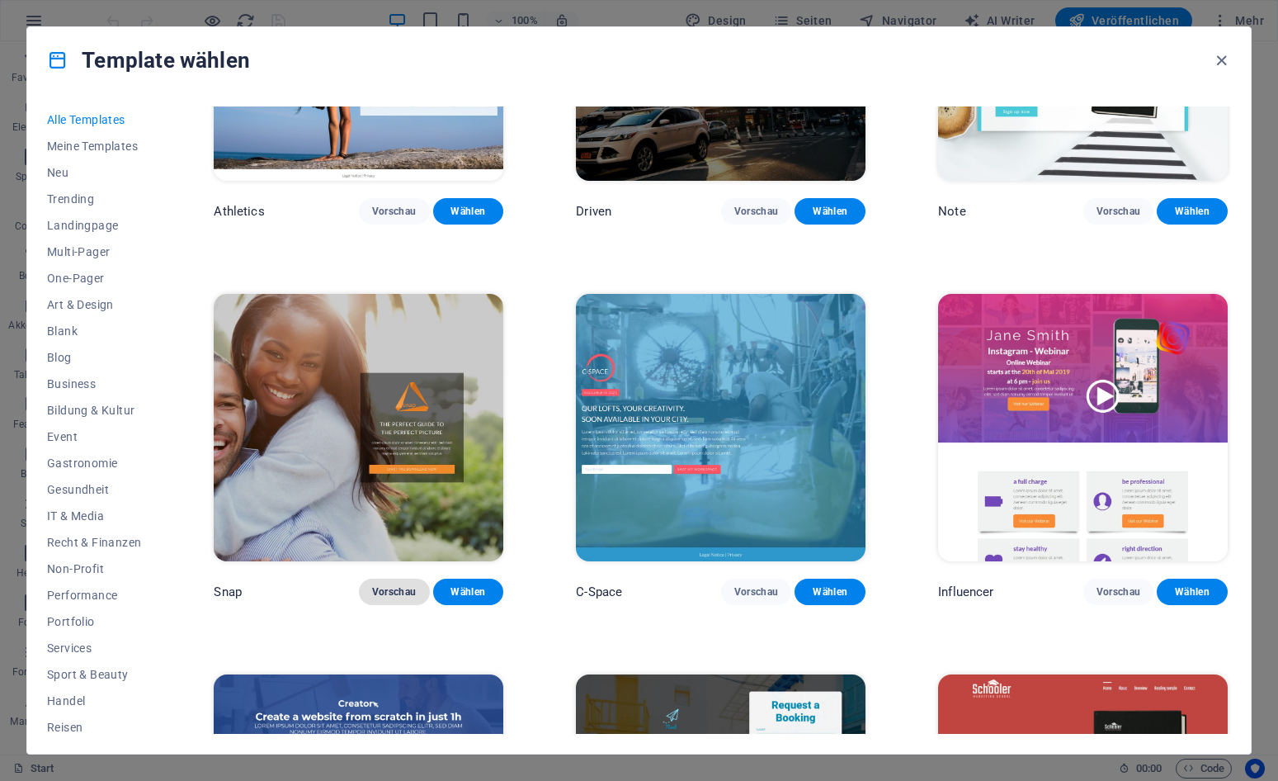
click at [394, 585] on span "Vorschau" at bounding box center [394, 591] width 45 height 13
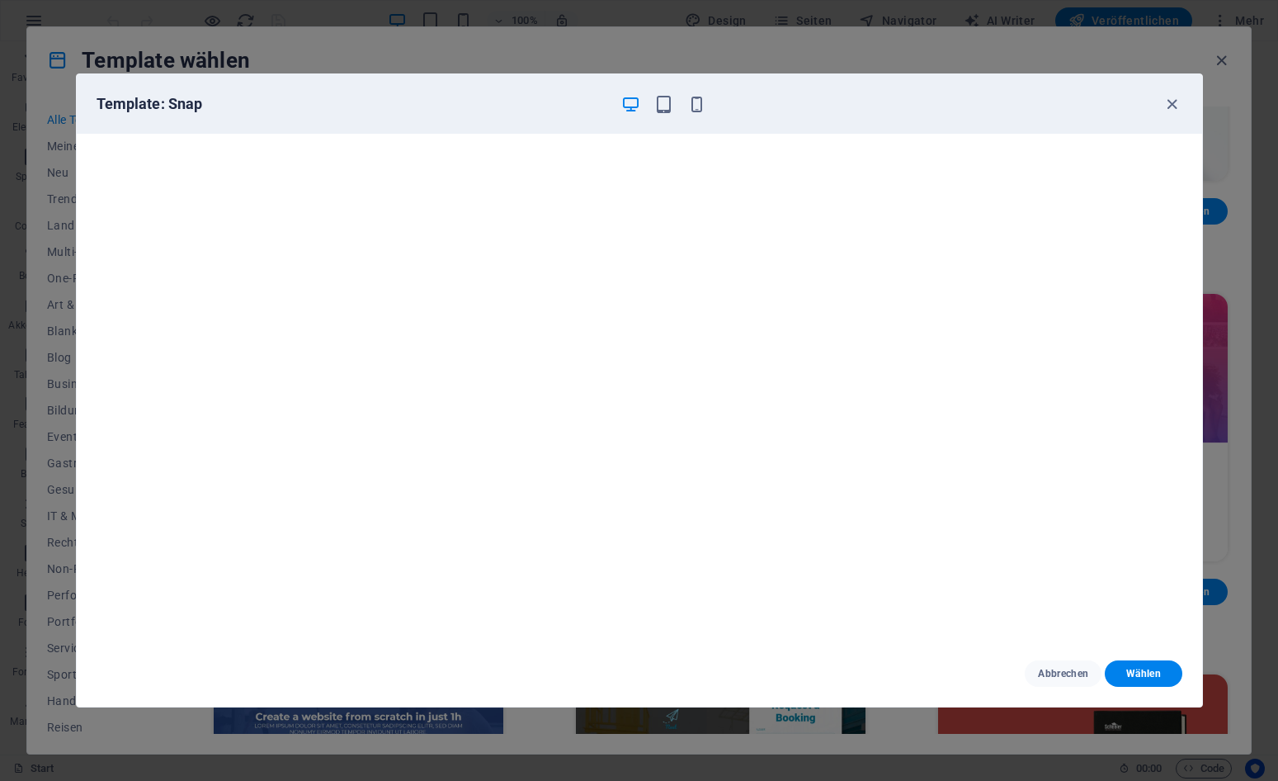
scroll to position [4, 0]
click at [1064, 680] on button "Abbrechen" at bounding box center [1063, 673] width 77 height 26
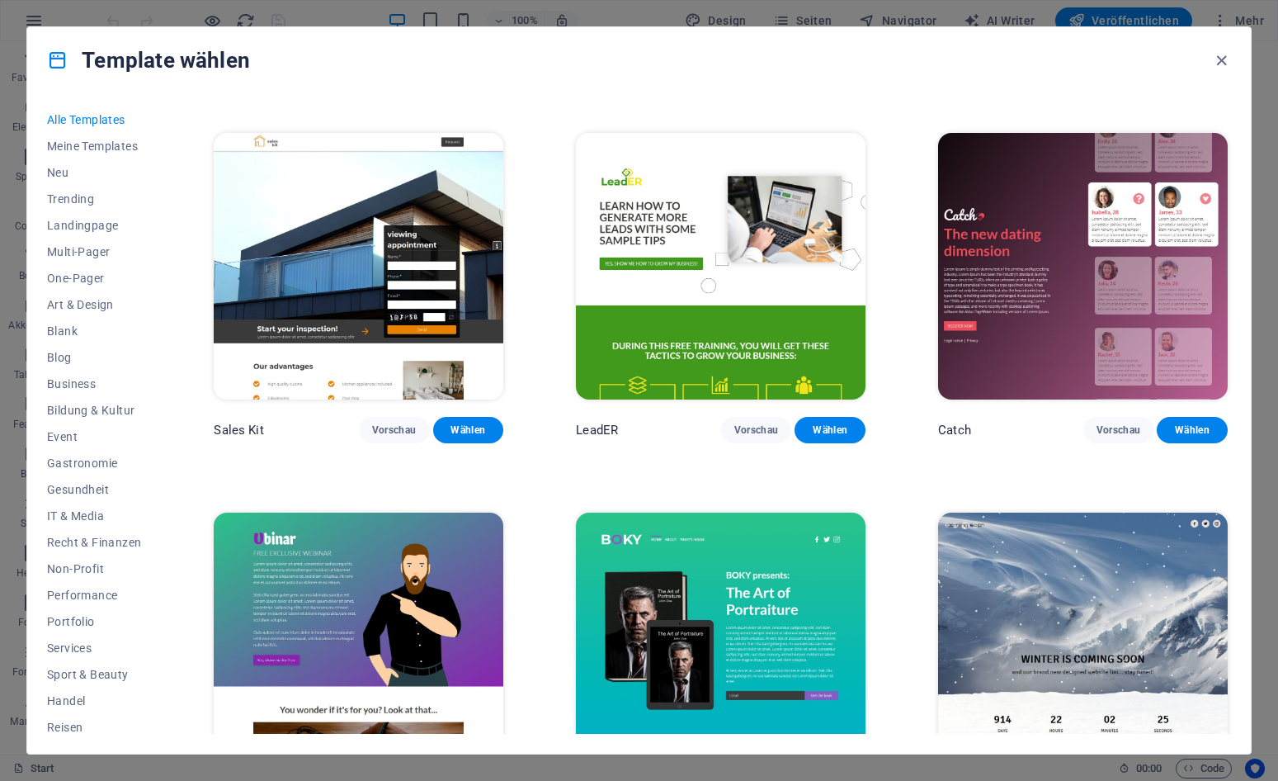
scroll to position [19729, 0]
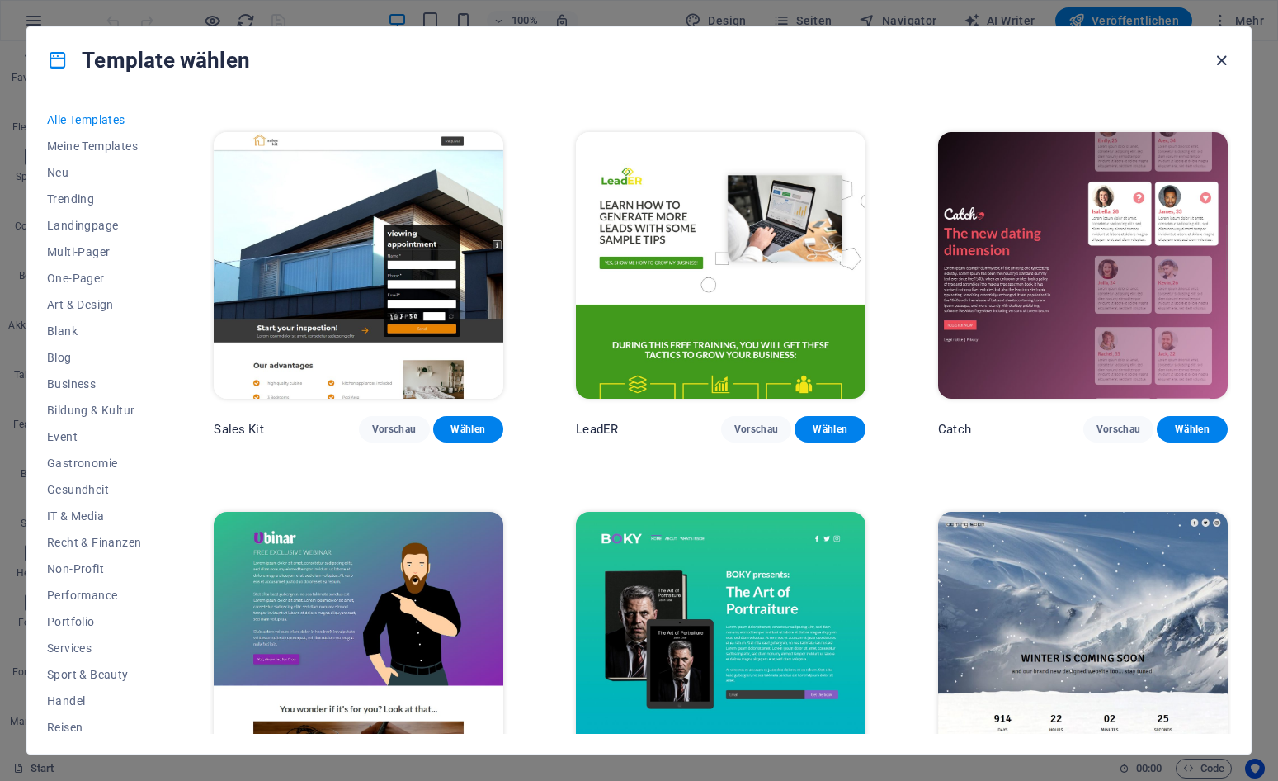
click at [1219, 63] on icon "button" at bounding box center [1221, 60] width 19 height 19
